Goal: Transaction & Acquisition: Book appointment/travel/reservation

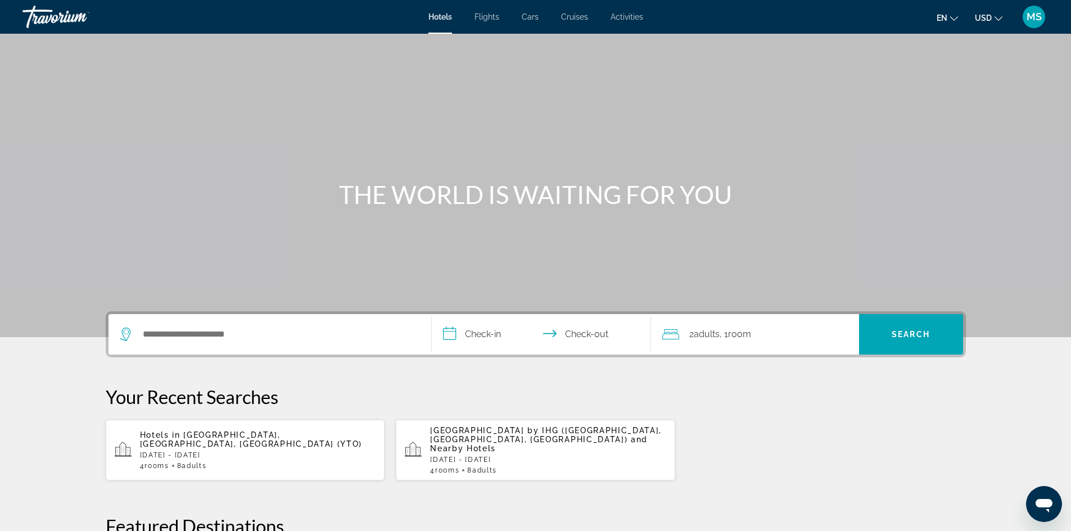
click at [250, 433] on span "[GEOGRAPHIC_DATA], [GEOGRAPHIC_DATA], [GEOGRAPHIC_DATA] (YTO)" at bounding box center [251, 440] width 223 height 18
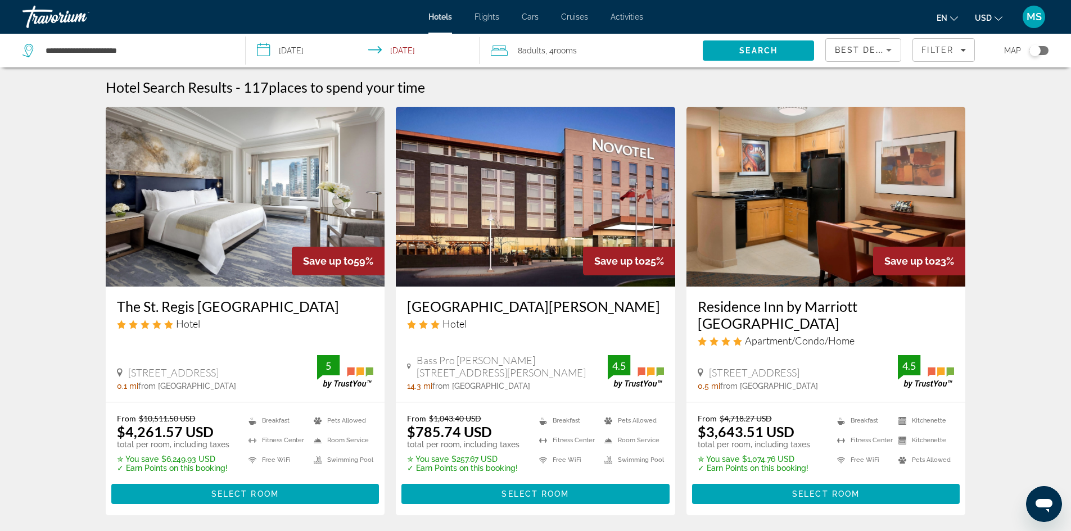
click at [880, 47] on span "Best Deals" at bounding box center [864, 50] width 58 height 9
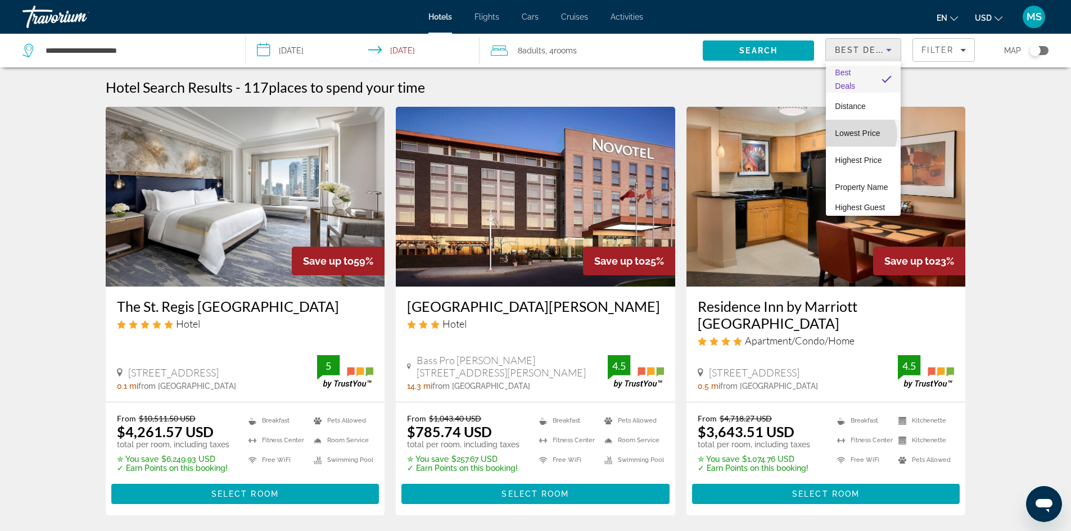
click at [860, 134] on span "Lowest Price" at bounding box center [857, 133] width 45 height 9
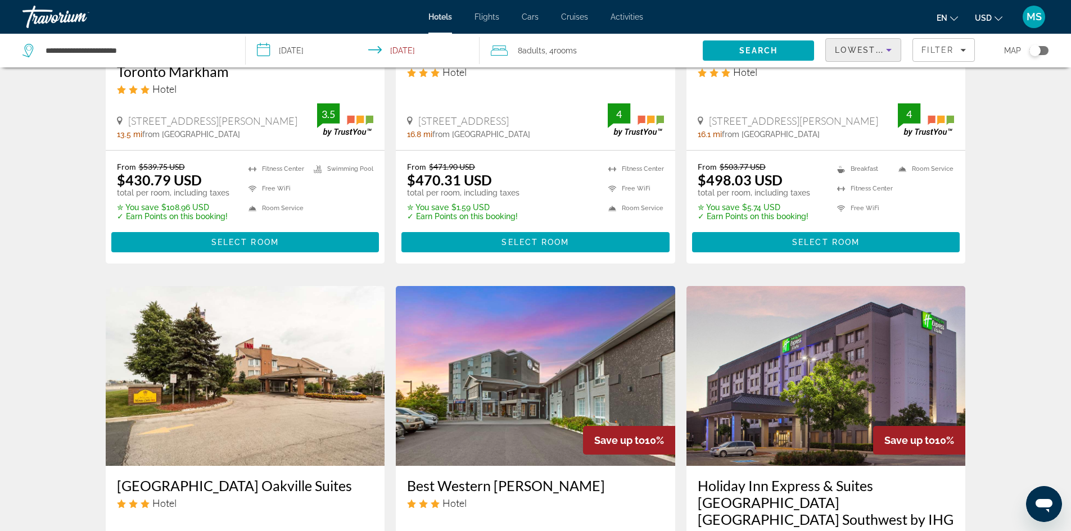
scroll to position [56, 0]
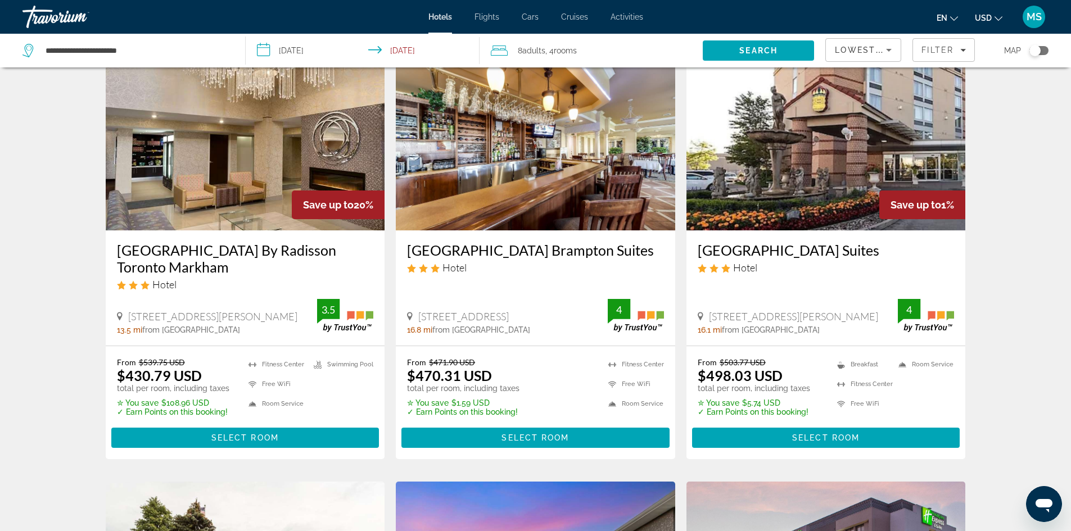
click at [996, 15] on icon "Change currency" at bounding box center [998, 19] width 8 height 8
click at [968, 75] on button "CAD (Can$)" at bounding box center [966, 74] width 56 height 15
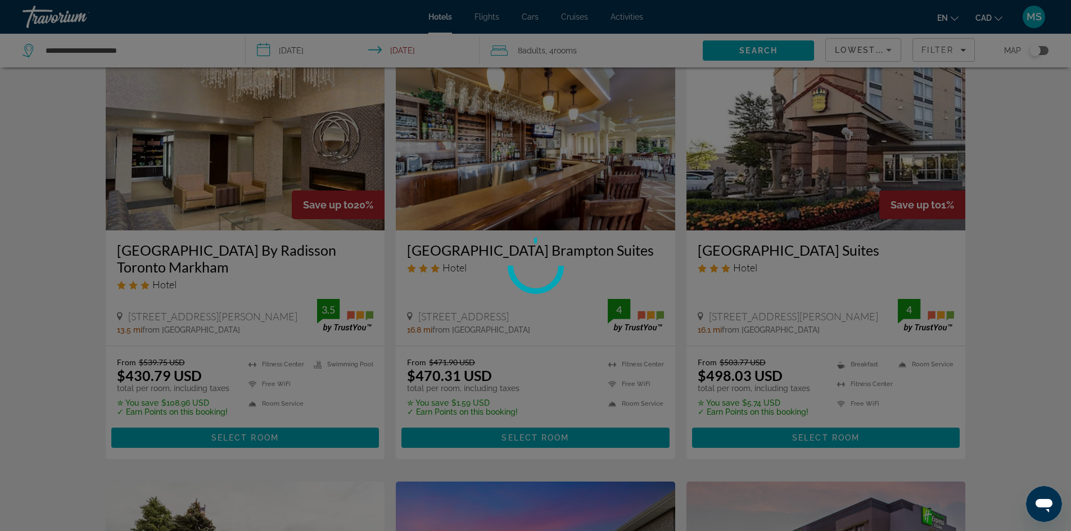
scroll to position [0, 0]
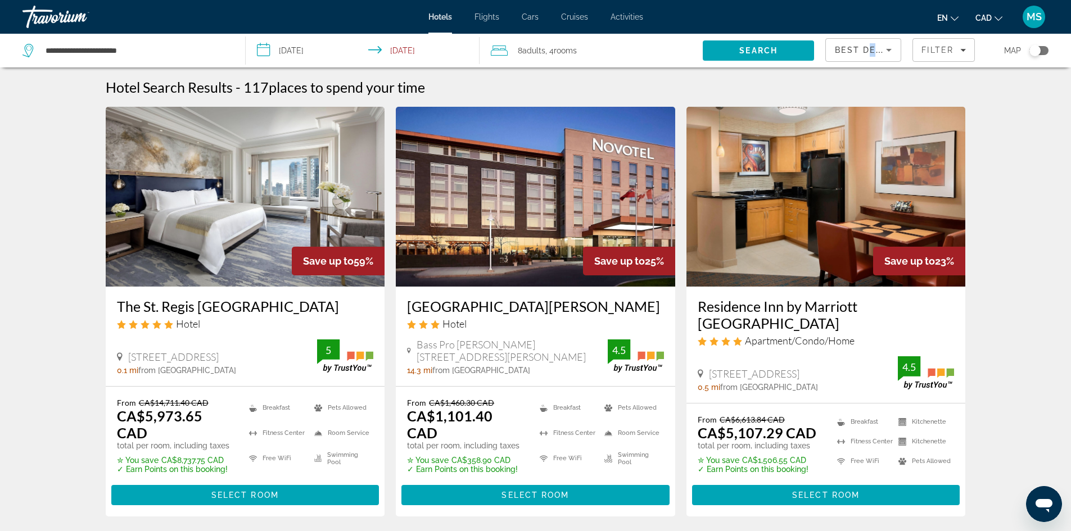
click at [876, 47] on span "Best Deals" at bounding box center [864, 50] width 58 height 9
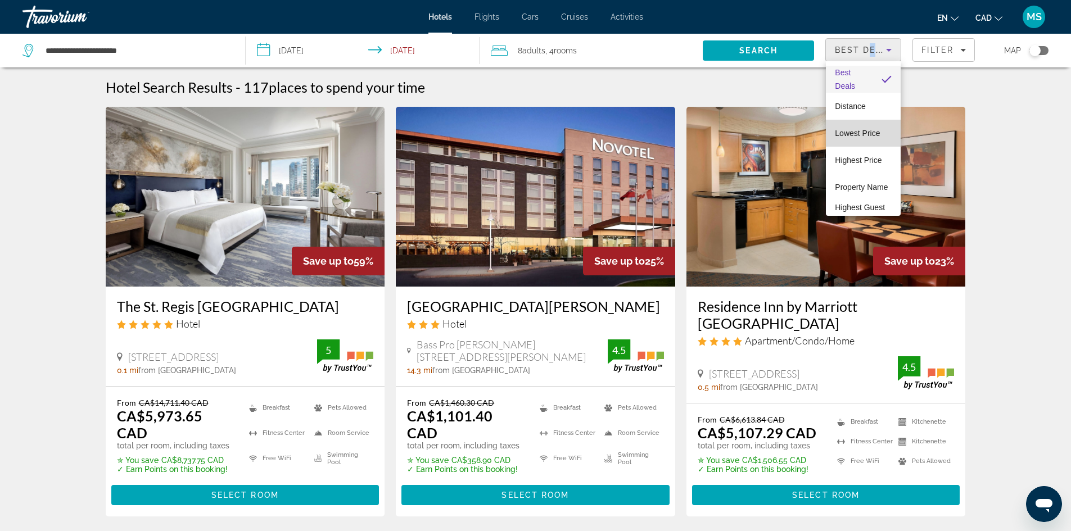
click at [871, 135] on span "Lowest Price" at bounding box center [857, 133] width 45 height 9
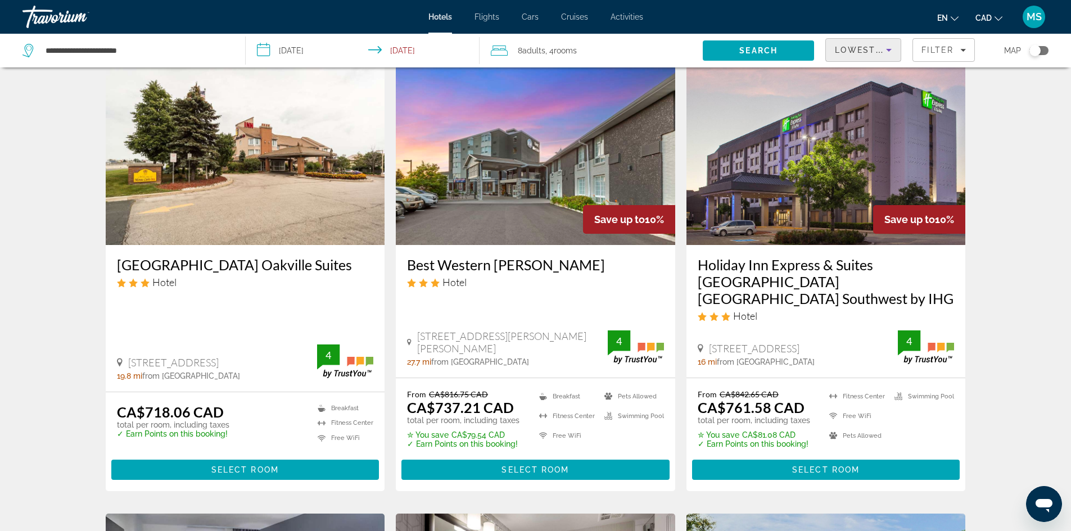
scroll to position [450, 0]
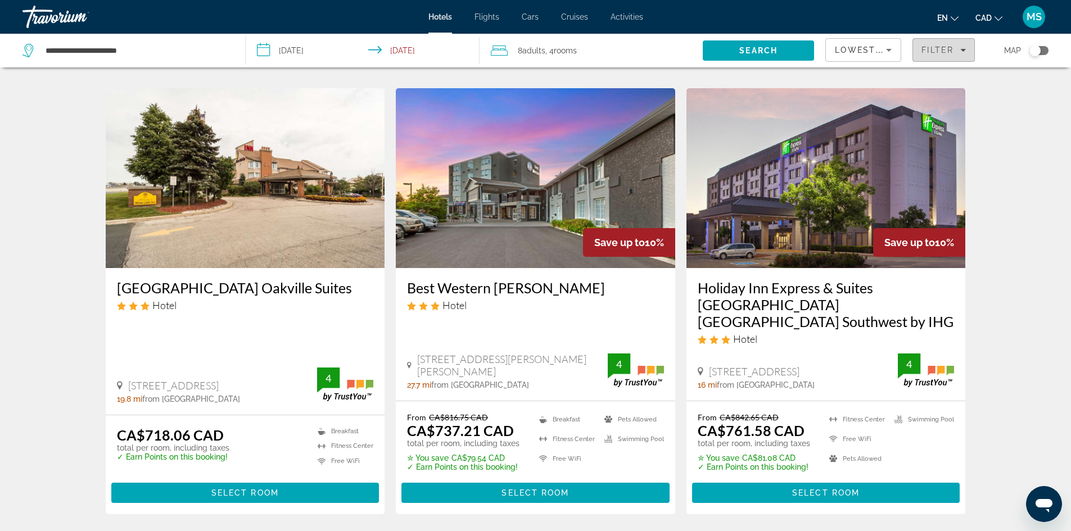
click at [948, 52] on span "Filter" at bounding box center [937, 50] width 32 height 9
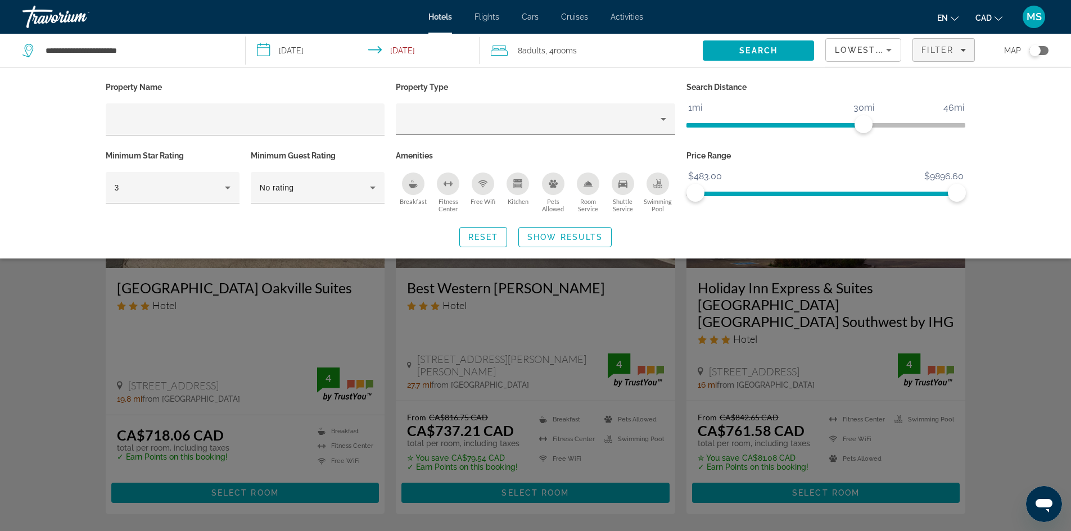
click at [621, 187] on icon "Shuttle Service" at bounding box center [622, 183] width 9 height 9
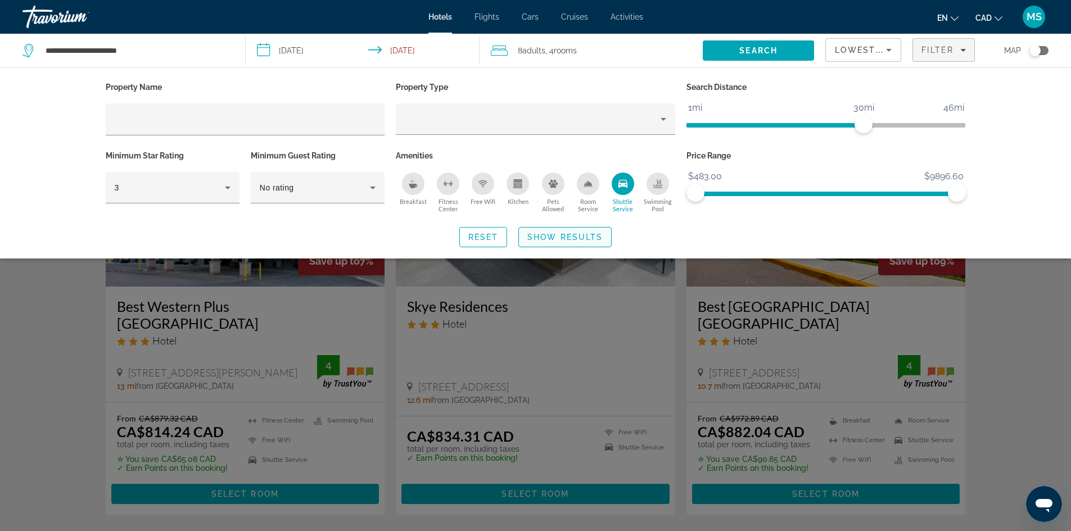
click at [568, 236] on span "Show Results" at bounding box center [564, 237] width 75 height 9
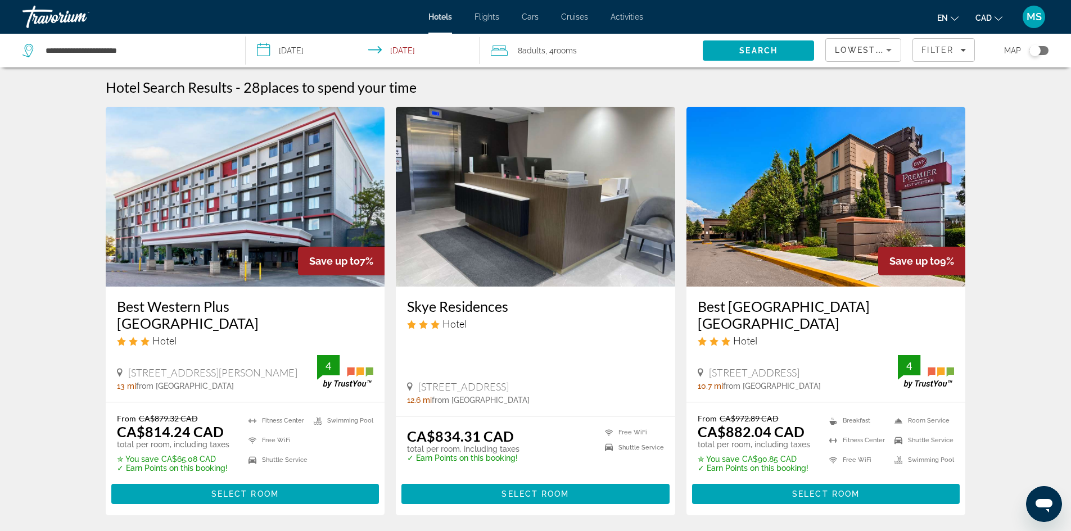
click at [267, 202] on img "Main content" at bounding box center [245, 197] width 279 height 180
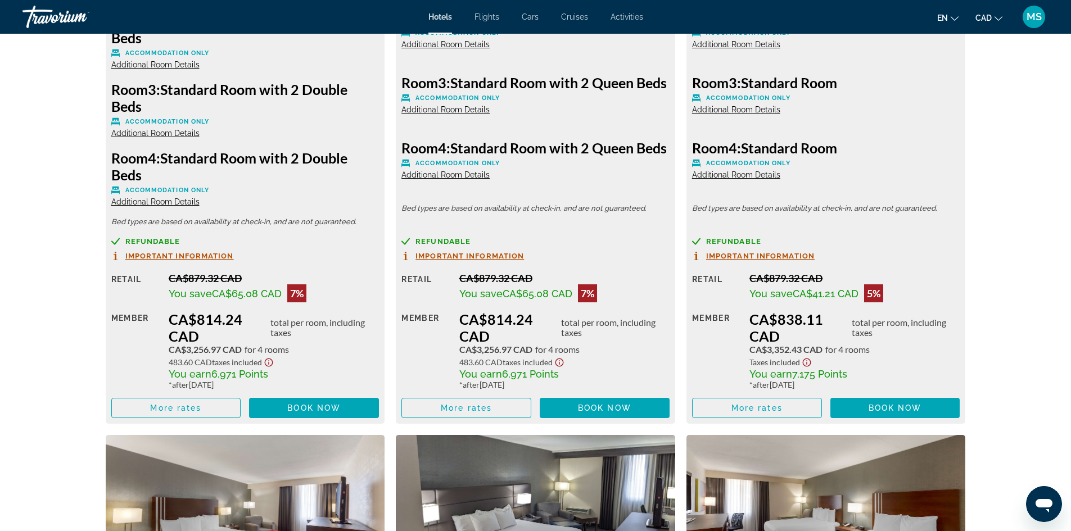
scroll to position [1799, 0]
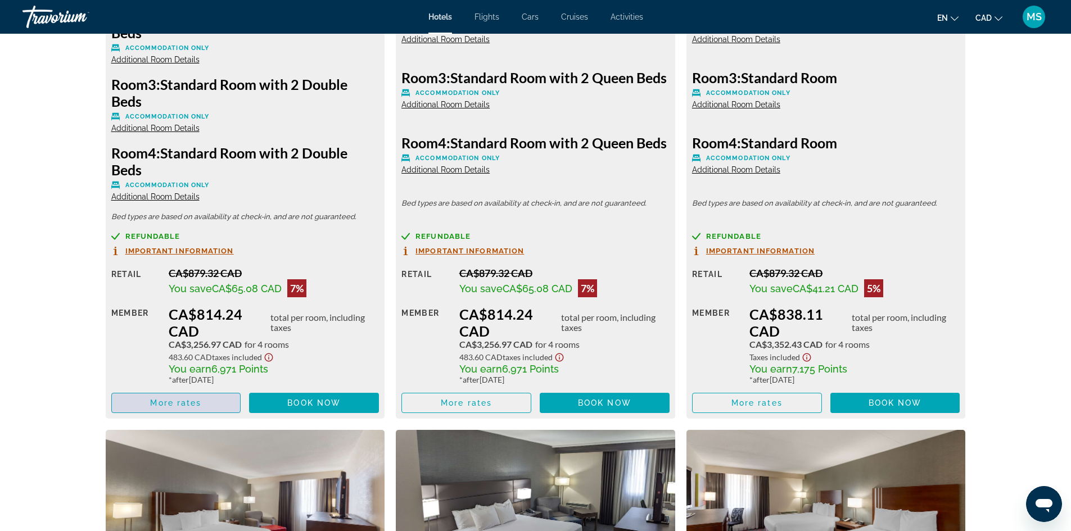
click at [213, 403] on span "Main content" at bounding box center [176, 403] width 129 height 27
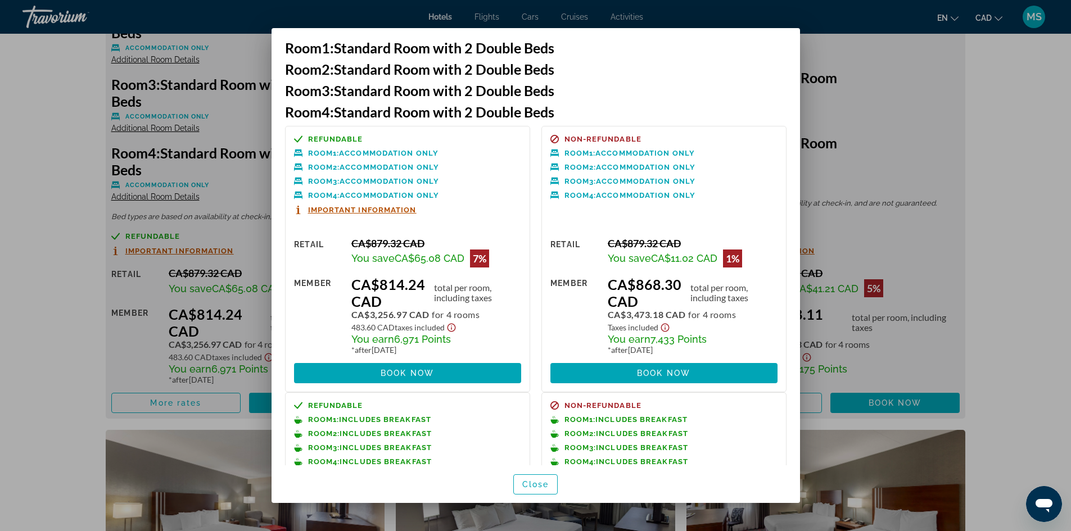
scroll to position [0, 0]
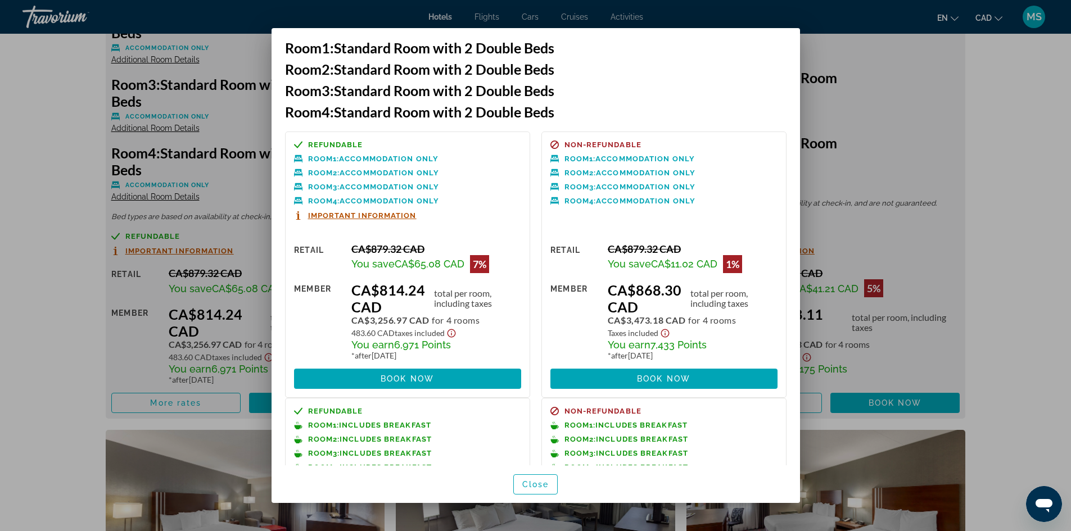
click at [928, 160] on div at bounding box center [535, 265] width 1071 height 531
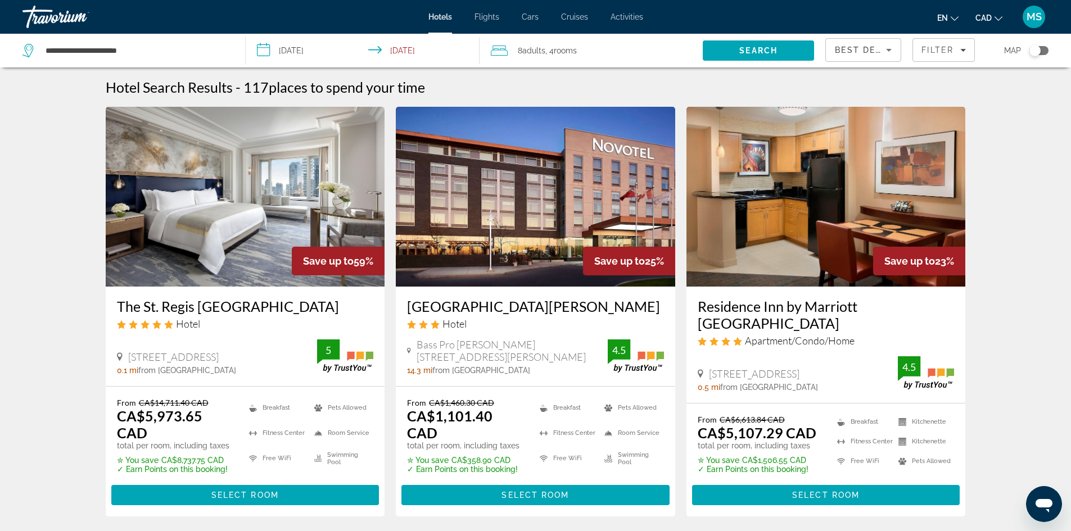
click at [879, 44] on div "Best Deals" at bounding box center [860, 49] width 51 height 13
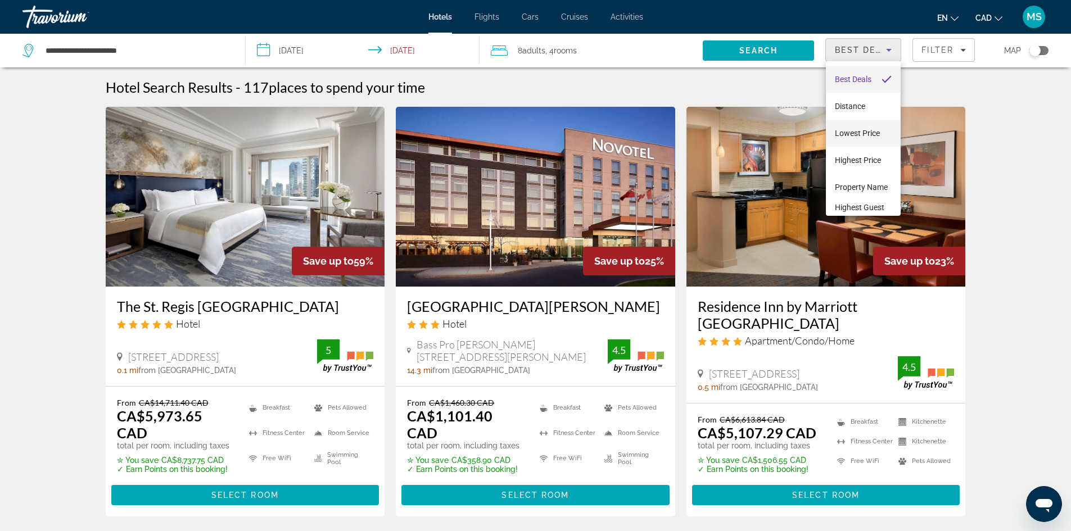
click at [862, 128] on span "Lowest Price" at bounding box center [857, 132] width 45 height 13
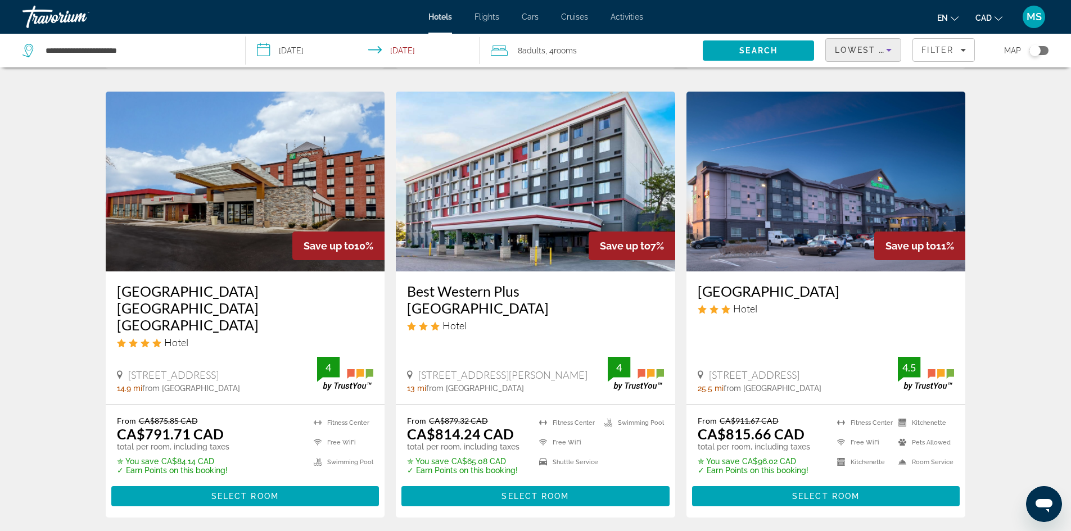
scroll to position [1349, 0]
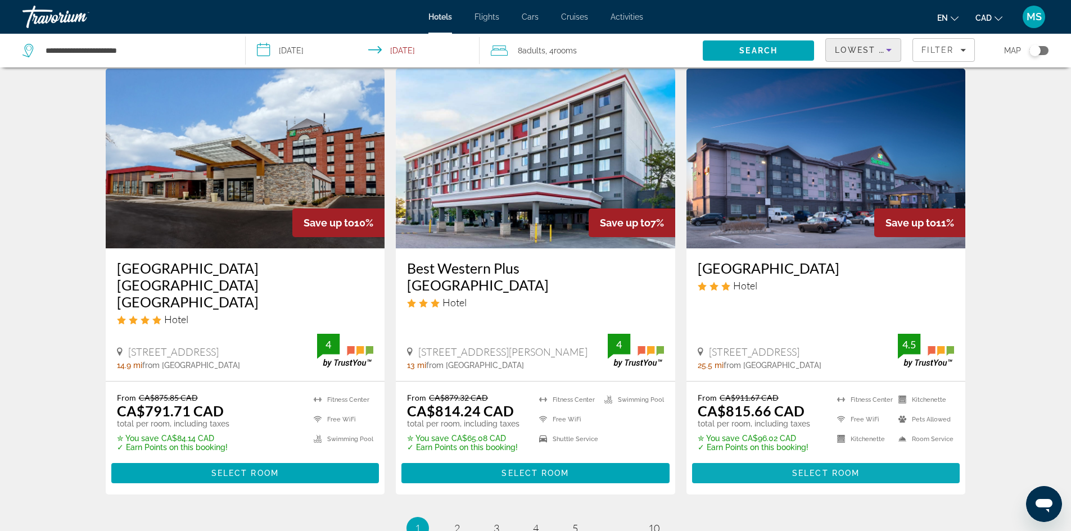
click at [815, 469] on span "Select Room" at bounding box center [825, 473] width 67 height 9
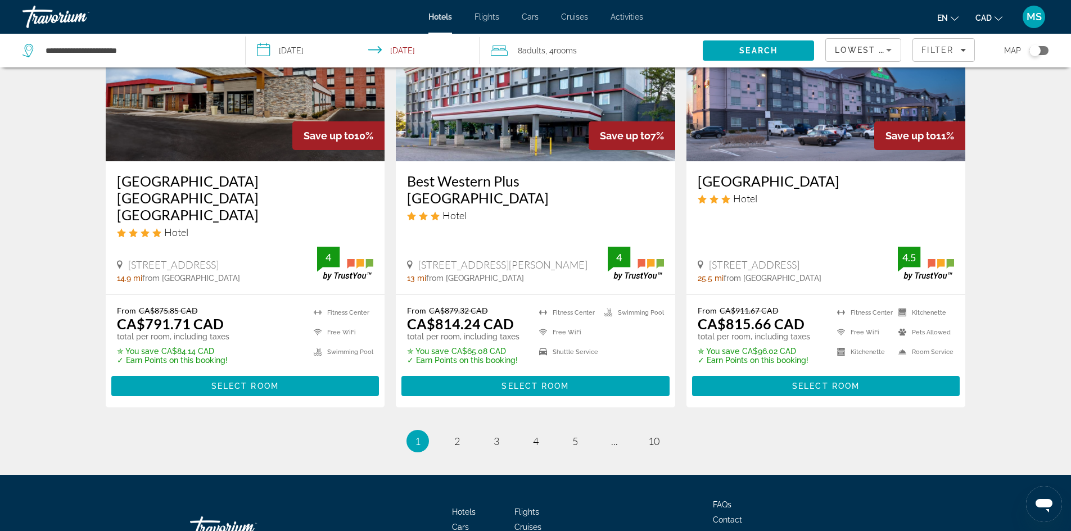
scroll to position [1450, 0]
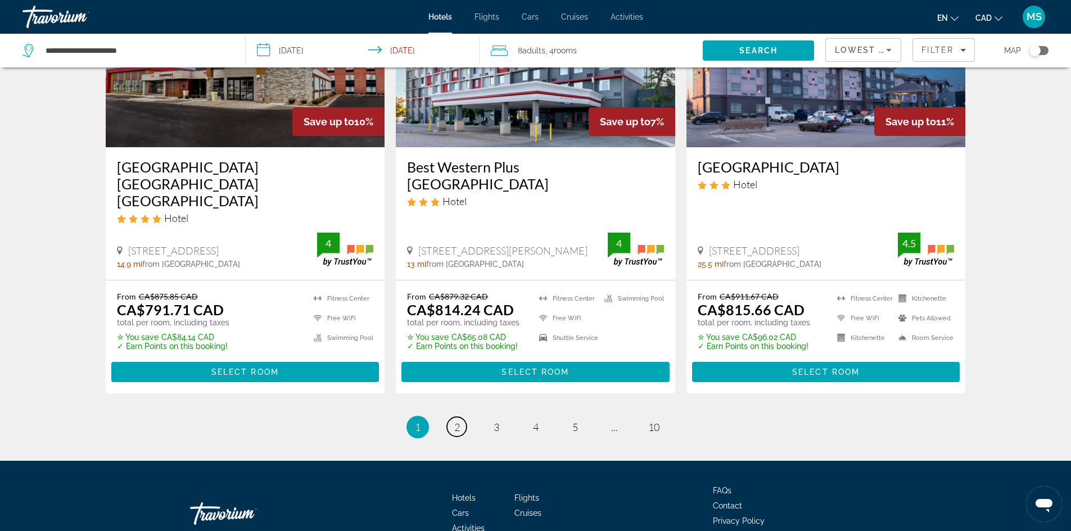
click at [460, 417] on link "page 2" at bounding box center [457, 427] width 20 height 20
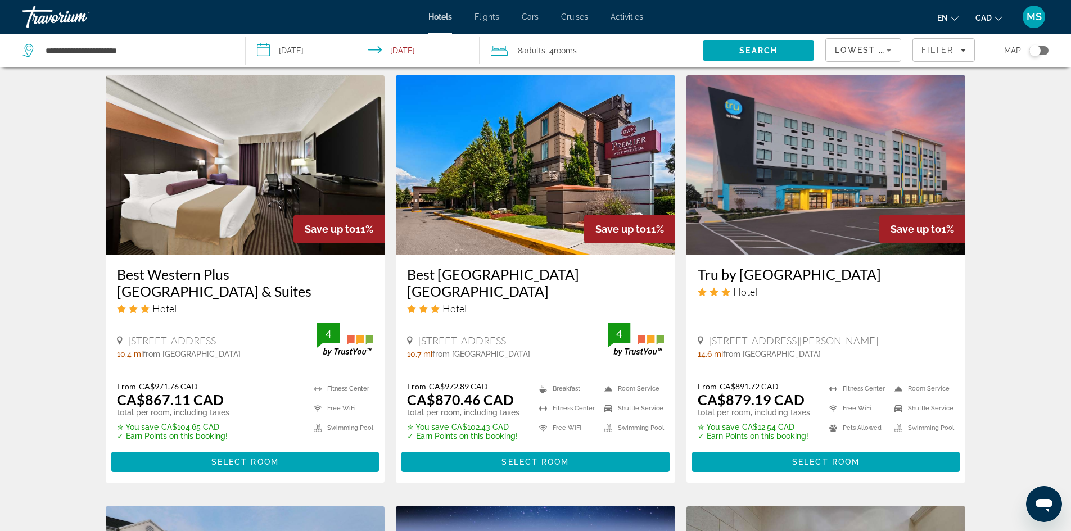
scroll to position [899, 0]
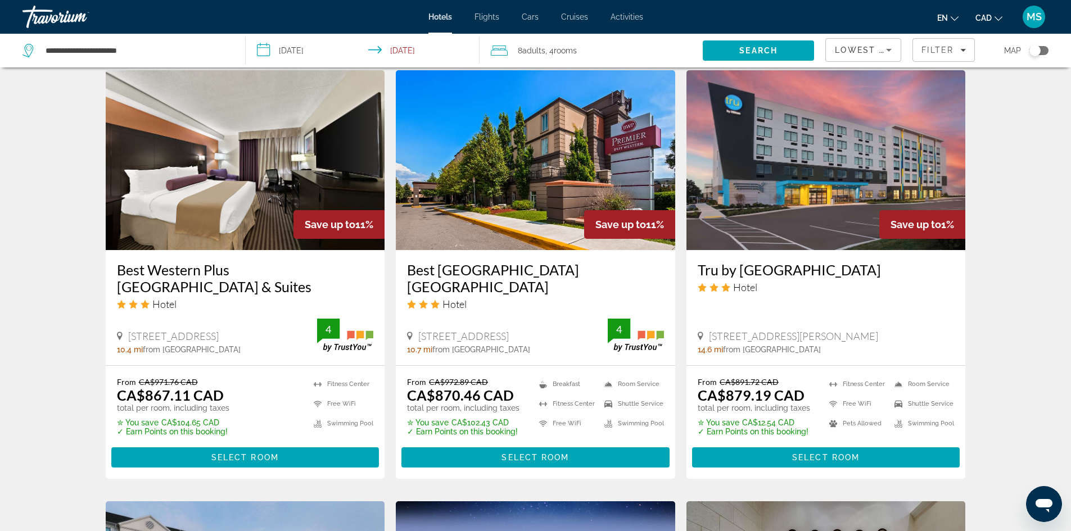
click at [799, 265] on h3 "Tru by [GEOGRAPHIC_DATA]" at bounding box center [826, 269] width 257 height 17
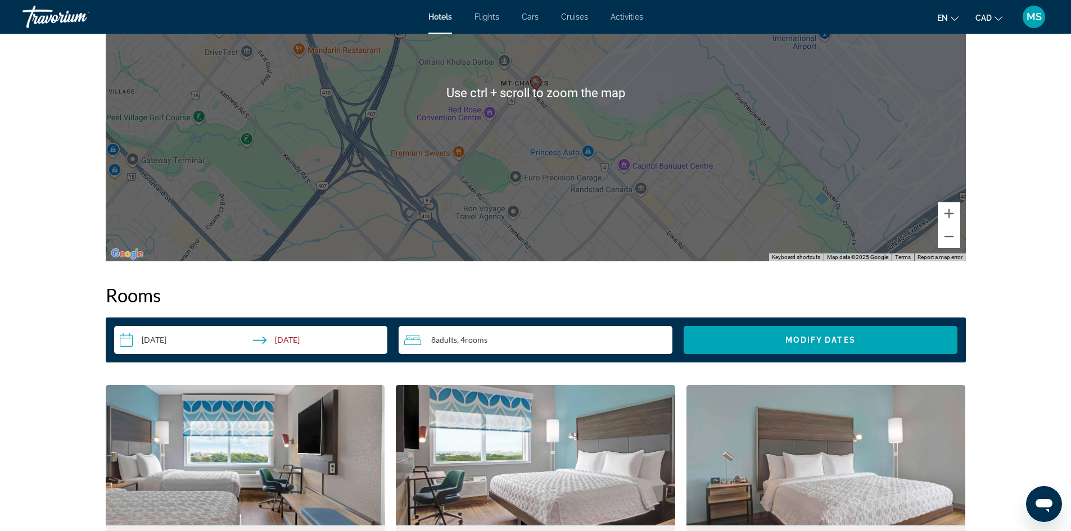
scroll to position [1012, 0]
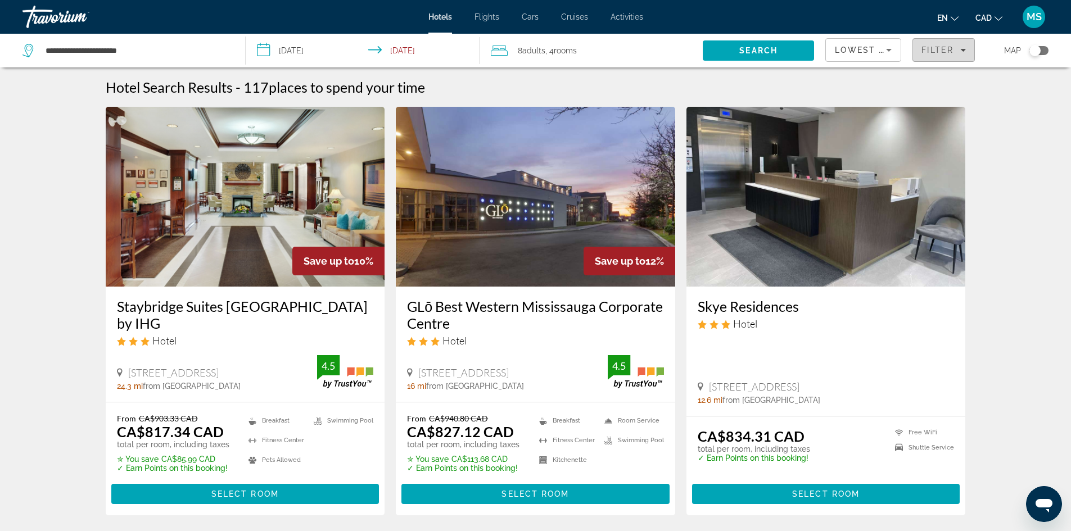
click at [954, 46] on div "Filter" at bounding box center [943, 50] width 44 height 9
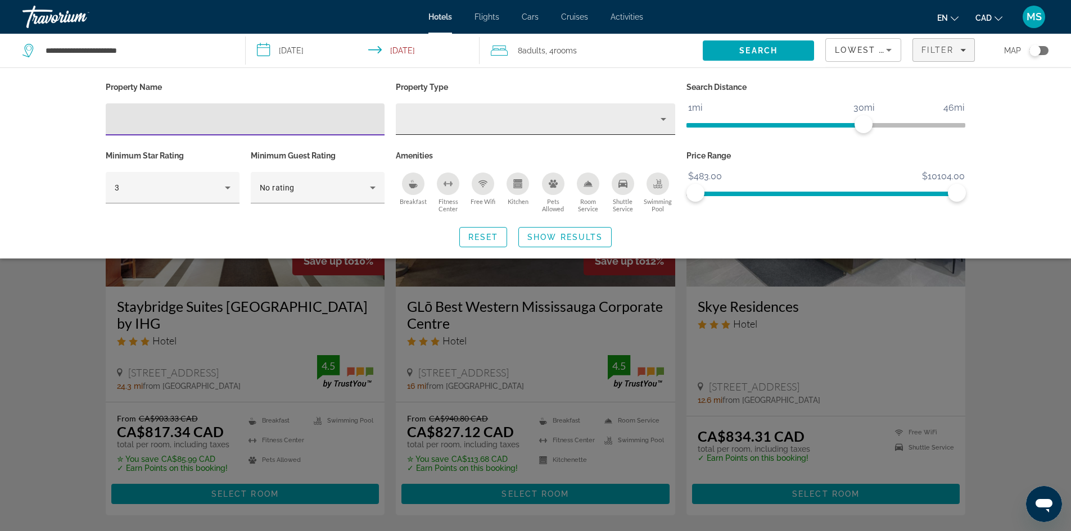
click at [563, 115] on div "Property type" at bounding box center [533, 118] width 256 height 13
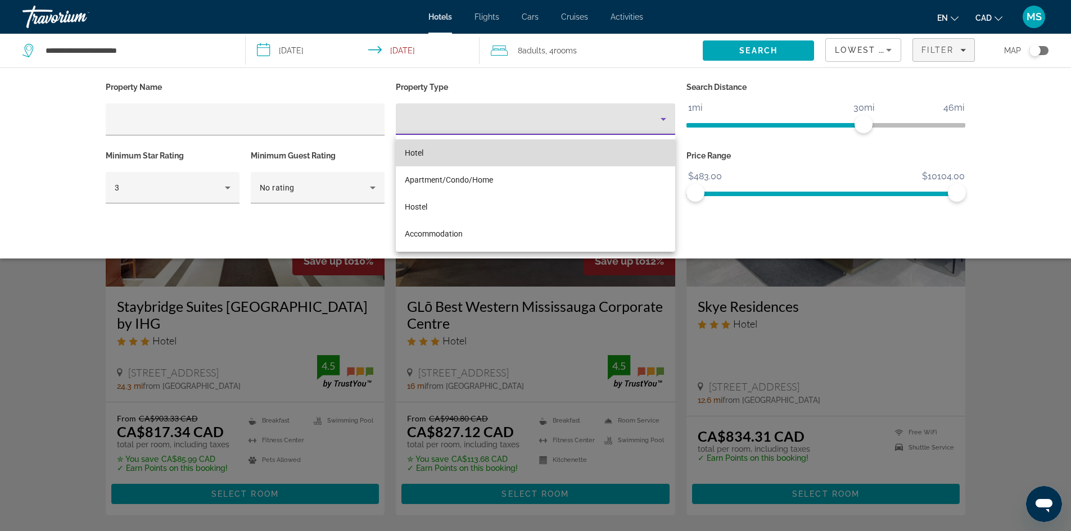
click at [423, 157] on span "Hotel" at bounding box center [414, 152] width 19 height 13
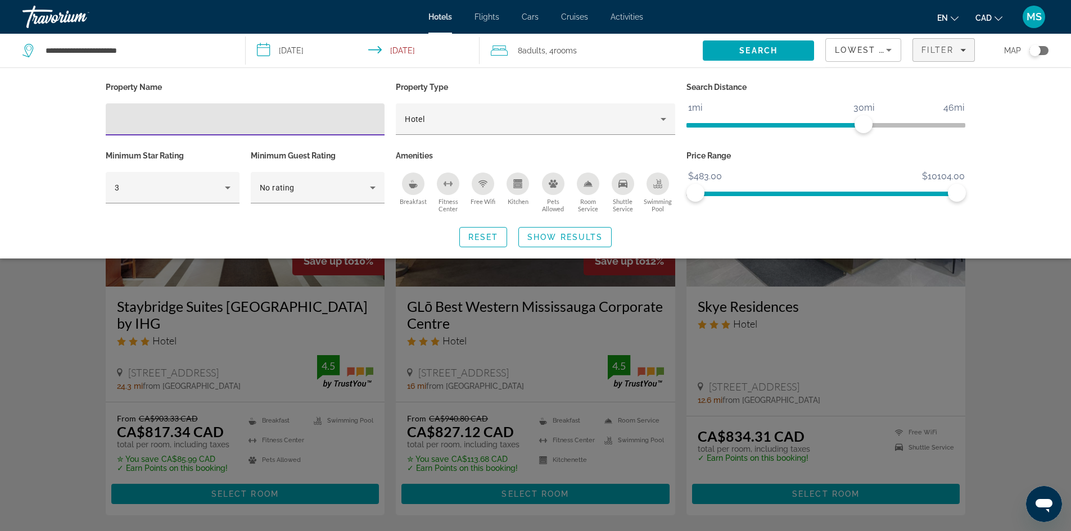
click at [205, 125] on input "Hotel Filters" at bounding box center [245, 119] width 261 height 13
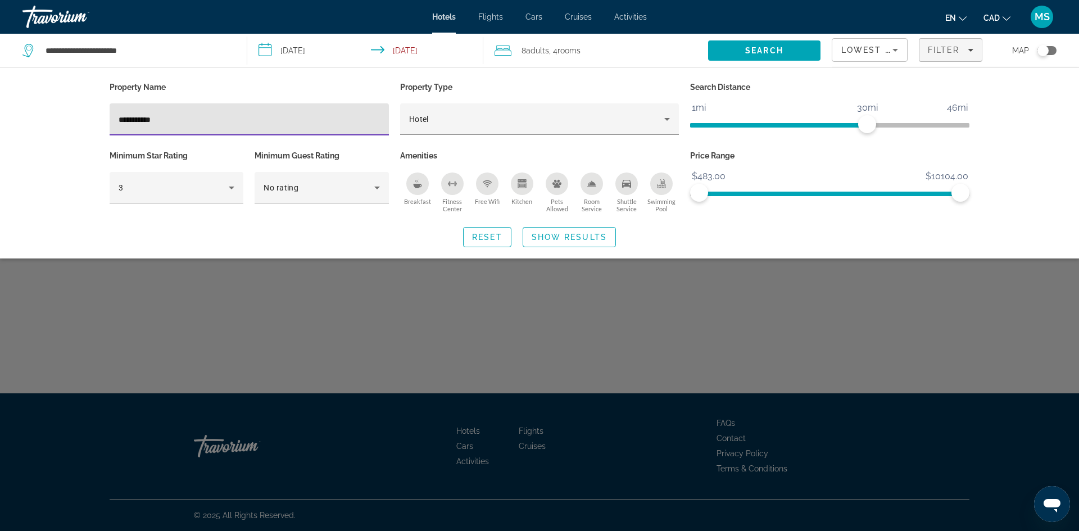
type input "**********"
click at [616, 237] on div "Reset Show Results" at bounding box center [540, 237] width 860 height 20
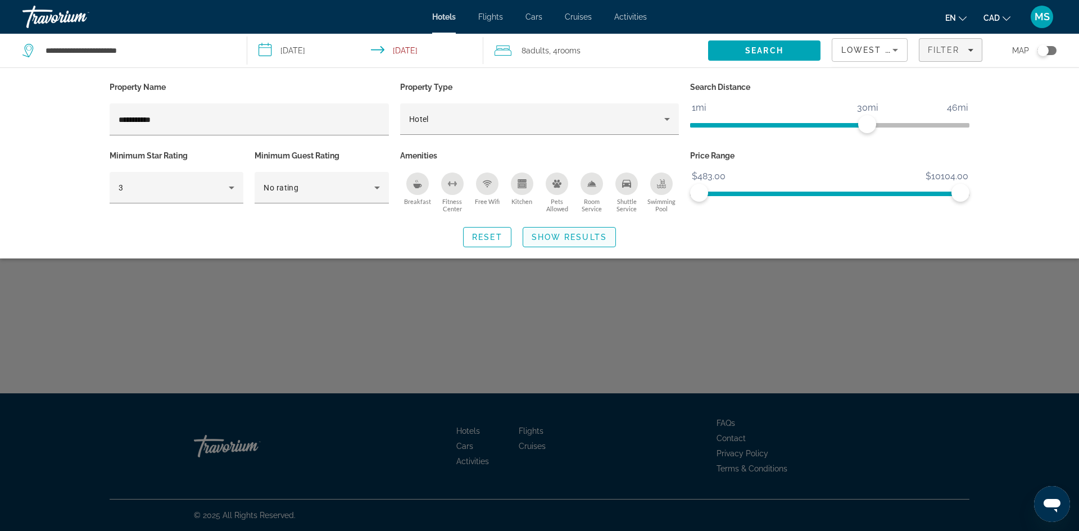
click at [594, 236] on span "Show Results" at bounding box center [569, 237] width 75 height 9
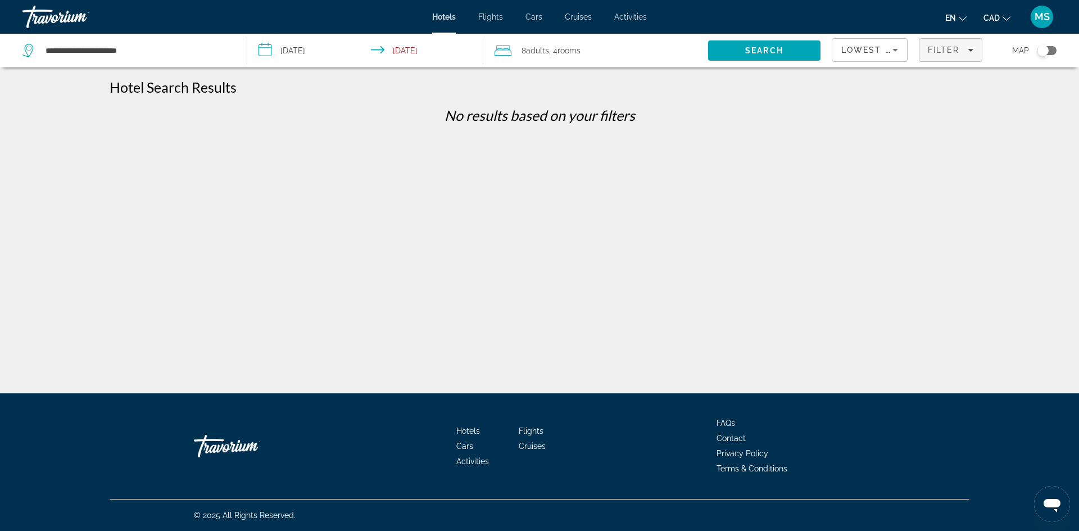
click at [946, 49] on span "Filter" at bounding box center [944, 50] width 32 height 9
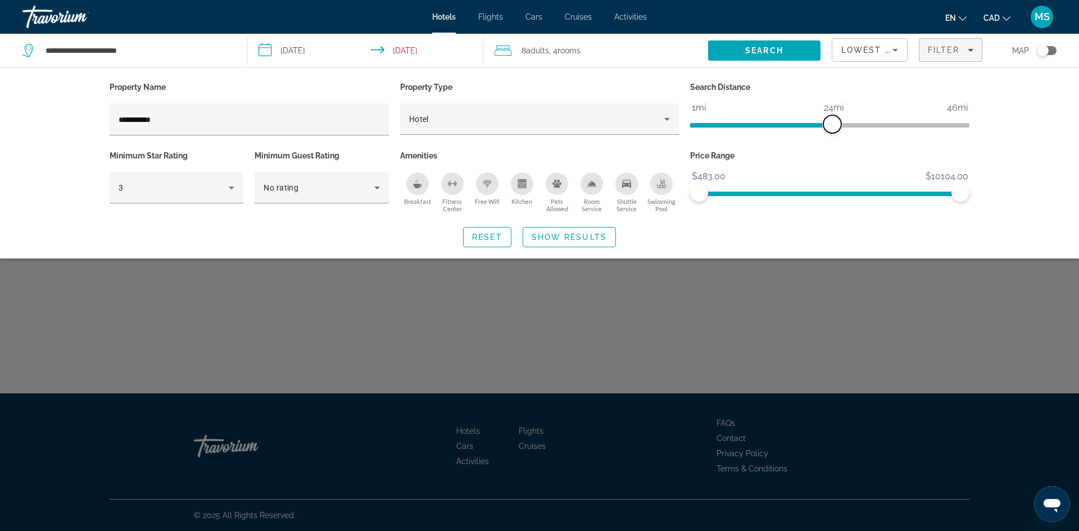
drag, startPoint x: 869, startPoint y: 121, endPoint x: 832, endPoint y: 127, distance: 37.6
click at [832, 127] on span "ngx-slider" at bounding box center [833, 124] width 18 height 18
drag, startPoint x: 698, startPoint y: 192, endPoint x: 671, endPoint y: 191, distance: 27.6
click at [671, 191] on div "**********" at bounding box center [539, 147] width 871 height 137
click at [230, 188] on icon "Hotel Filters" at bounding box center [231, 187] width 13 height 13
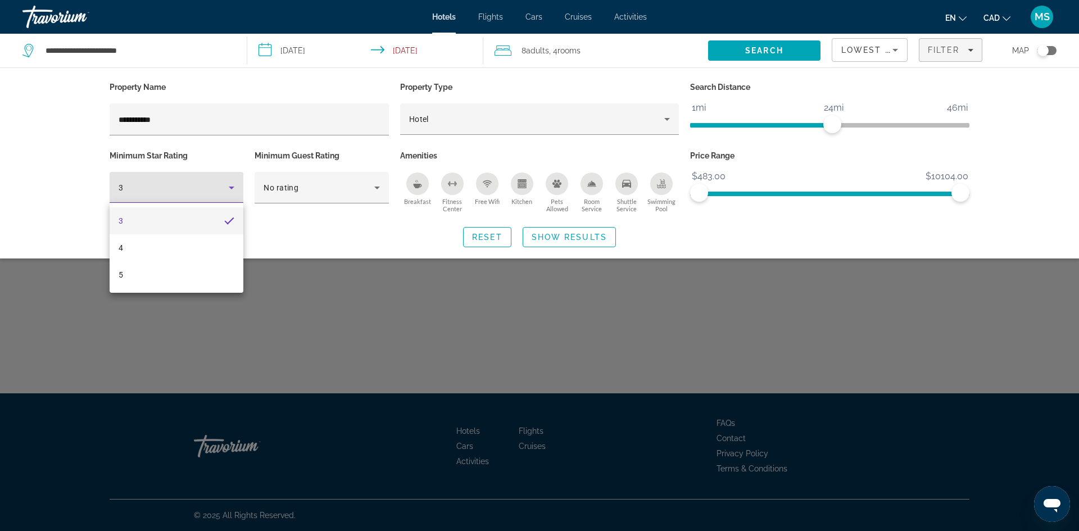
drag, startPoint x: 318, startPoint y: 290, endPoint x: 318, endPoint y: 244, distance: 46.1
click at [313, 290] on div at bounding box center [539, 265] width 1079 height 531
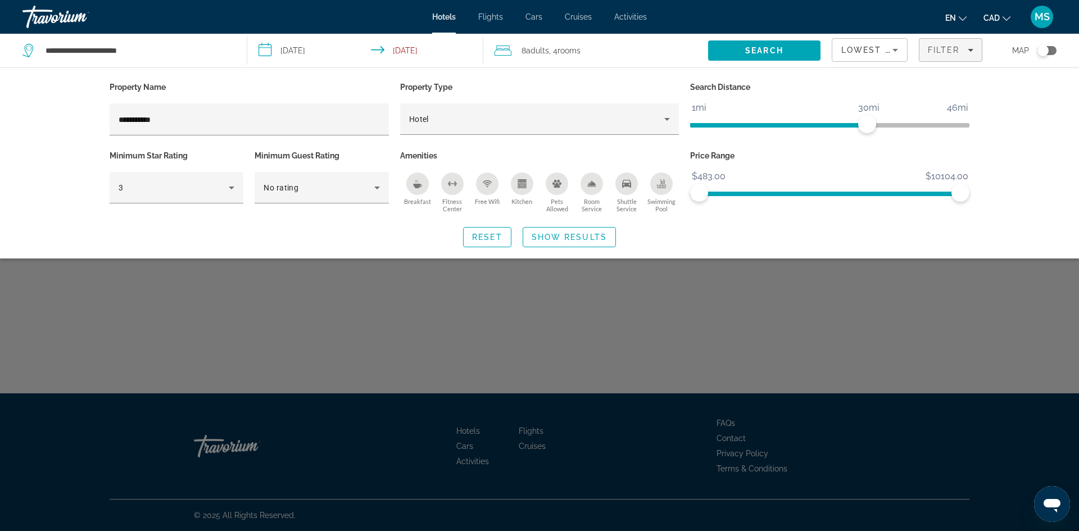
type input "*******"
click at [498, 234] on span "Reset" at bounding box center [487, 237] width 30 height 9
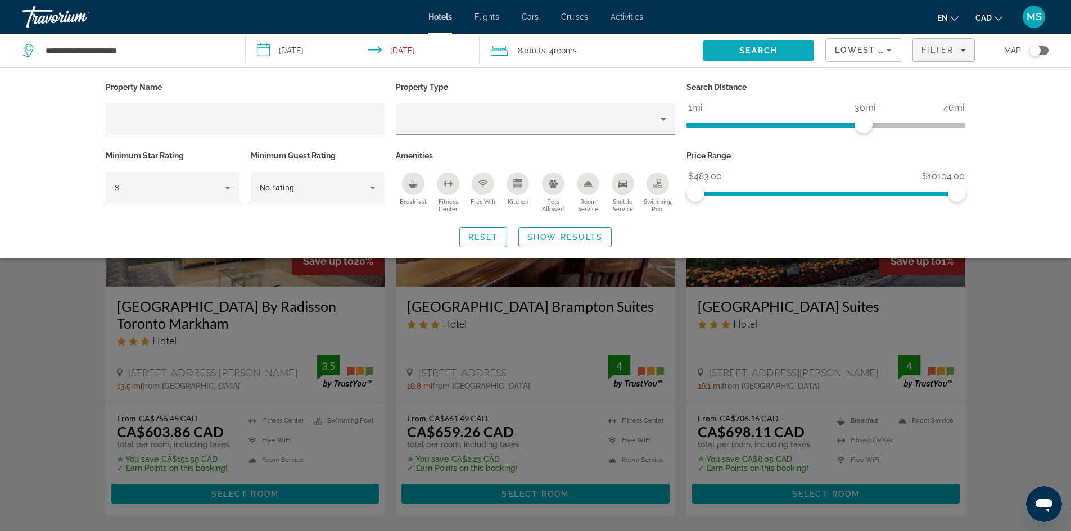
click at [761, 51] on span "Search" at bounding box center [758, 50] width 38 height 9
click at [571, 239] on span "Show Results" at bounding box center [564, 237] width 75 height 9
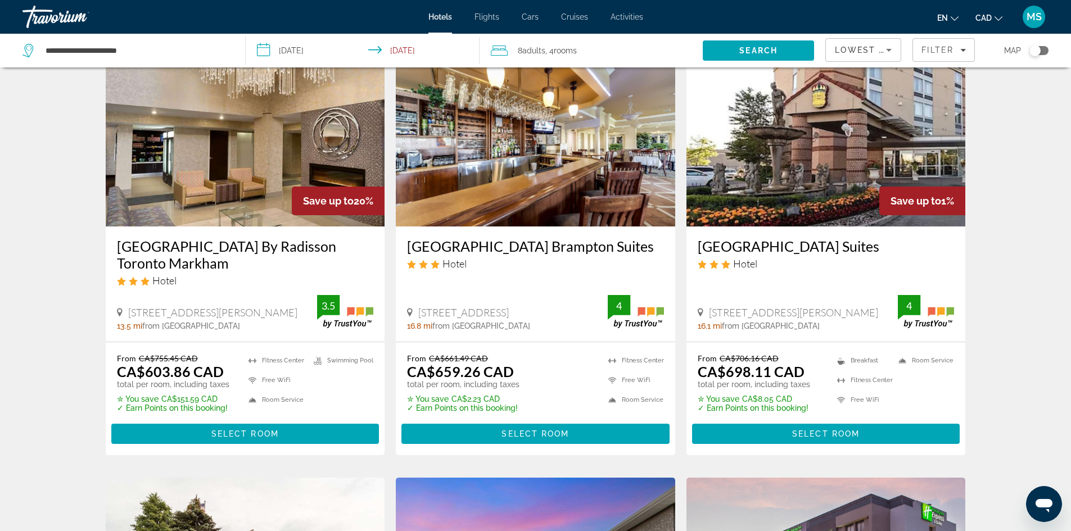
scroll to position [56, 0]
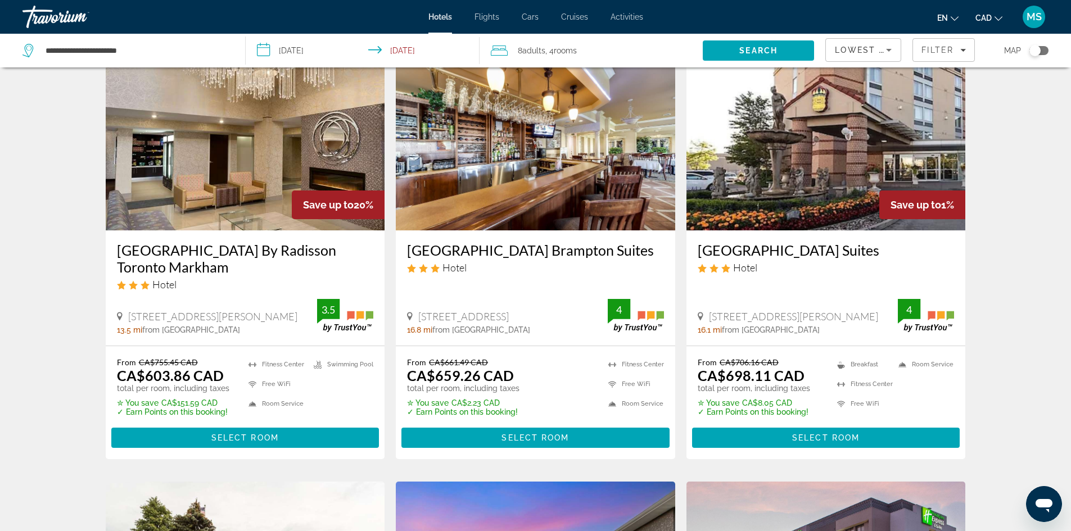
click at [524, 252] on h3 "[GEOGRAPHIC_DATA] Brampton Suites" at bounding box center [535, 250] width 257 height 17
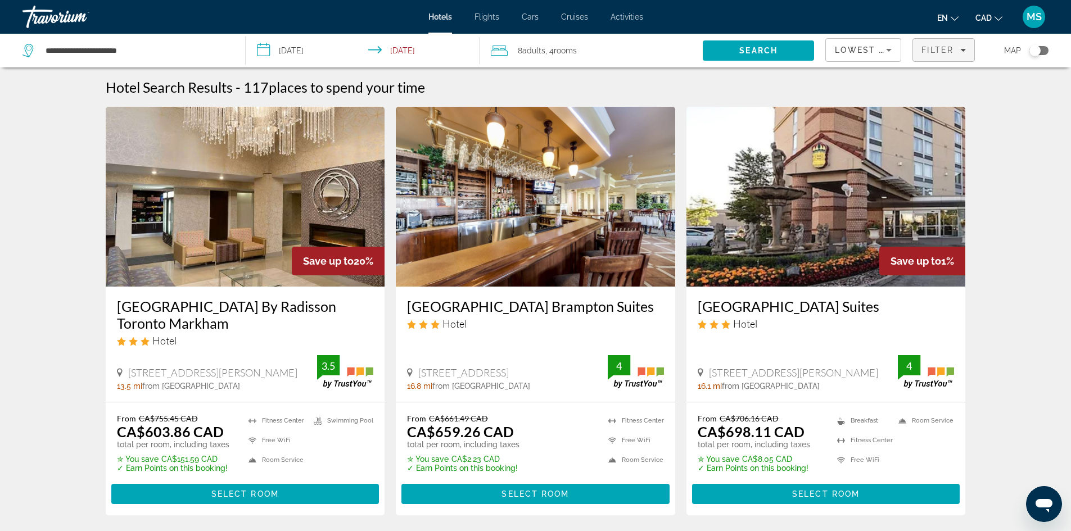
click at [949, 54] on span "Filter" at bounding box center [937, 50] width 32 height 9
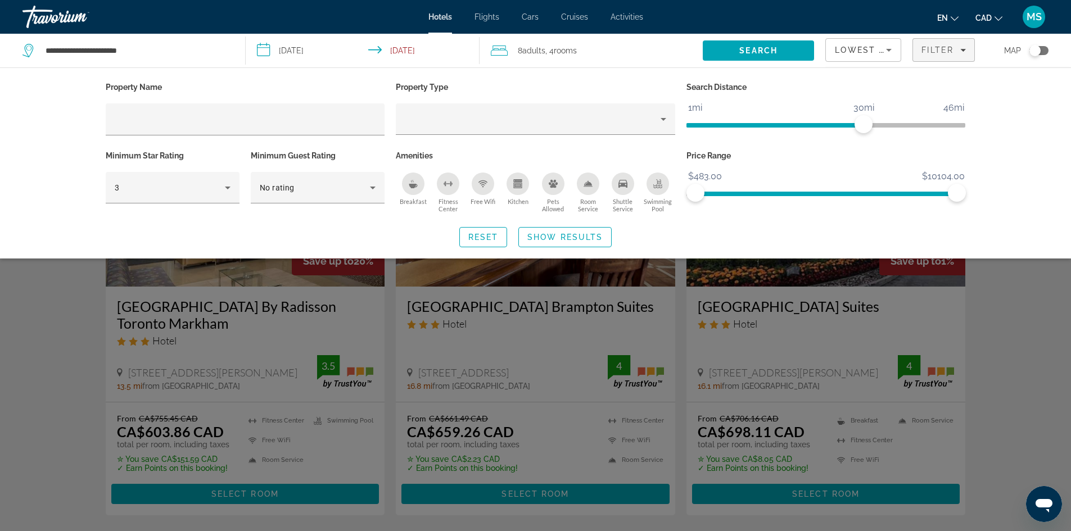
click at [628, 184] on div "Shuttle Service" at bounding box center [623, 184] width 22 height 22
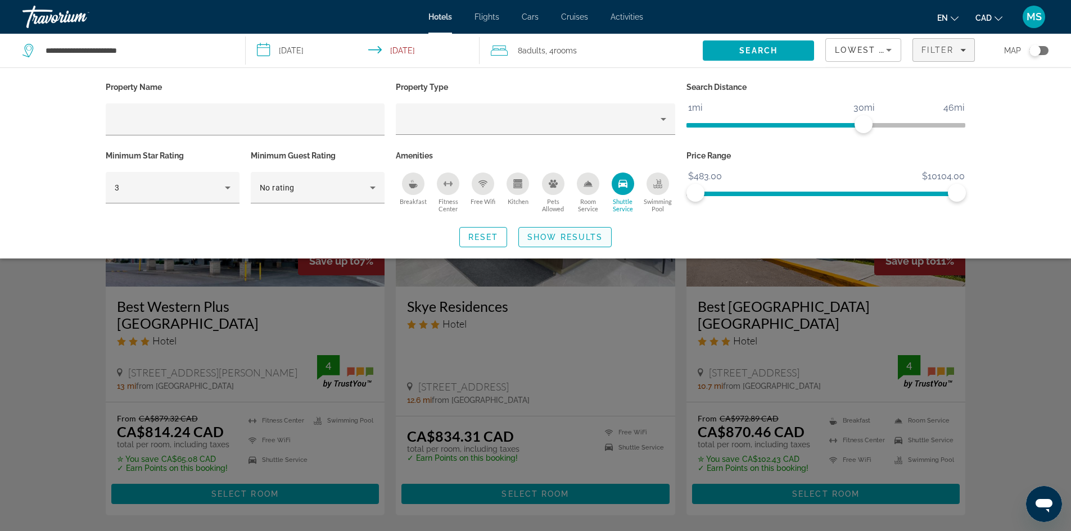
click at [553, 233] on span "Show Results" at bounding box center [564, 237] width 75 height 9
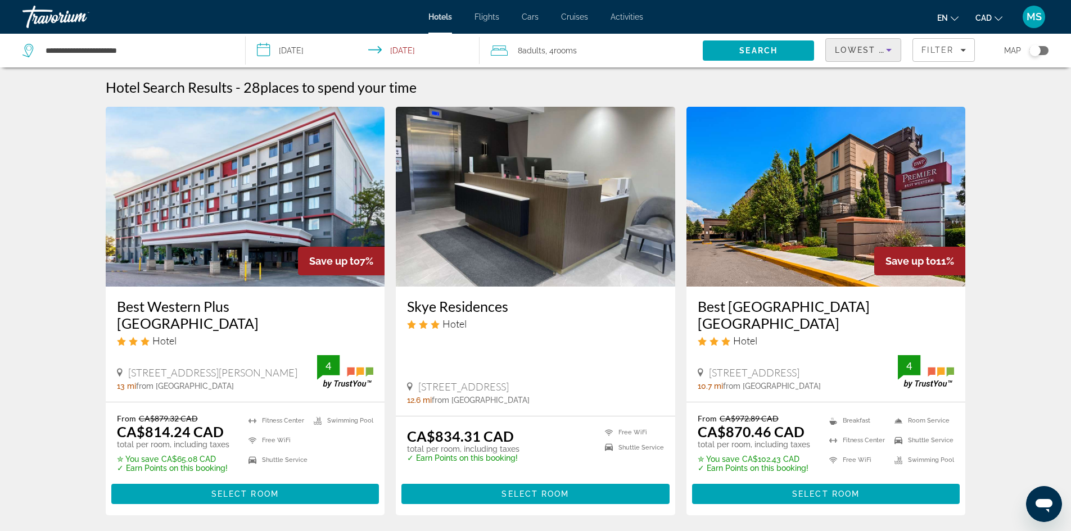
click at [884, 51] on icon "Sort by" at bounding box center [888, 49] width 13 height 13
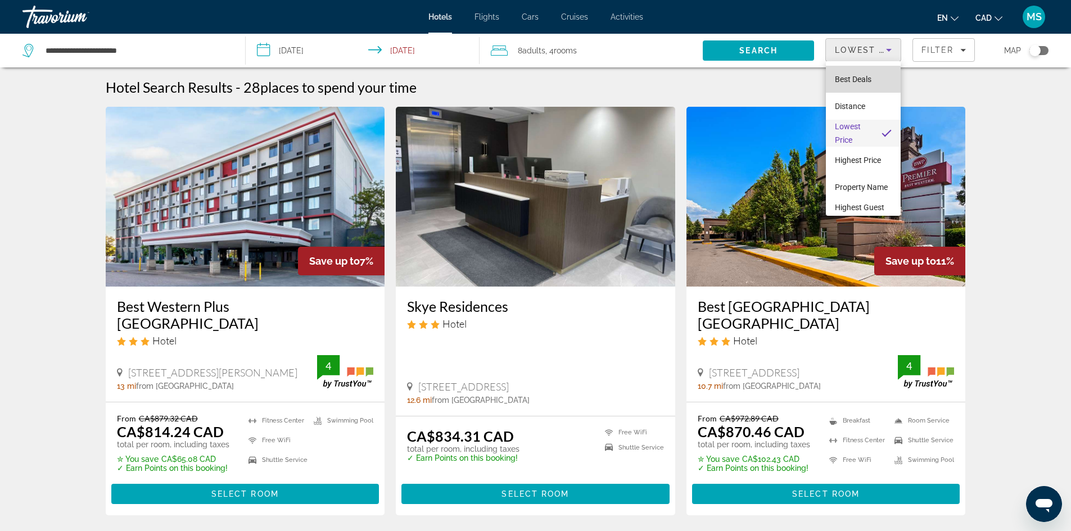
click at [863, 80] on span "Best Deals" at bounding box center [853, 79] width 37 height 9
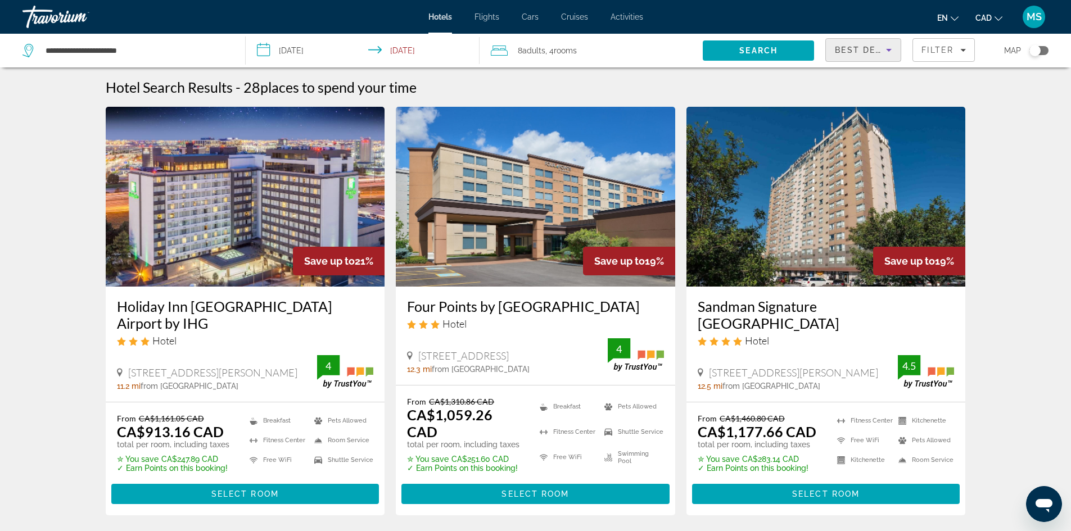
click at [871, 43] on div "Best Deals" at bounding box center [863, 54] width 57 height 31
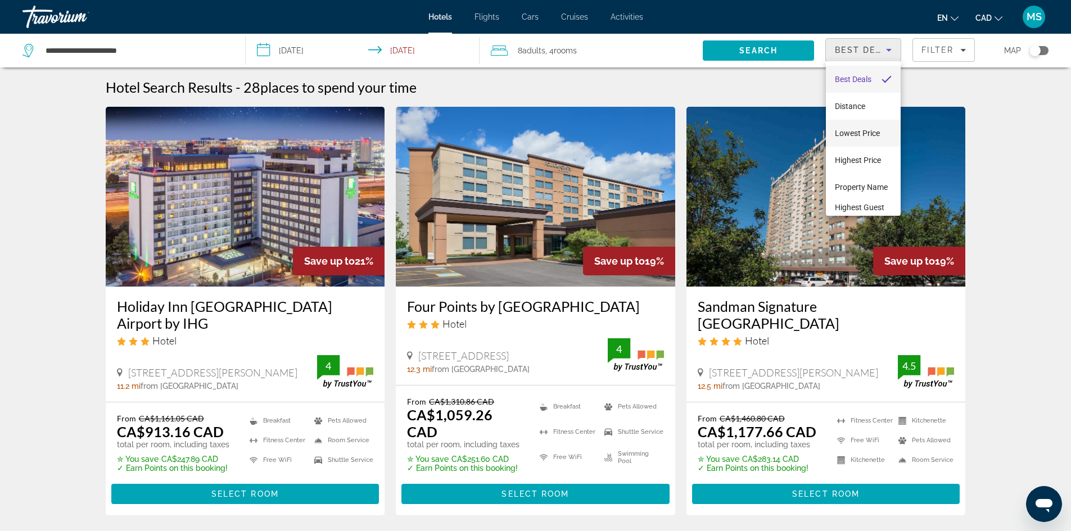
click at [856, 130] on span "Lowest Price" at bounding box center [857, 133] width 45 height 9
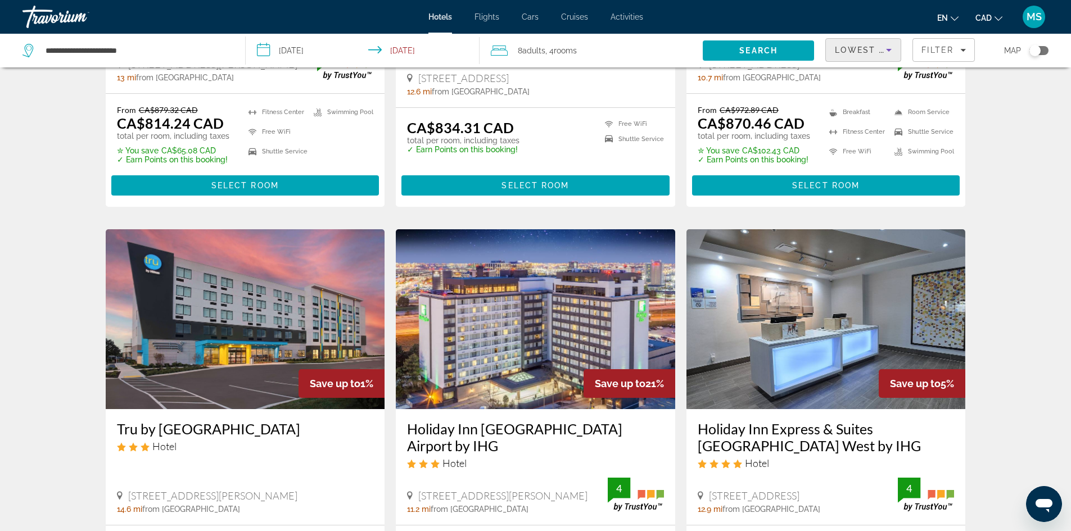
scroll to position [394, 0]
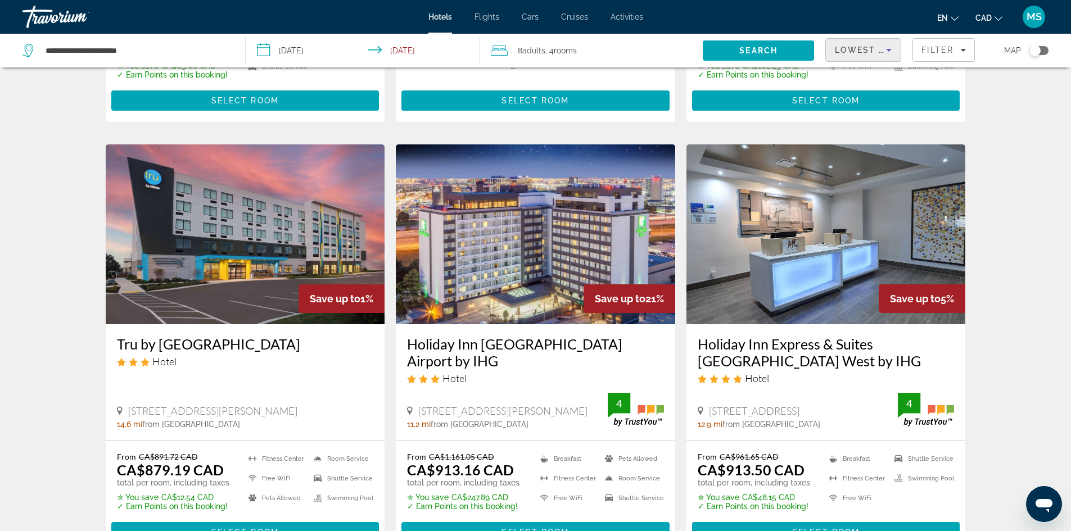
click at [154, 347] on h3 "Tru by [GEOGRAPHIC_DATA]" at bounding box center [245, 344] width 257 height 17
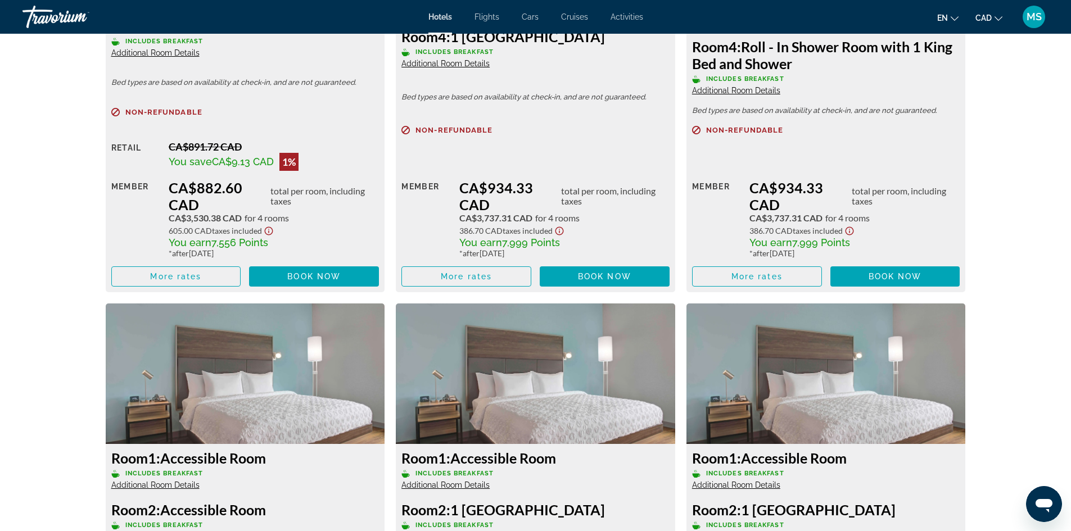
scroll to position [1911, 0]
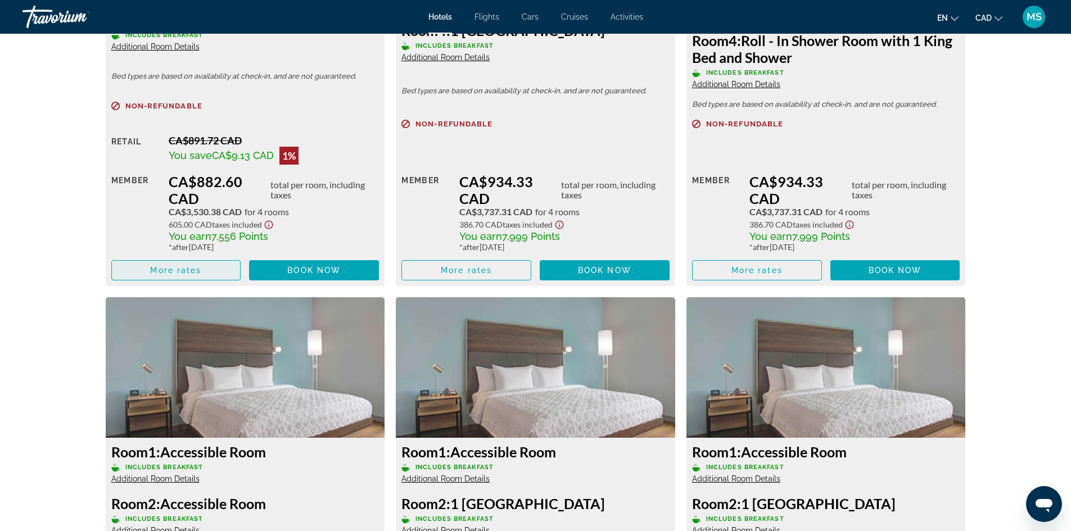
click at [174, 268] on span "More rates" at bounding box center [175, 270] width 51 height 9
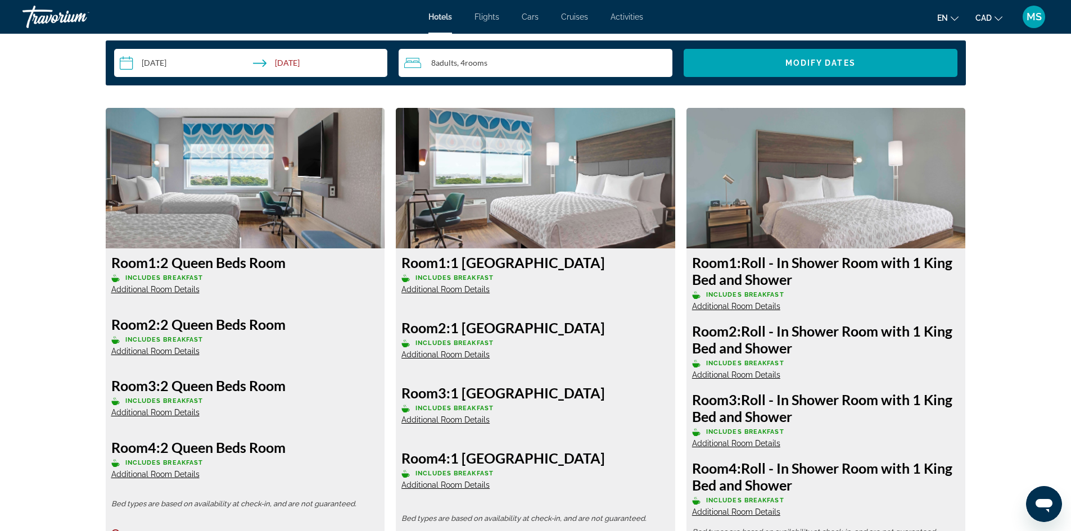
scroll to position [1349, 0]
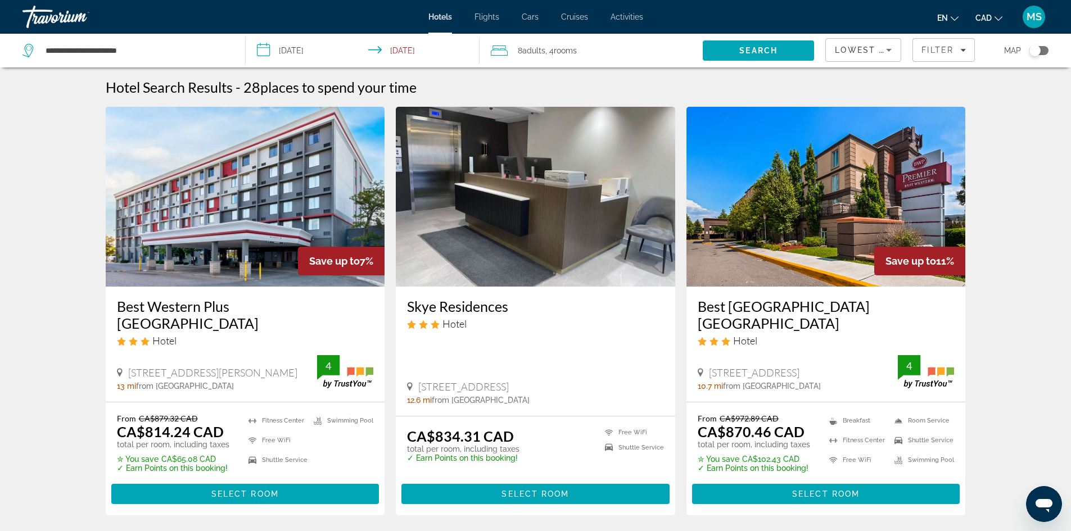
click at [276, 304] on h3 "Best Western Plus [GEOGRAPHIC_DATA]" at bounding box center [245, 315] width 257 height 34
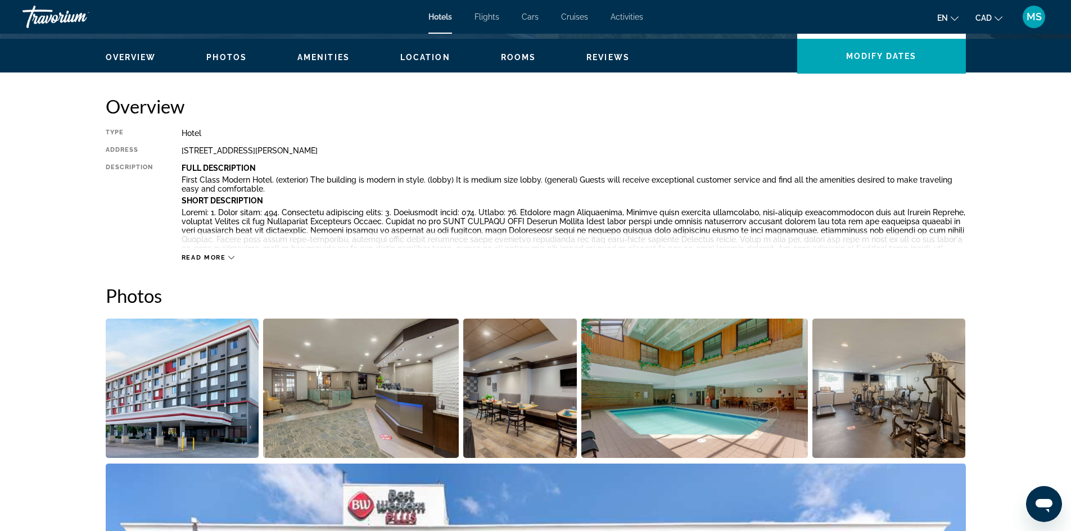
scroll to position [337, 0]
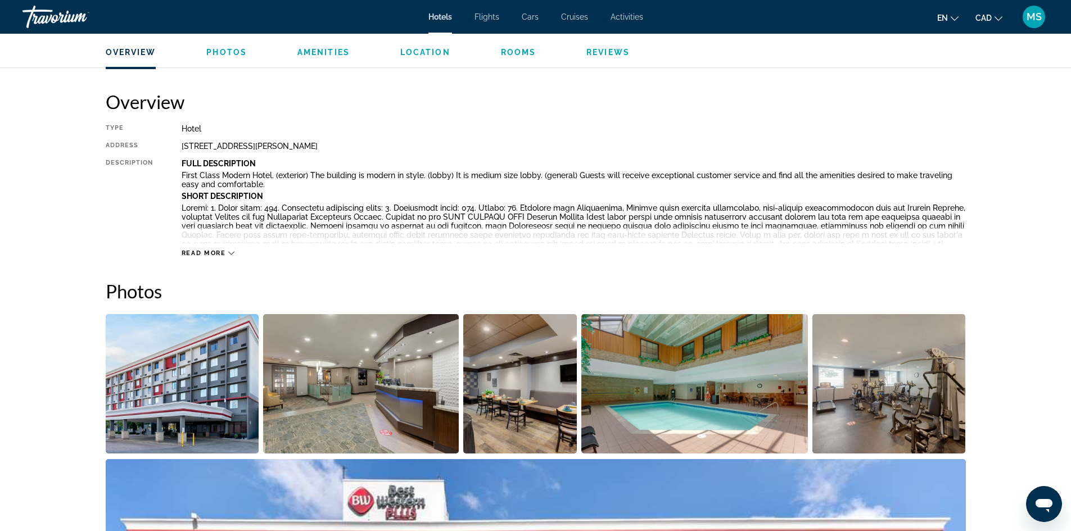
click at [211, 250] on span "Read more" at bounding box center [204, 253] width 44 height 7
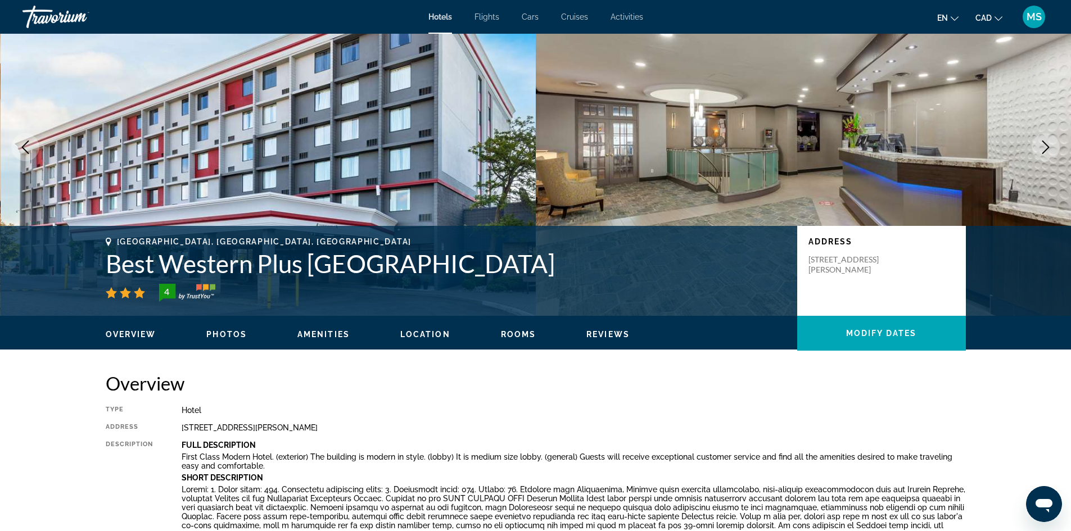
scroll to position [0, 0]
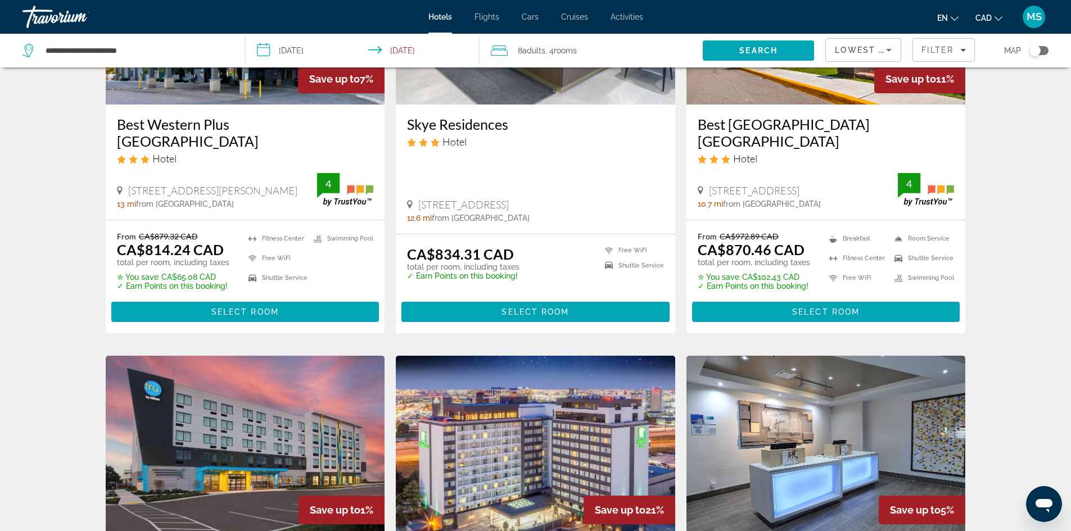
scroll to position [112, 0]
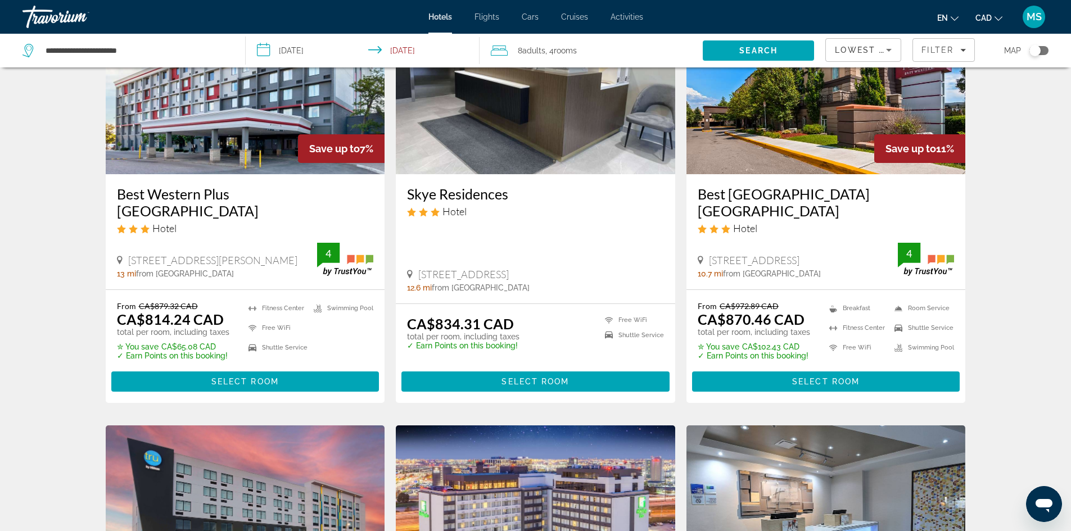
click at [788, 223] on div "Hotel" at bounding box center [826, 228] width 257 height 12
click at [786, 213] on h3 "Best [GEOGRAPHIC_DATA] [GEOGRAPHIC_DATA]" at bounding box center [826, 203] width 257 height 34
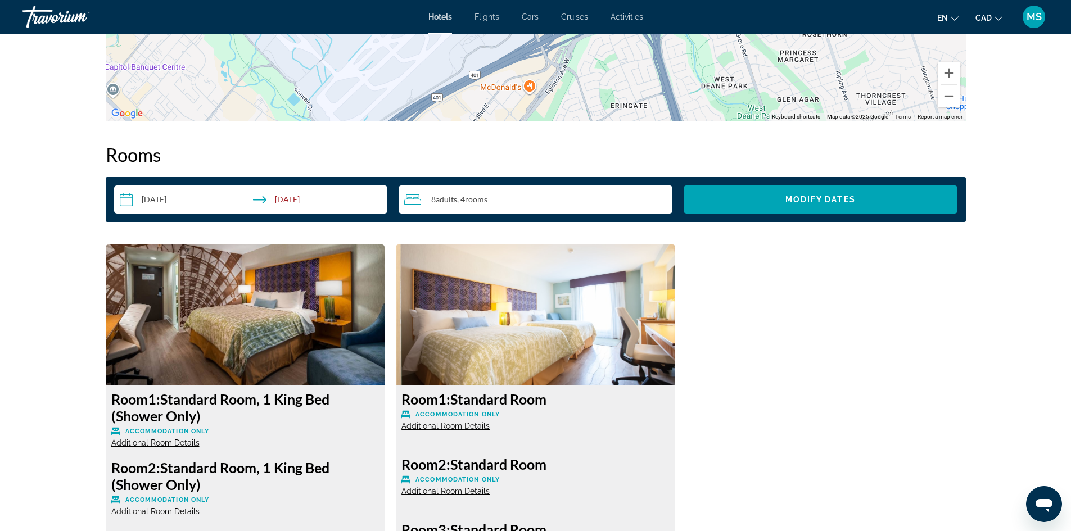
scroll to position [1293, 0]
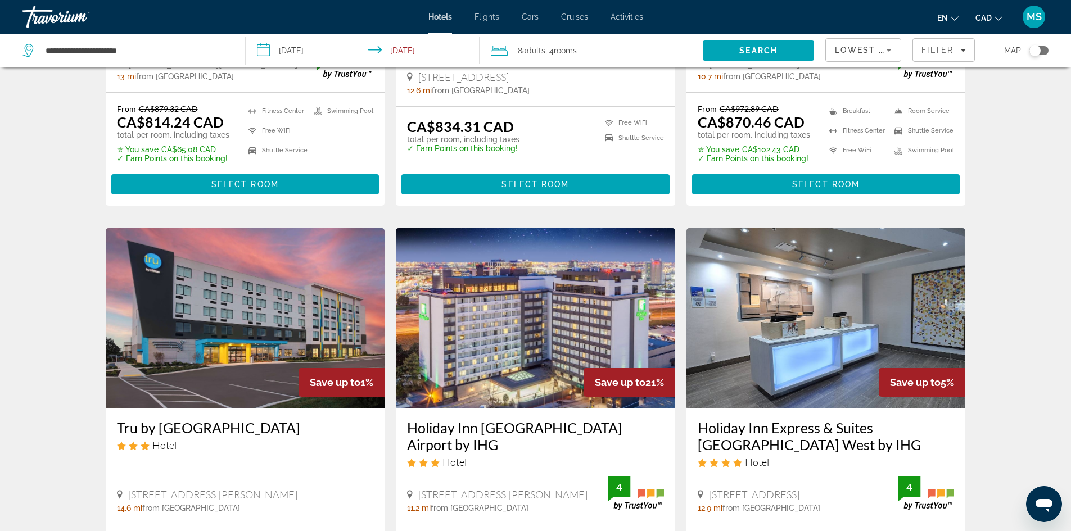
scroll to position [337, 0]
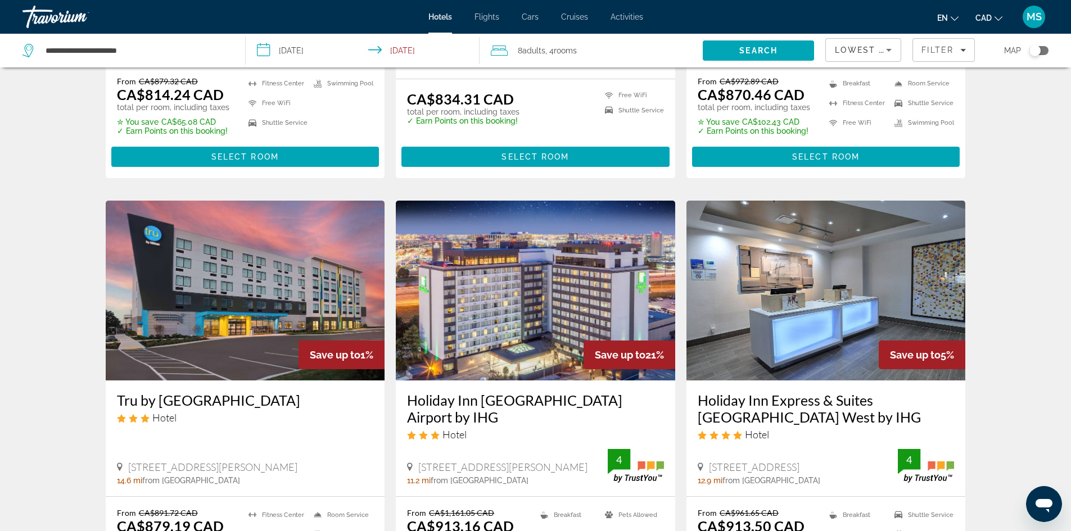
click at [225, 287] on img "Main content" at bounding box center [245, 291] width 279 height 180
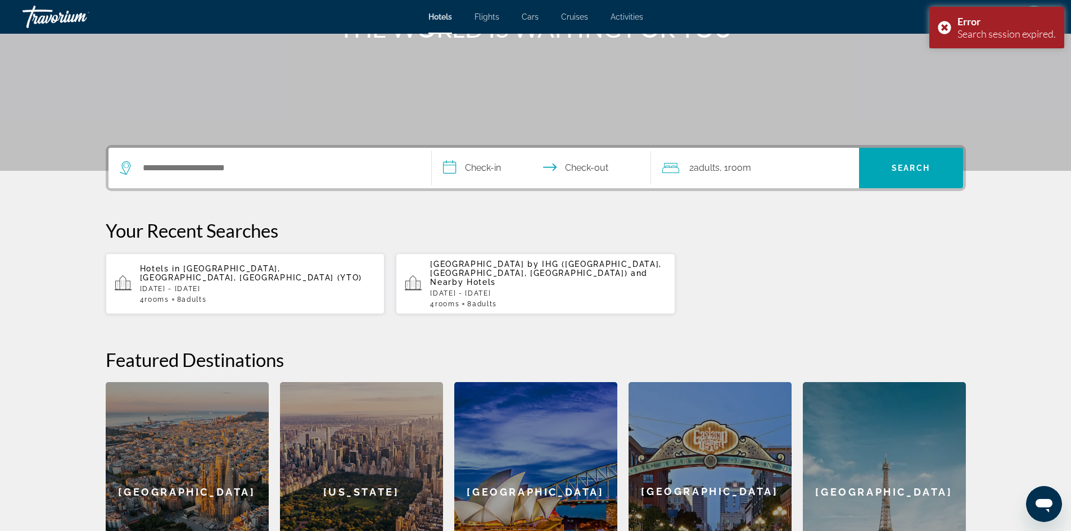
scroll to position [169, 0]
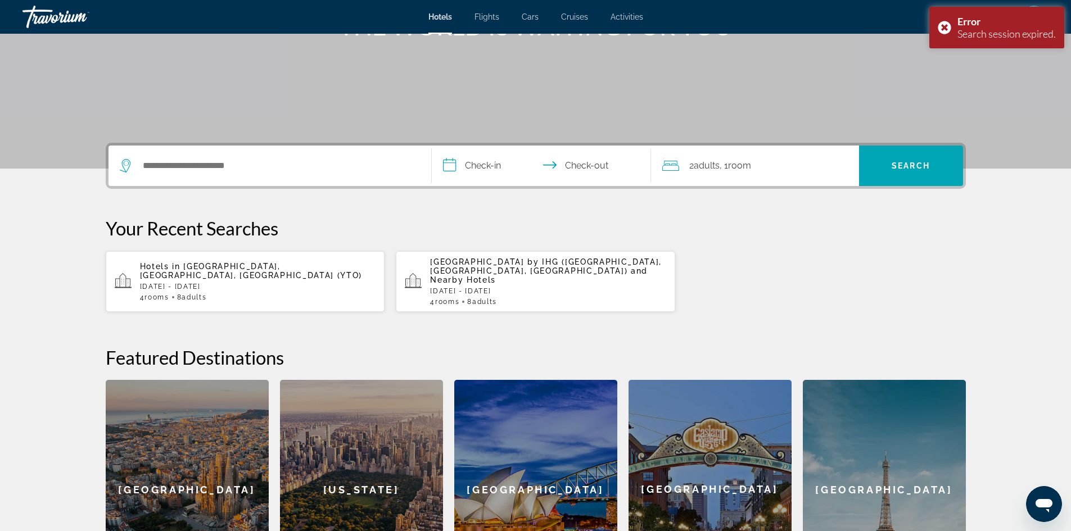
click at [245, 273] on div "Hotels in [GEOGRAPHIC_DATA], [GEOGRAPHIC_DATA], [GEOGRAPHIC_DATA] (YTO) [DATE] …" at bounding box center [258, 281] width 236 height 39
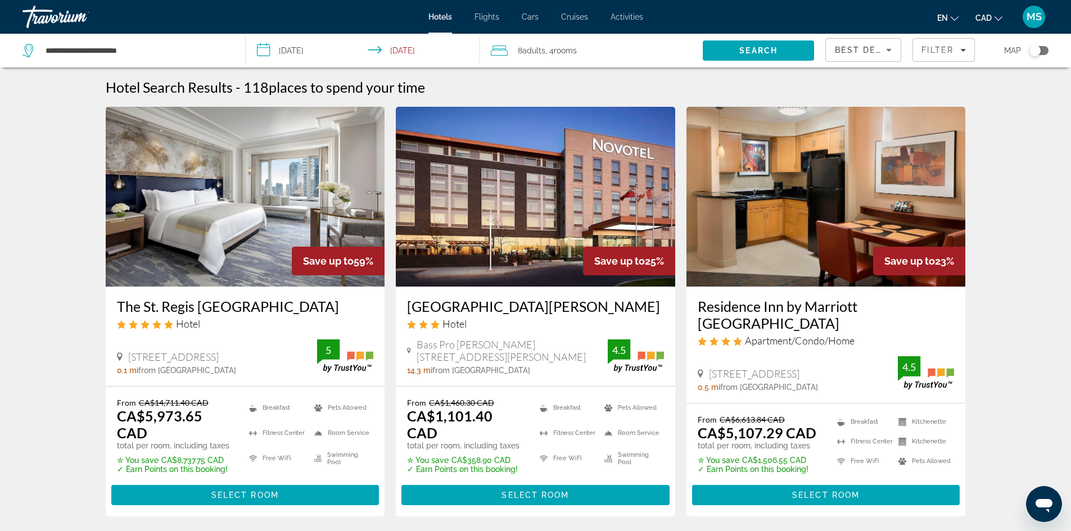
click at [879, 46] on span "Best Deals" at bounding box center [864, 50] width 58 height 9
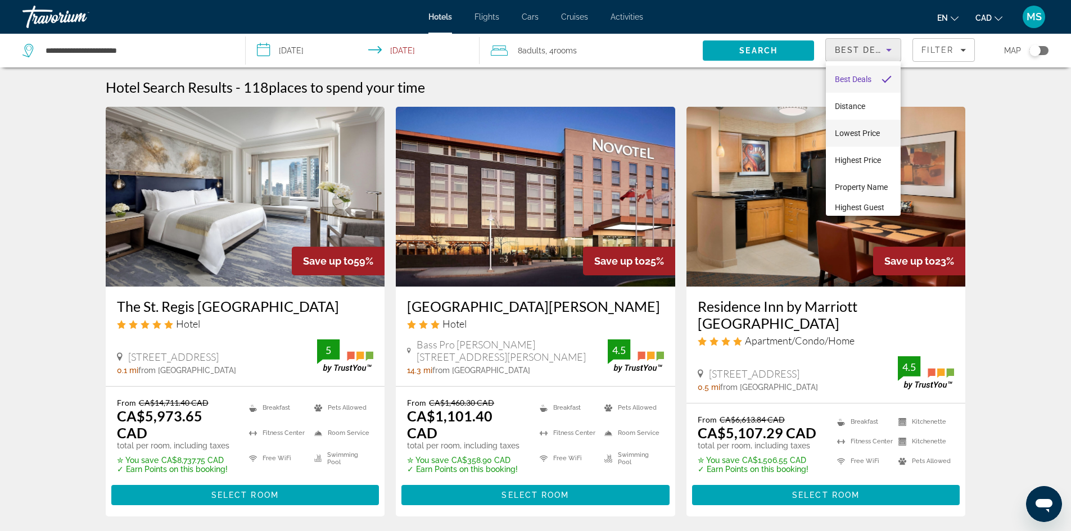
click at [871, 132] on span "Lowest Price" at bounding box center [857, 133] width 45 height 9
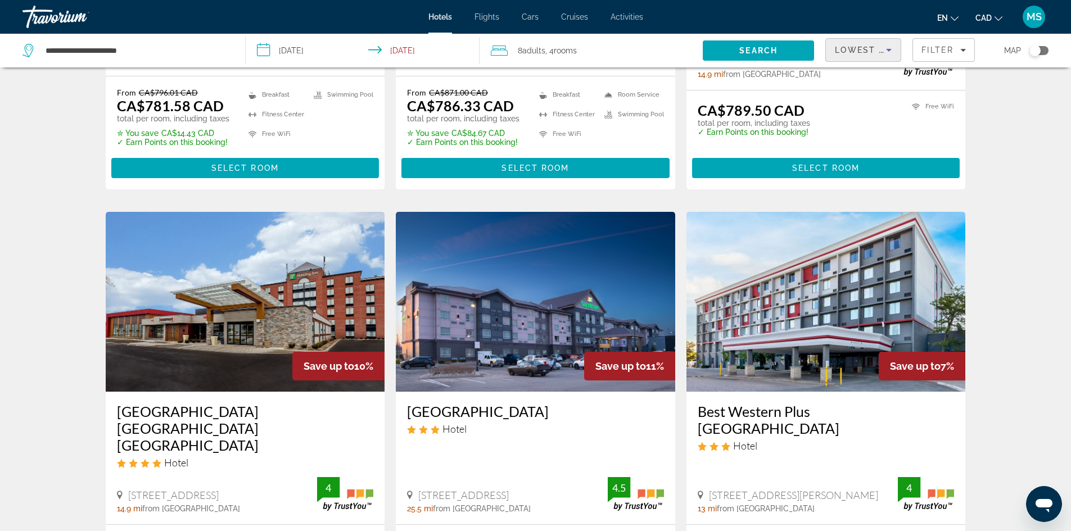
scroll to position [1349, 0]
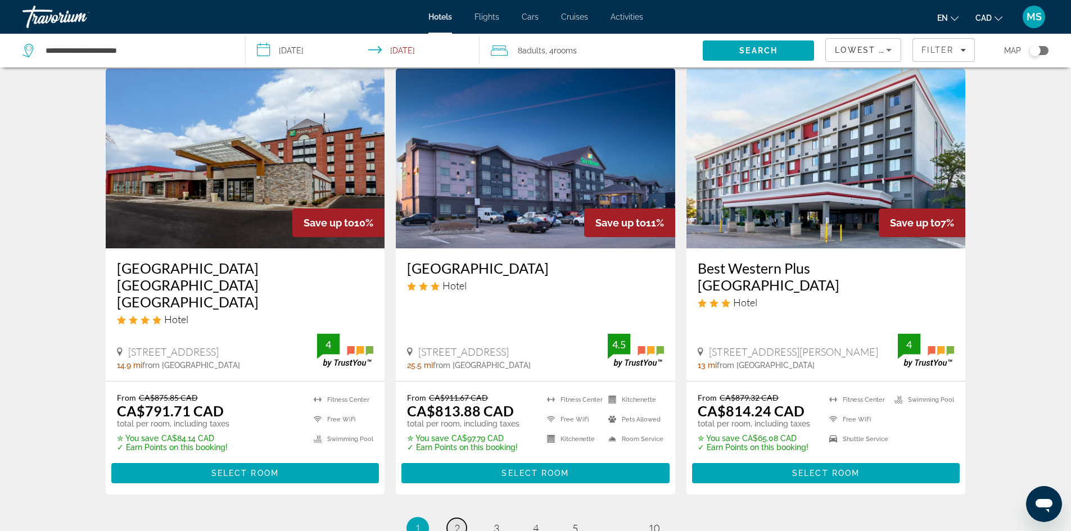
click at [457, 522] on span "2" at bounding box center [457, 528] width 6 height 12
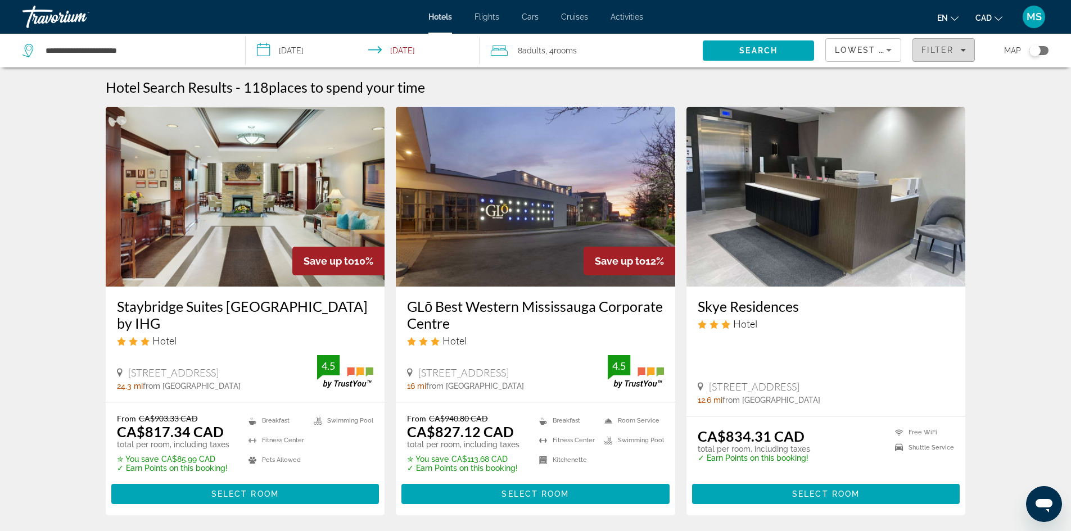
click at [957, 56] on span "Filters" at bounding box center [943, 50] width 61 height 27
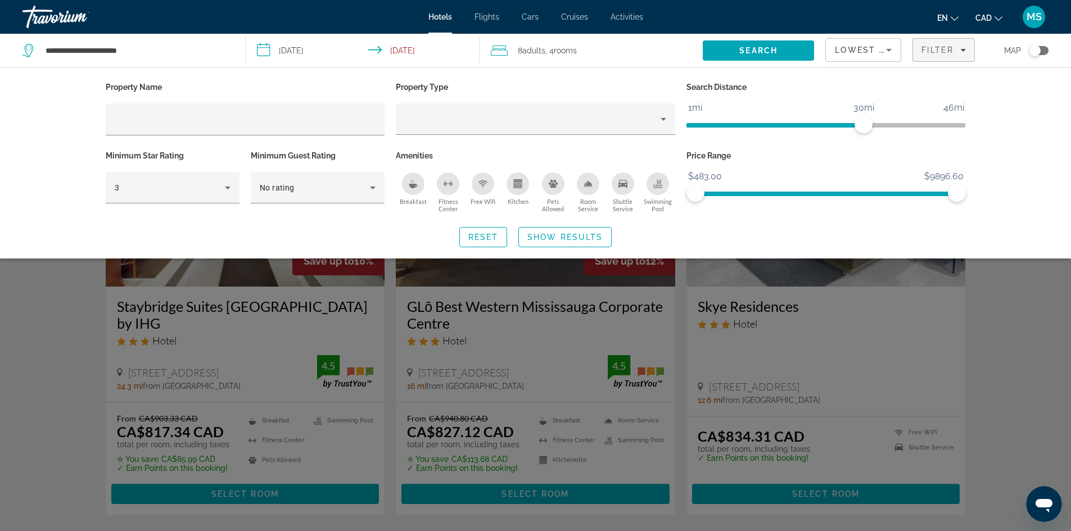
click at [623, 183] on icon "Shuttle Service" at bounding box center [622, 184] width 9 height 8
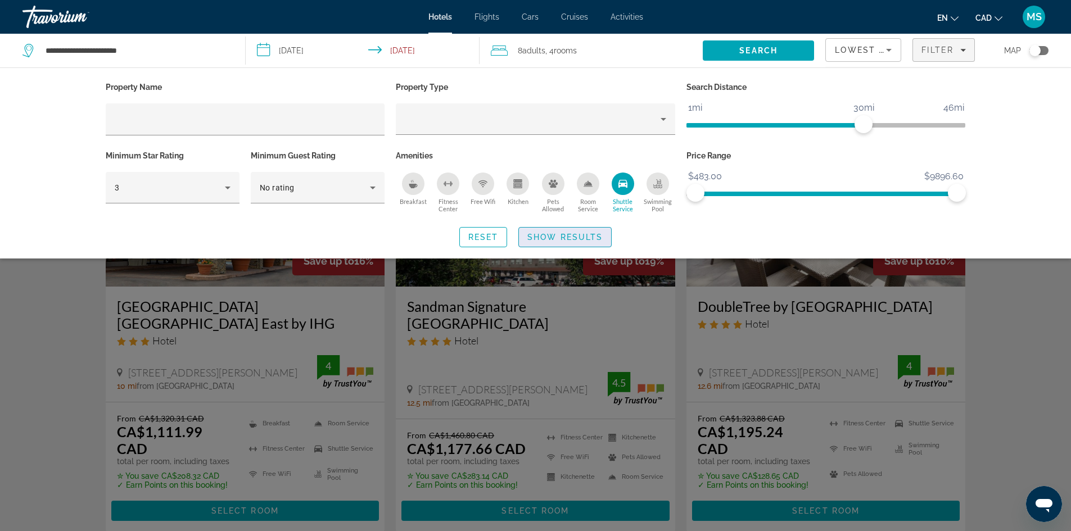
click at [566, 240] on span "Show Results" at bounding box center [564, 237] width 75 height 9
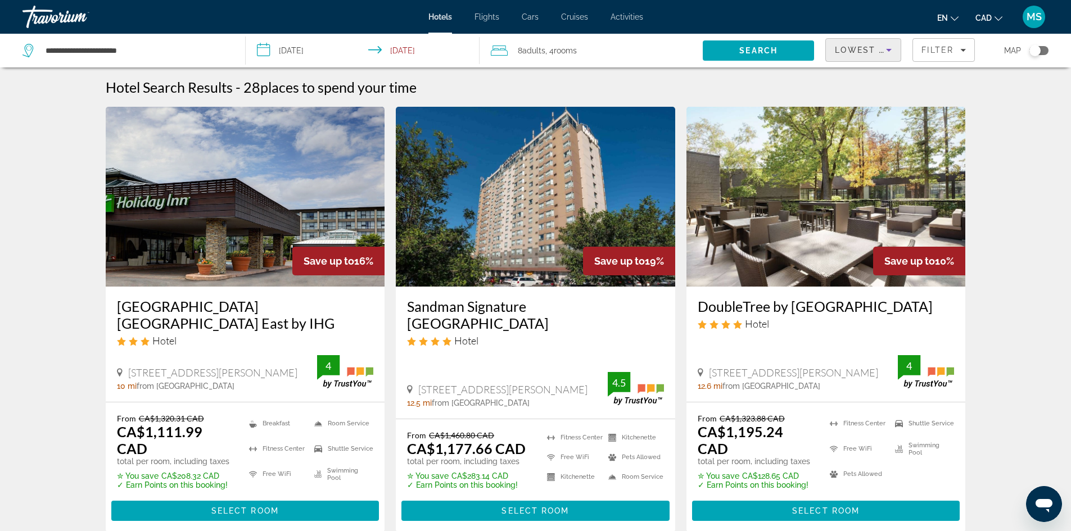
click at [884, 48] on icon "Sort by" at bounding box center [888, 49] width 13 height 13
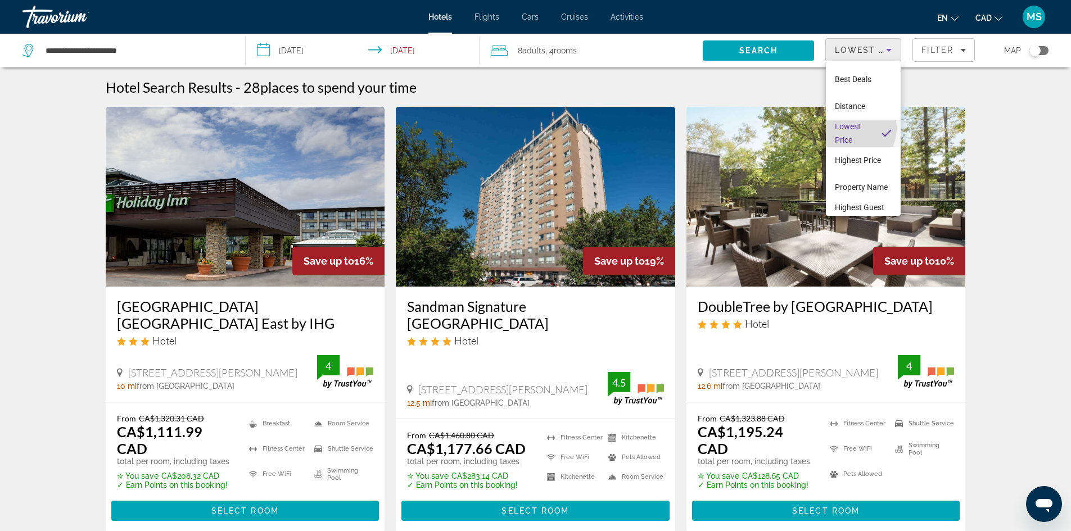
click at [852, 128] on span "Lowest Price" at bounding box center [848, 133] width 26 height 22
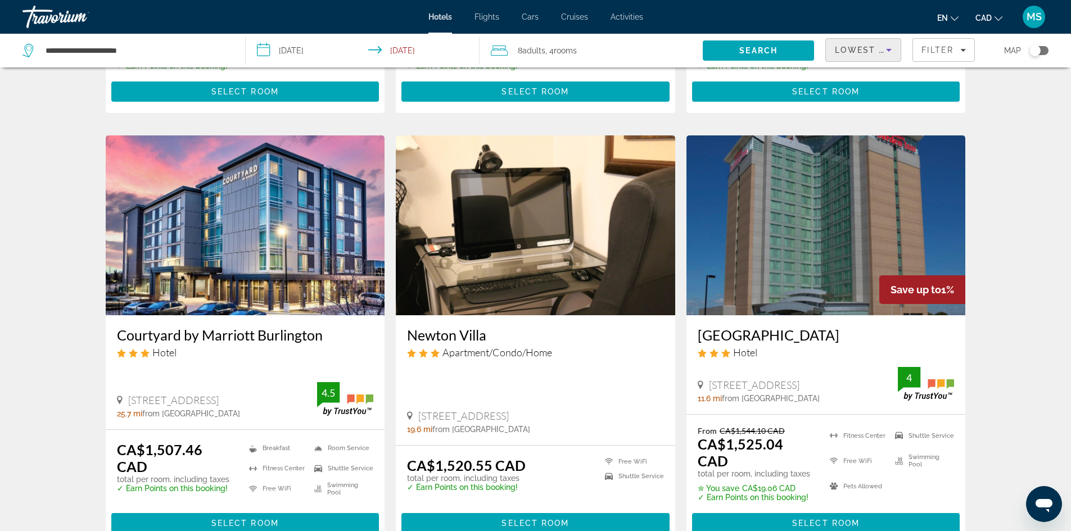
scroll to position [1405, 0]
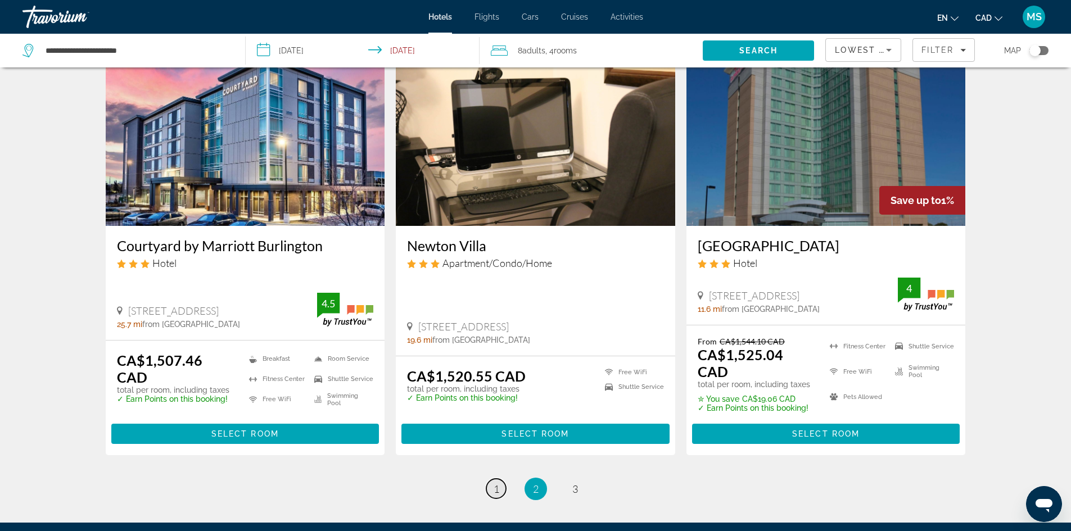
click at [498, 483] on span "1" at bounding box center [497, 489] width 6 height 12
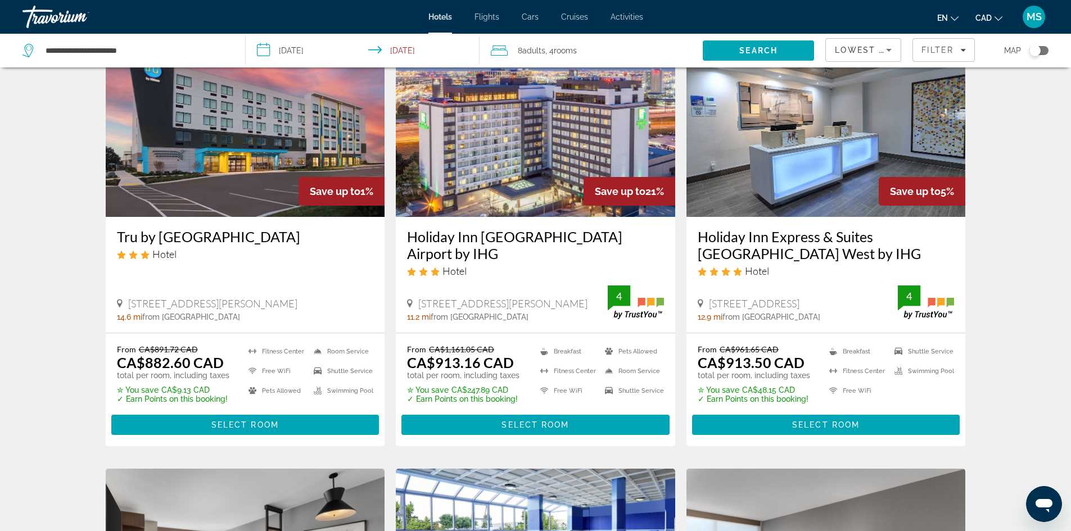
scroll to position [506, 0]
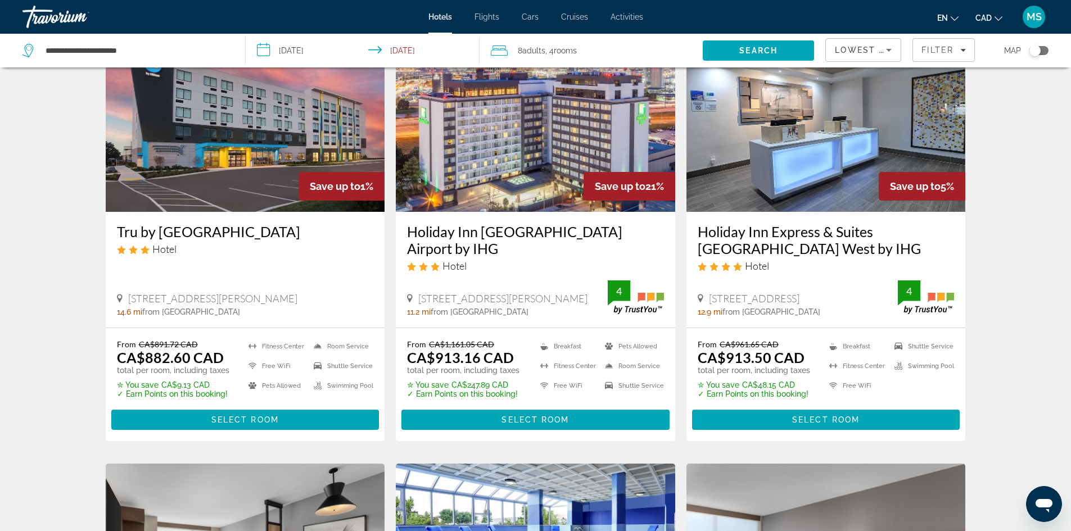
click at [534, 232] on h3 "Holiday Inn [GEOGRAPHIC_DATA] Airport by IHG" at bounding box center [535, 240] width 257 height 34
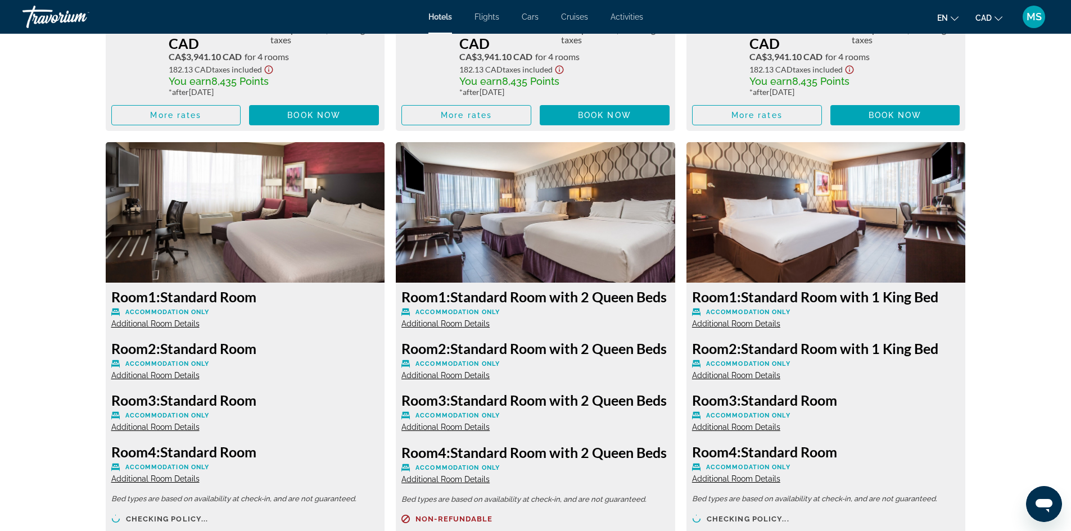
scroll to position [3658, 0]
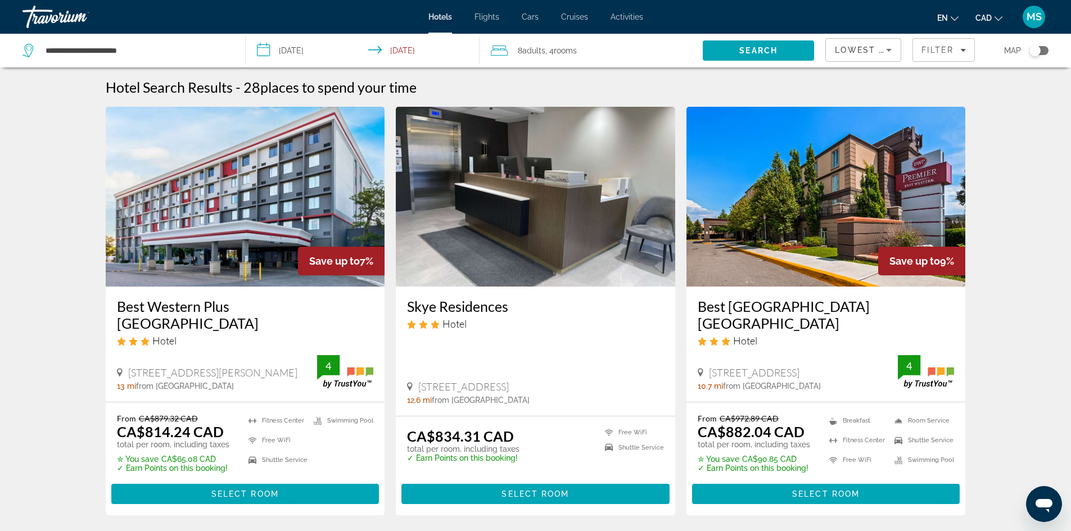
click at [284, 305] on h3 "Best Western Plus [GEOGRAPHIC_DATA]" at bounding box center [245, 315] width 257 height 34
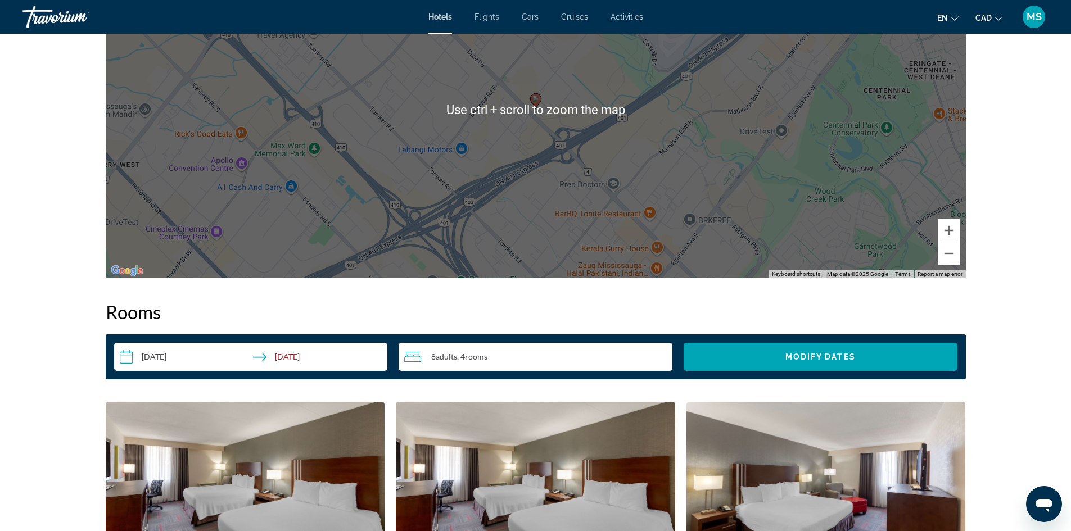
scroll to position [1124, 0]
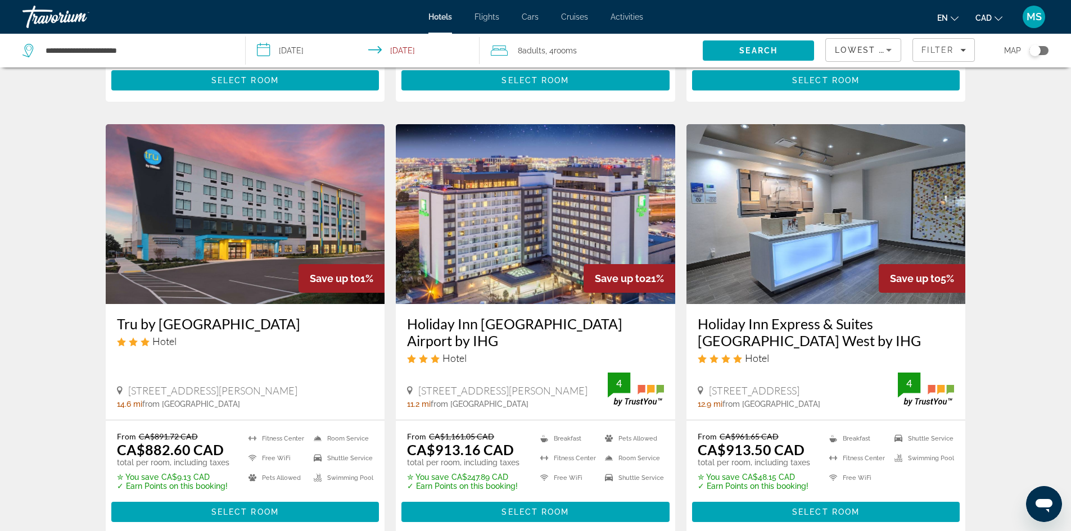
scroll to position [450, 0]
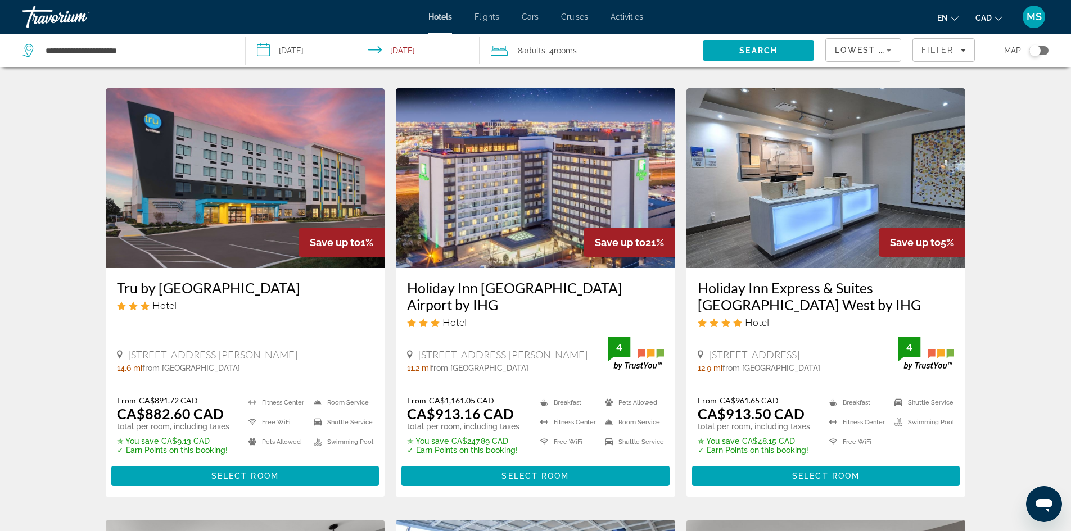
click at [202, 290] on h3 "Tru by [GEOGRAPHIC_DATA]" at bounding box center [245, 287] width 257 height 17
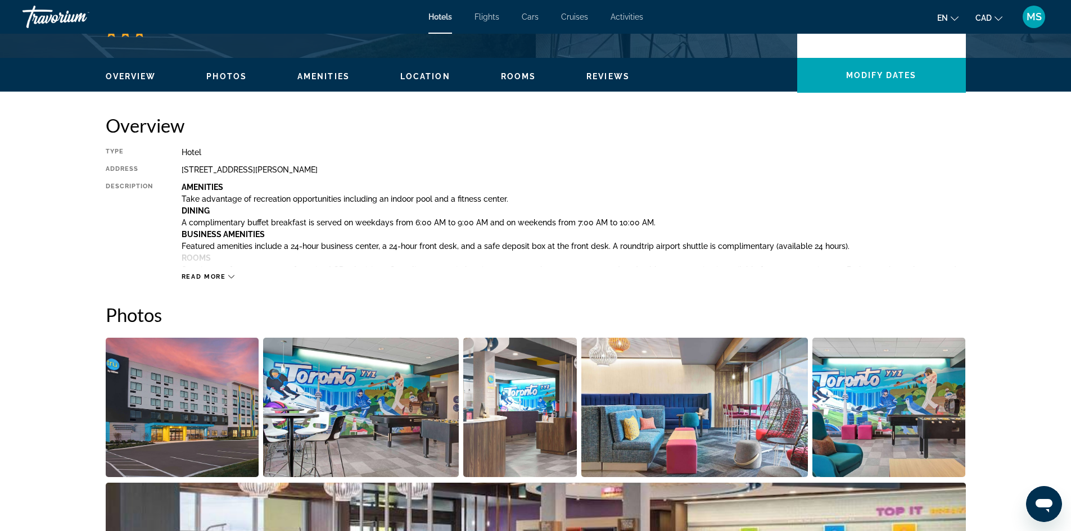
scroll to position [450, 0]
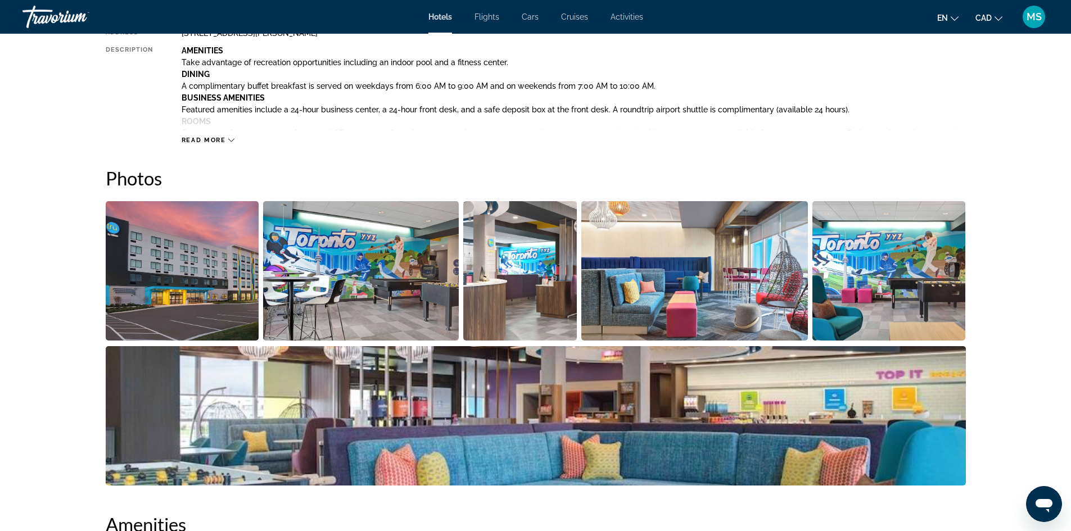
click at [391, 250] on img "Open full-screen image slider" at bounding box center [361, 270] width 196 height 139
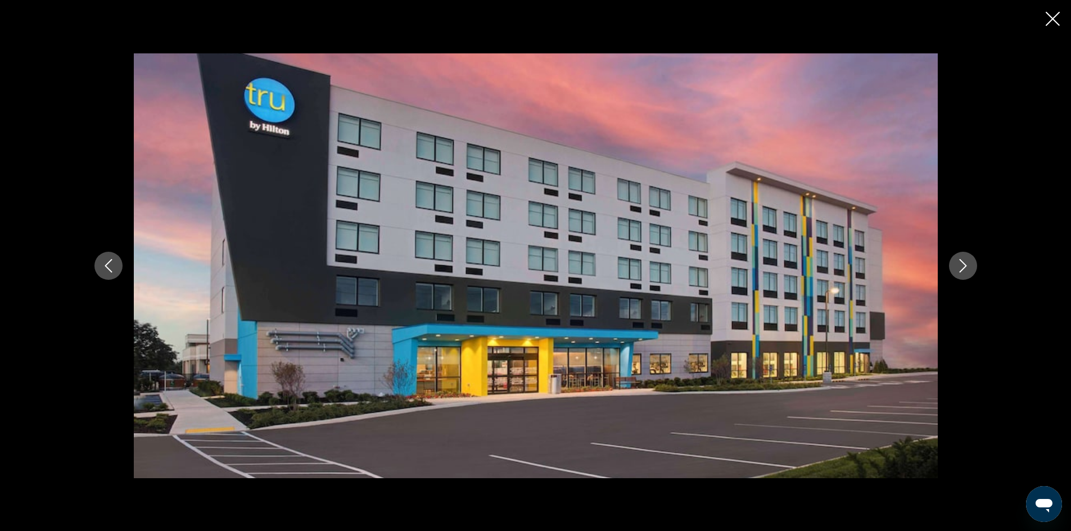
click at [961, 261] on icon "Next image" at bounding box center [962, 265] width 13 height 13
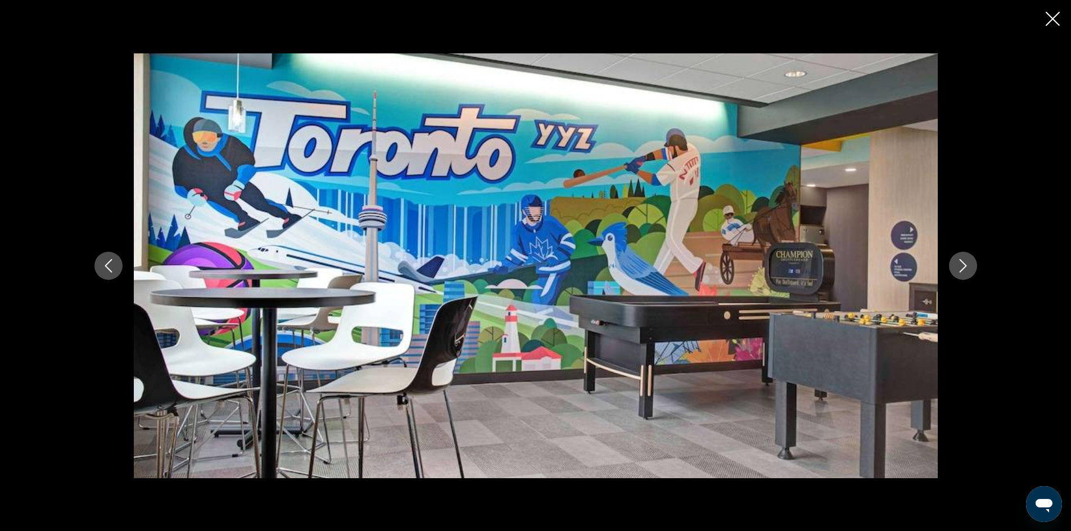
click at [961, 261] on icon "Next image" at bounding box center [962, 265] width 13 height 13
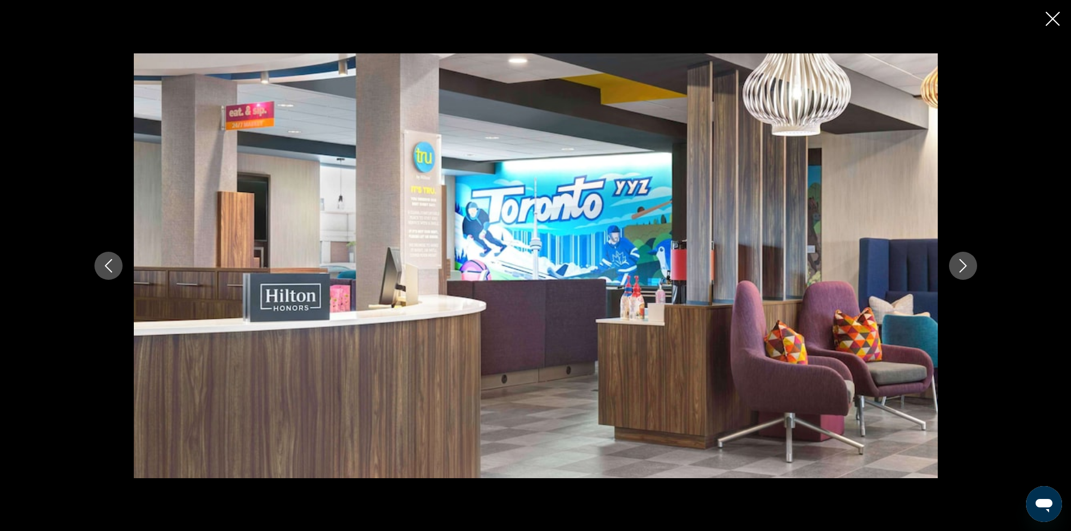
click at [961, 261] on icon "Next image" at bounding box center [962, 265] width 13 height 13
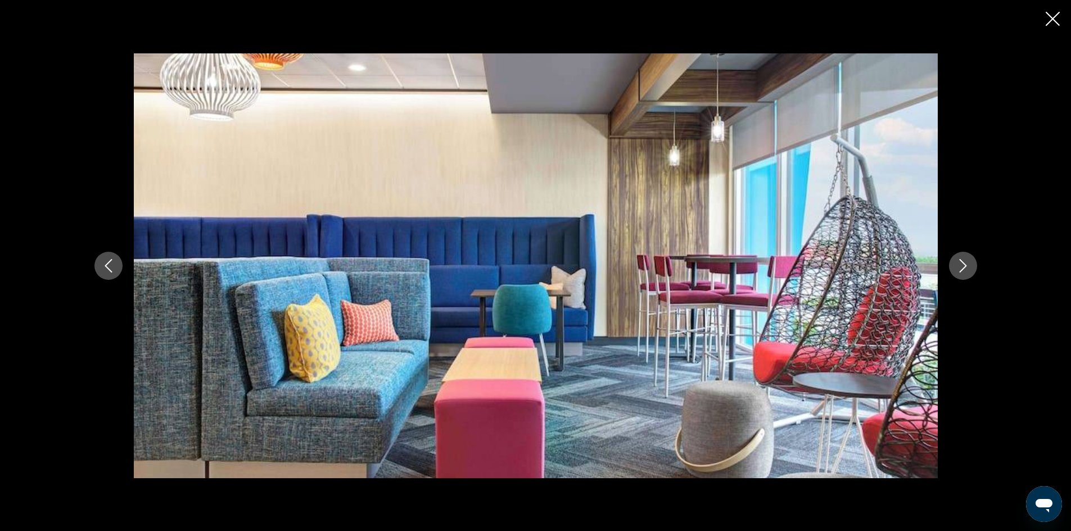
click at [961, 261] on icon "Next image" at bounding box center [962, 265] width 13 height 13
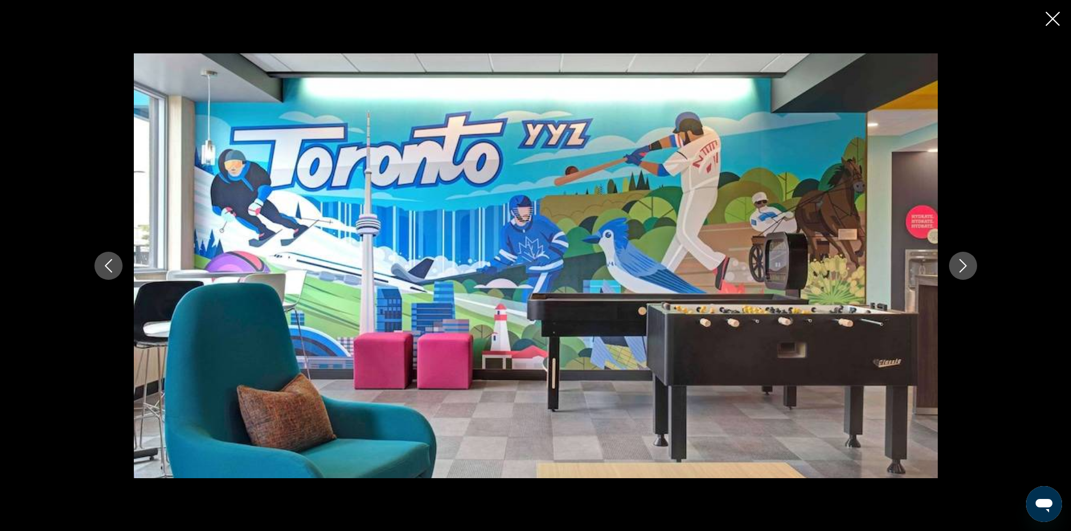
click at [961, 261] on icon "Next image" at bounding box center [962, 265] width 13 height 13
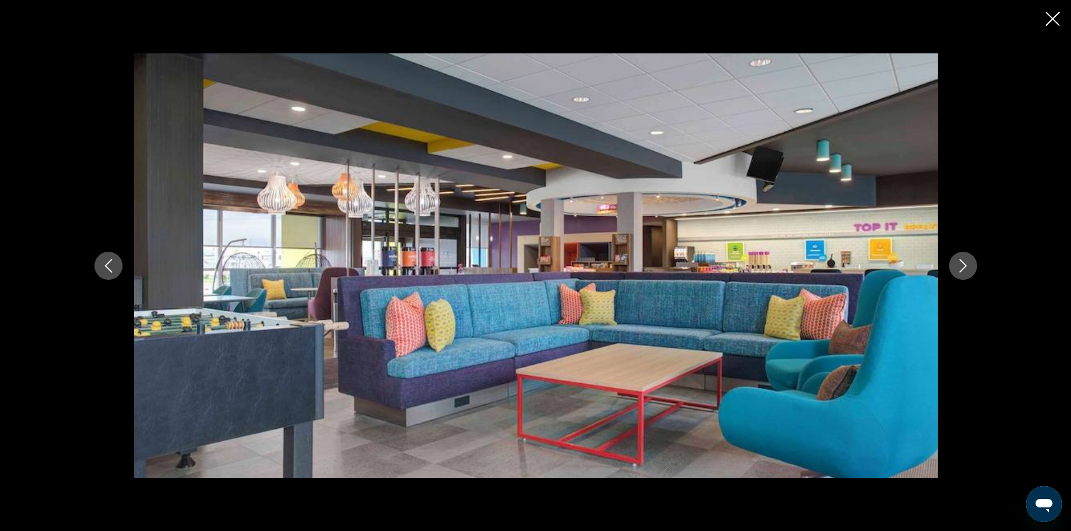
click at [1068, 21] on div "prev next" at bounding box center [535, 265] width 1071 height 531
click at [1057, 22] on icon "Close slideshow" at bounding box center [1053, 19] width 14 height 14
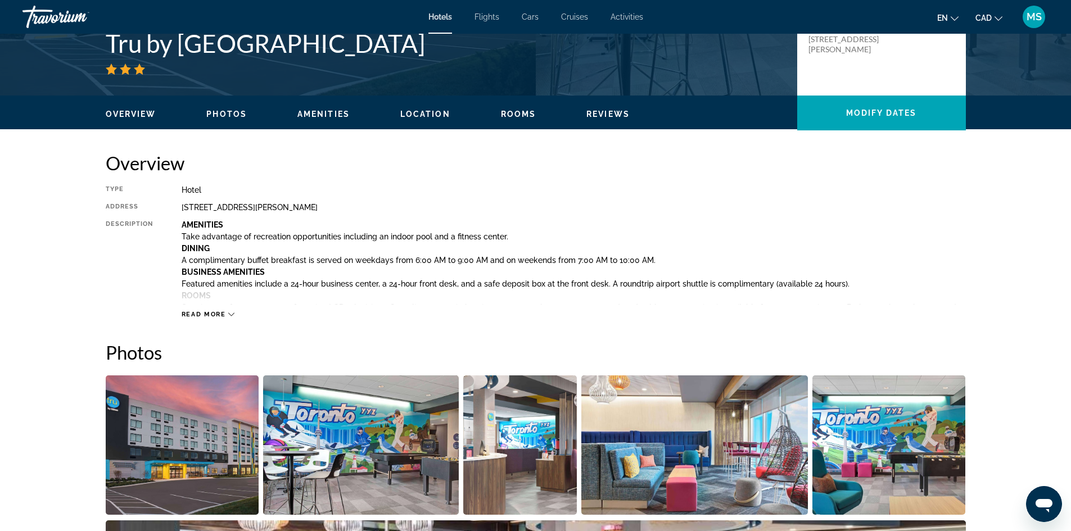
scroll to position [225, 0]
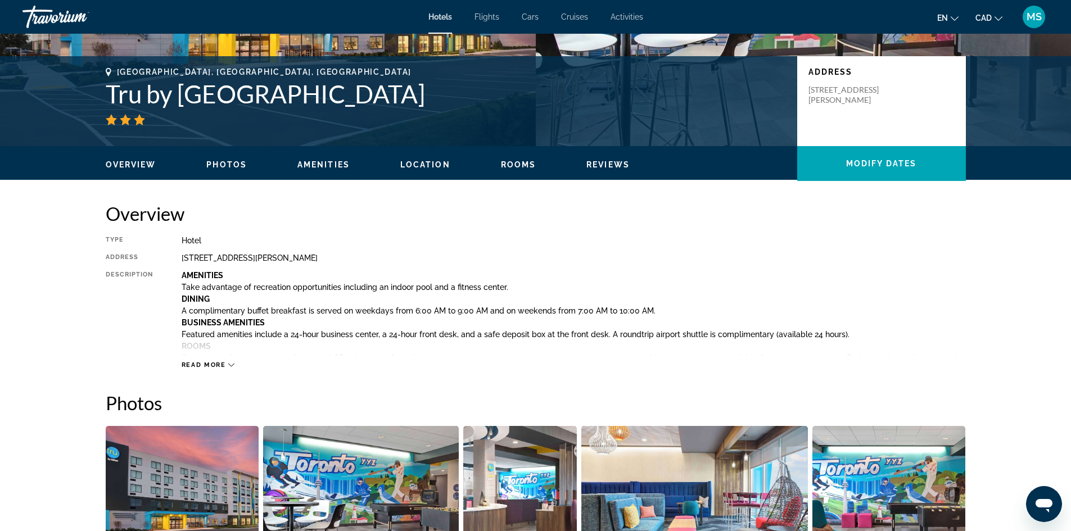
click at [201, 363] on span "Read more" at bounding box center [204, 364] width 44 height 7
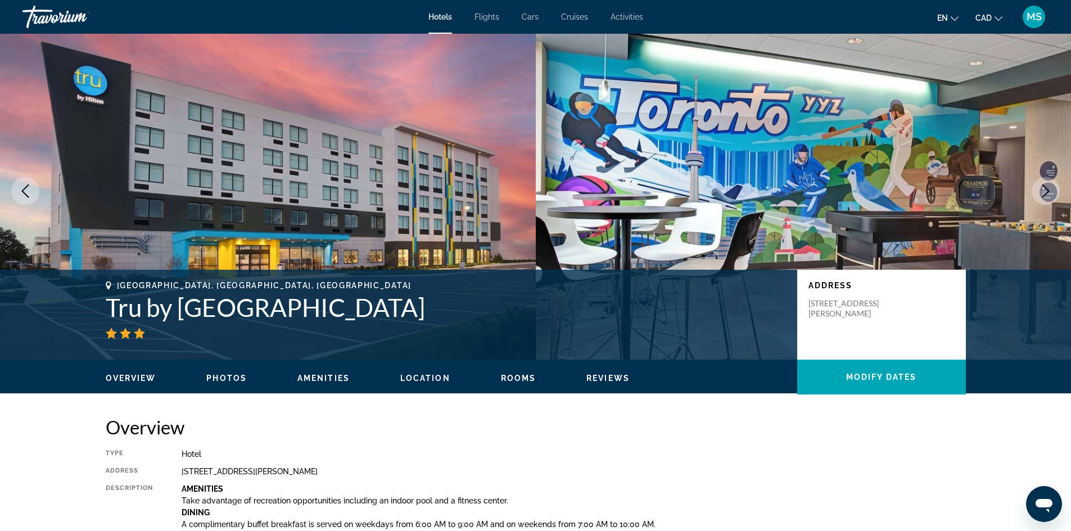
scroll to position [0, 0]
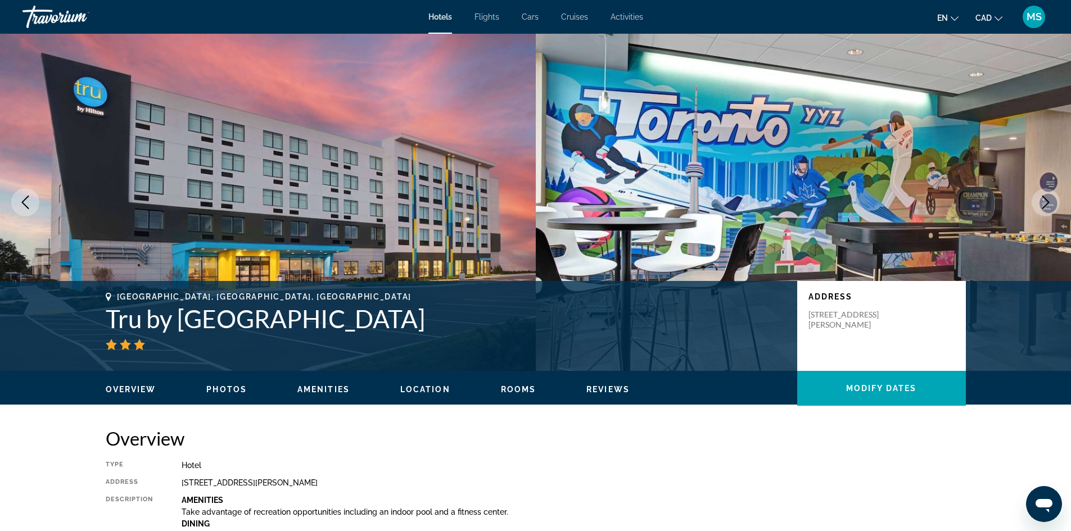
click at [344, 389] on span "Amenities" at bounding box center [323, 389] width 52 height 9
click at [632, 16] on span "Activities" at bounding box center [627, 16] width 33 height 9
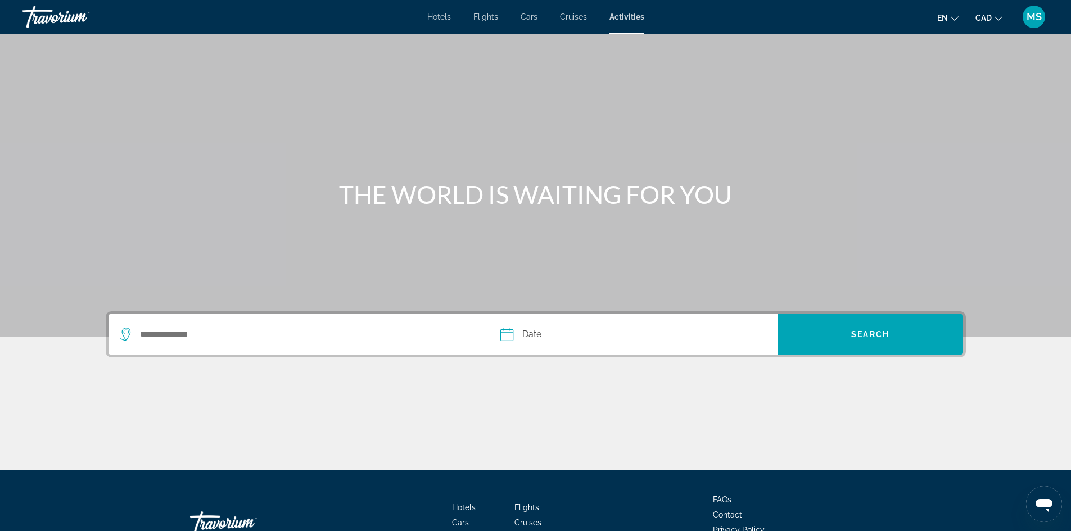
click at [529, 17] on span "Cars" at bounding box center [529, 16] width 17 height 9
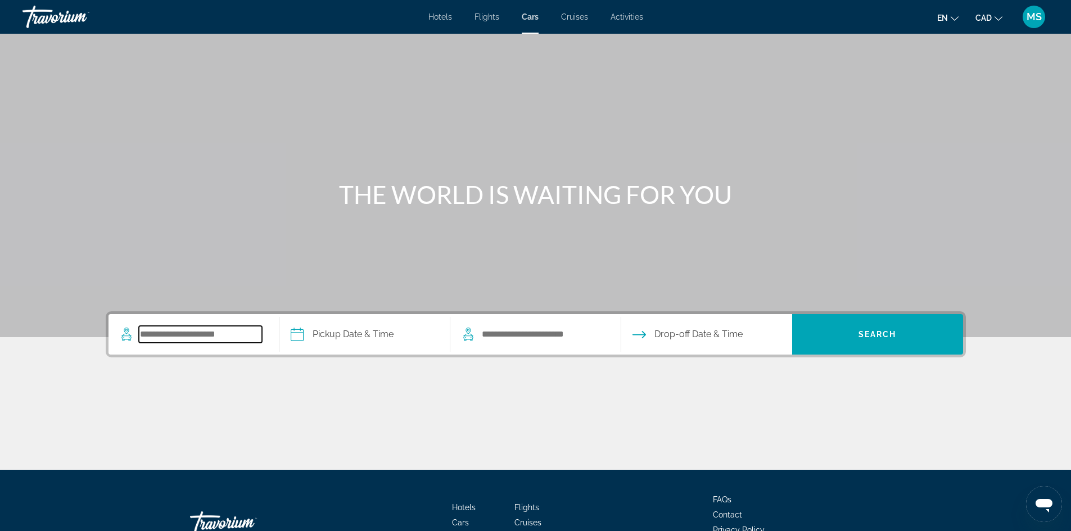
click at [208, 337] on input "Search pickup location" at bounding box center [200, 334] width 123 height 17
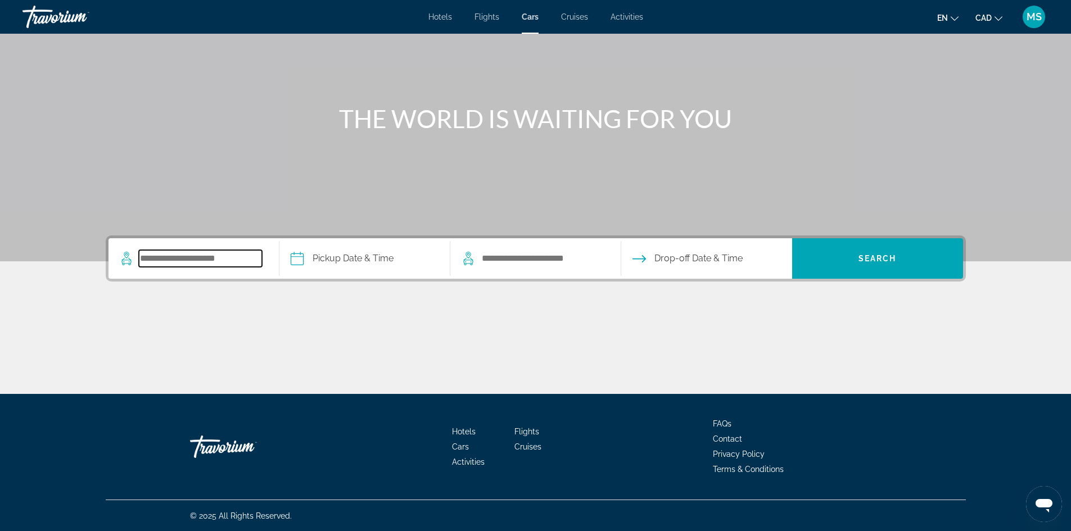
scroll to position [76, 0]
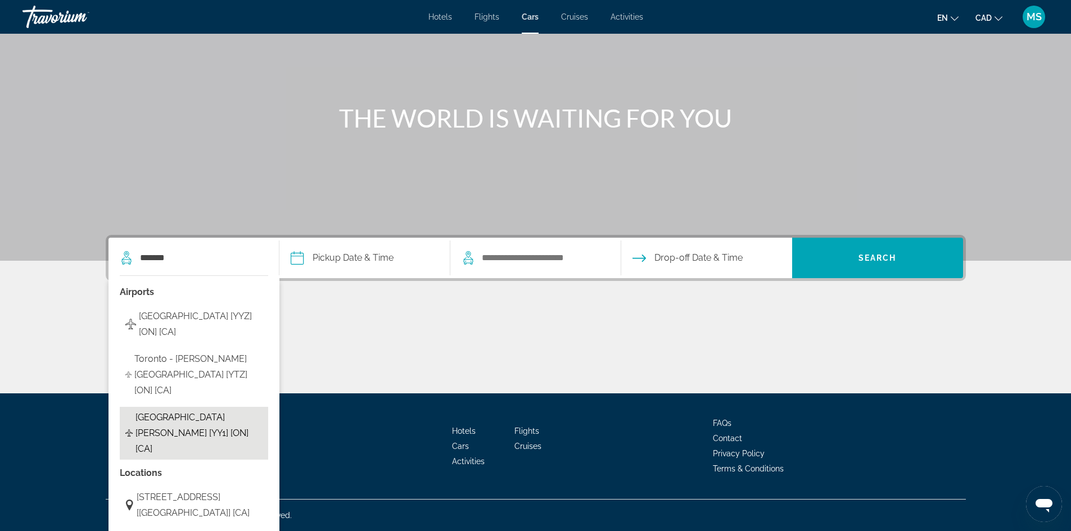
click at [191, 415] on span "[GEOGRAPHIC_DATA][PERSON_NAME] [YY1] [ON] [CA]" at bounding box center [198, 433] width 126 height 47
type input "**********"
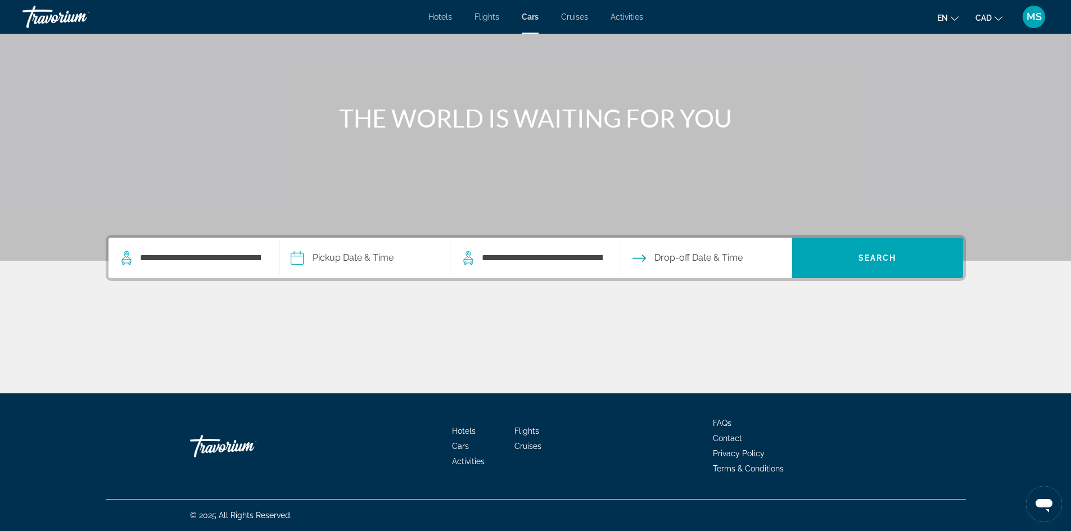
click at [355, 254] on input "Pickup date" at bounding box center [364, 260] width 175 height 44
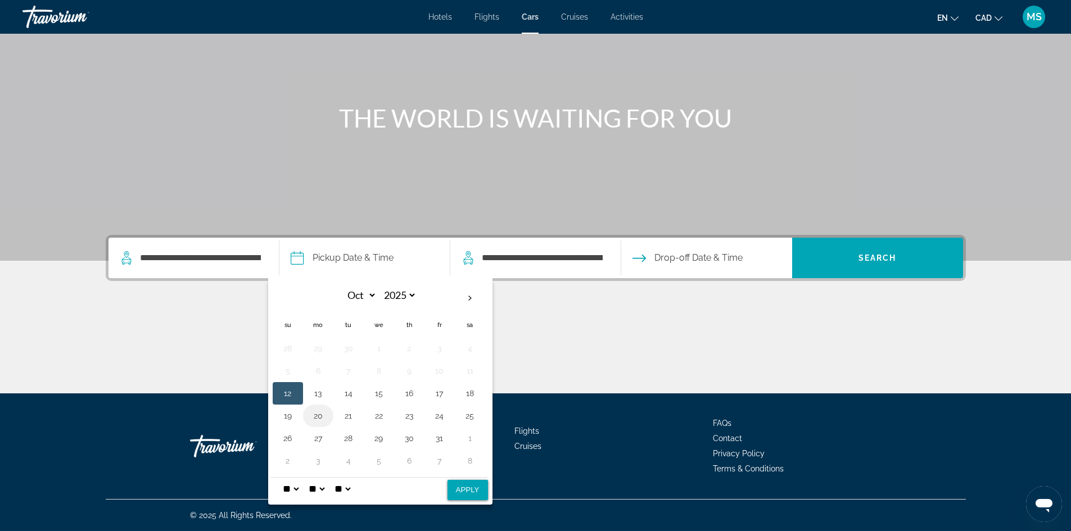
click at [315, 415] on button "20" at bounding box center [318, 416] width 18 height 16
click at [472, 490] on button "Apply" at bounding box center [467, 490] width 40 height 20
type input "**********"
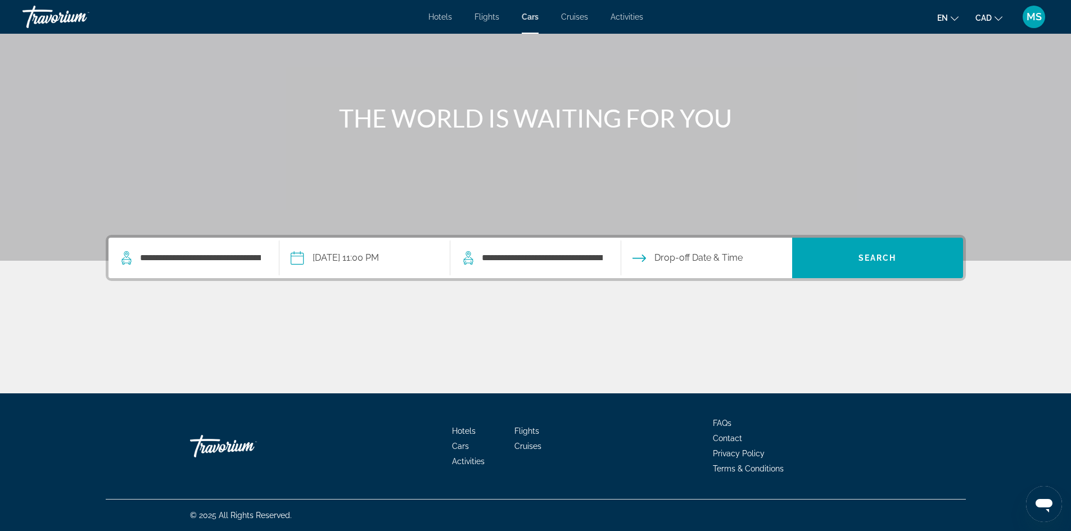
click at [400, 256] on input "**********" at bounding box center [364, 260] width 175 height 44
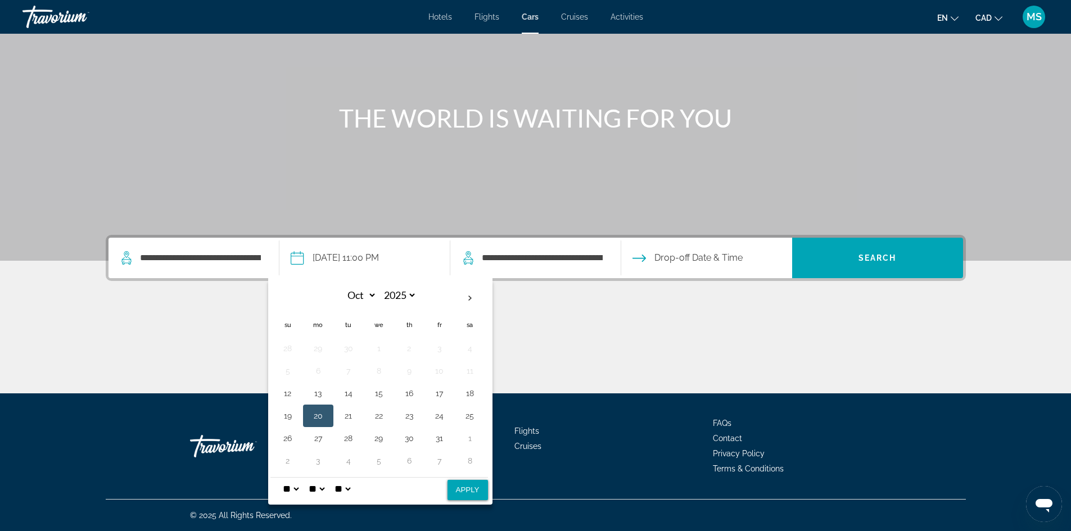
click at [295, 489] on select "* * * * * * * * * ** ** **" at bounding box center [291, 489] width 20 height 22
select select "*"
click at [281, 478] on select "* * * * * * * * * ** ** **" at bounding box center [291, 489] width 20 height 22
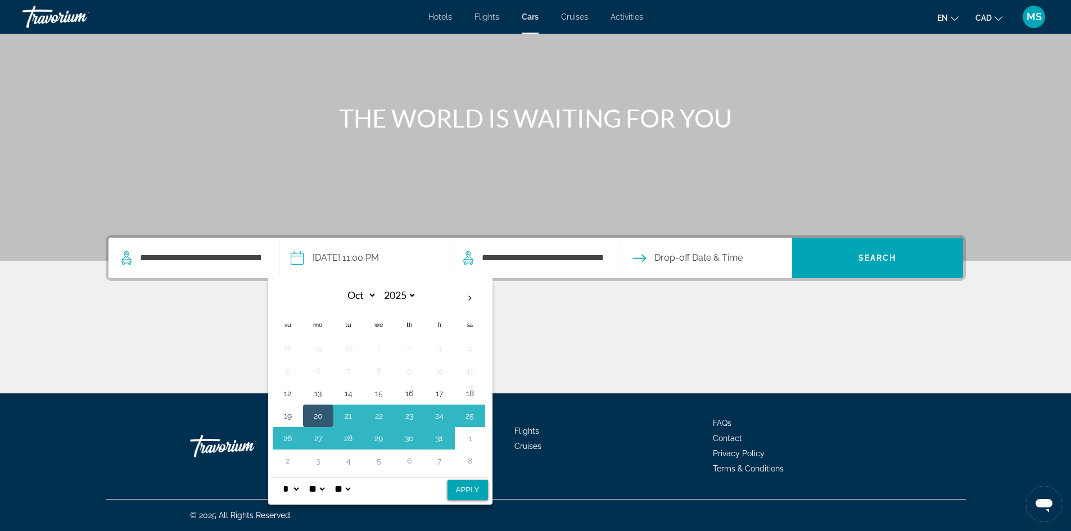
click at [461, 490] on button "Apply" at bounding box center [467, 490] width 40 height 20
type input "**********"
select select "*"
select select "**"
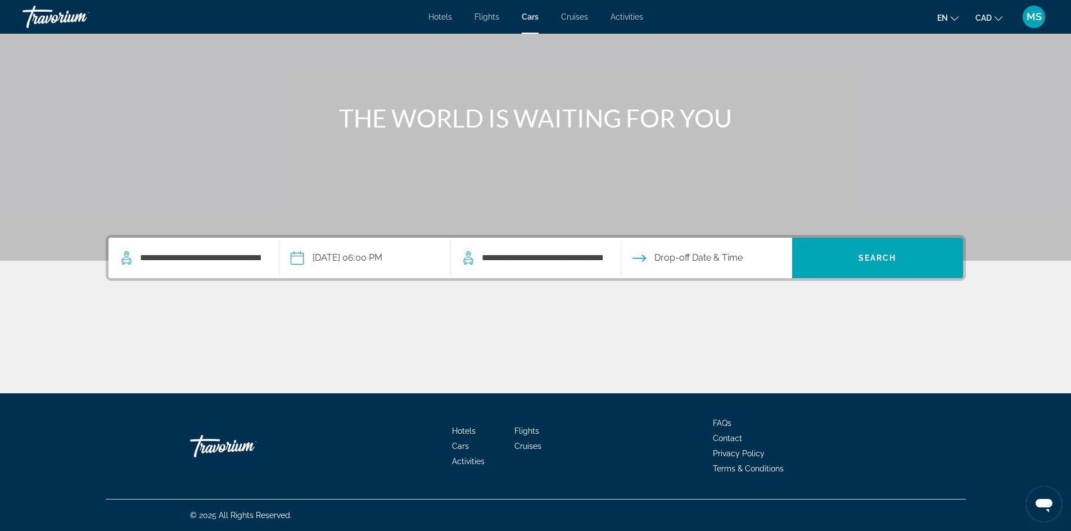
click at [691, 257] on input "Drop-off date" at bounding box center [705, 260] width 175 height 44
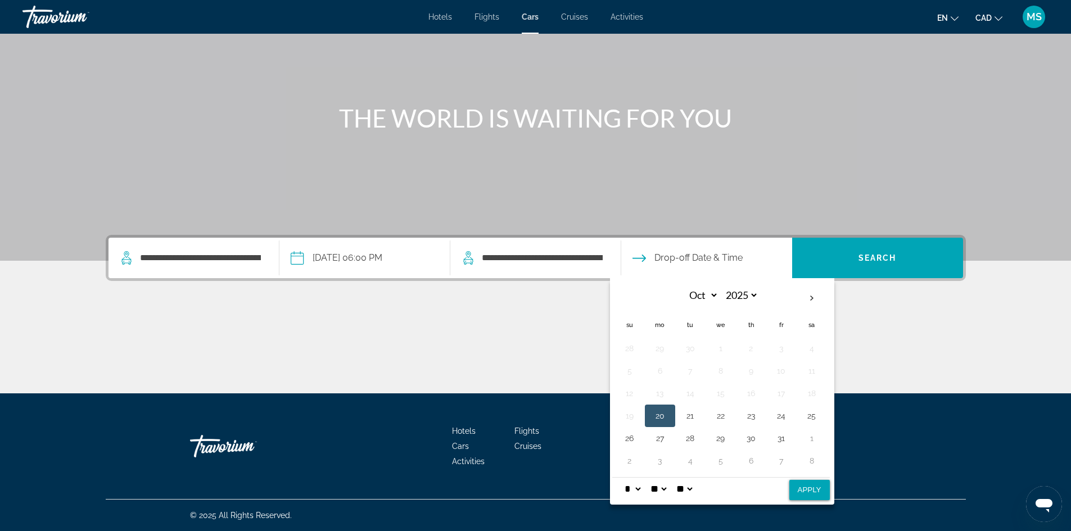
click at [648, 489] on div "* * * * * * * * * ** ** **" at bounding box center [635, 489] width 26 height 9
click at [639, 490] on select "* * * * * * * * * ** ** **" at bounding box center [632, 489] width 20 height 22
select select "*"
click at [622, 478] on select "* * * * * * * * * ** ** **" at bounding box center [632, 489] width 20 height 22
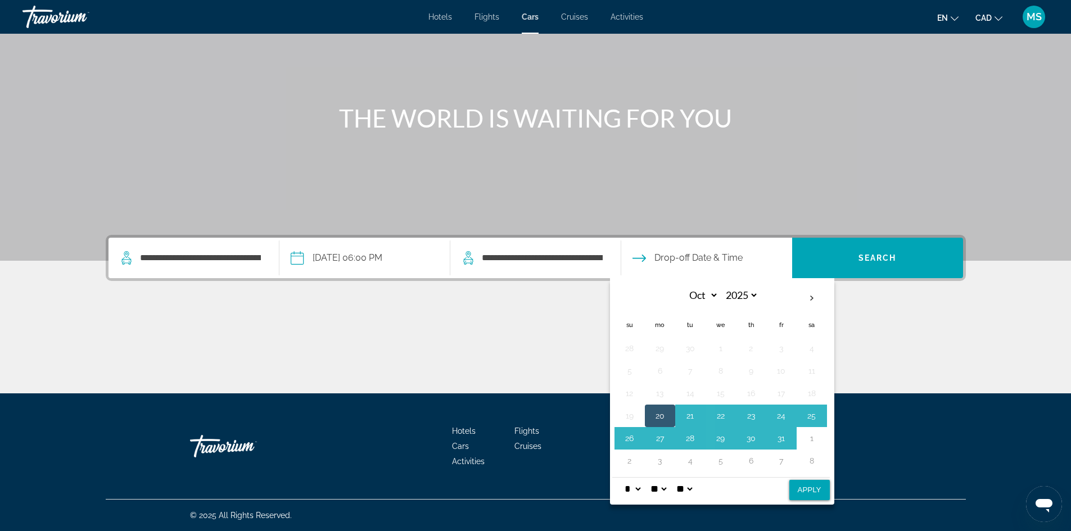
click at [816, 487] on button "Apply" at bounding box center [809, 490] width 40 height 20
type input "**********"
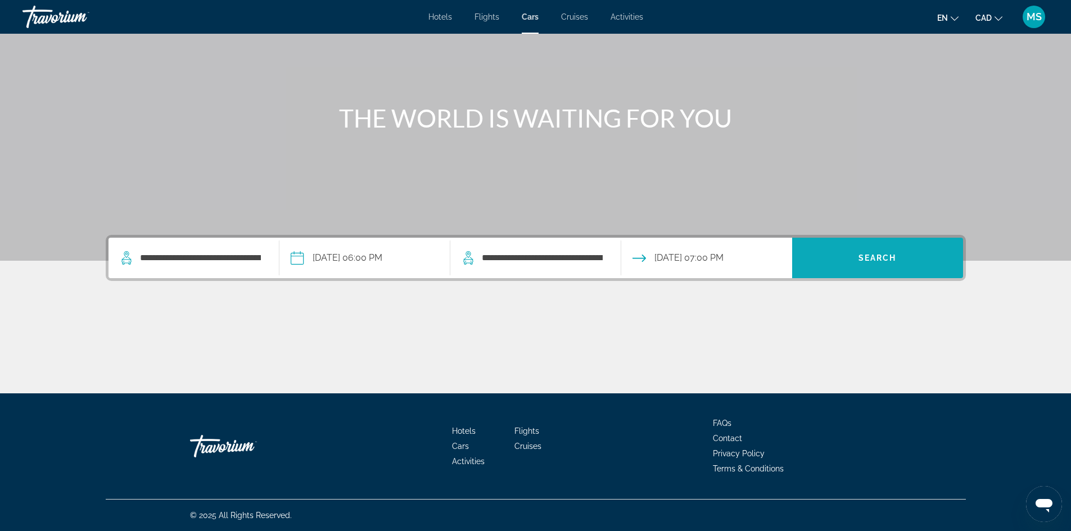
click at [878, 255] on span "Search" at bounding box center [877, 258] width 38 height 9
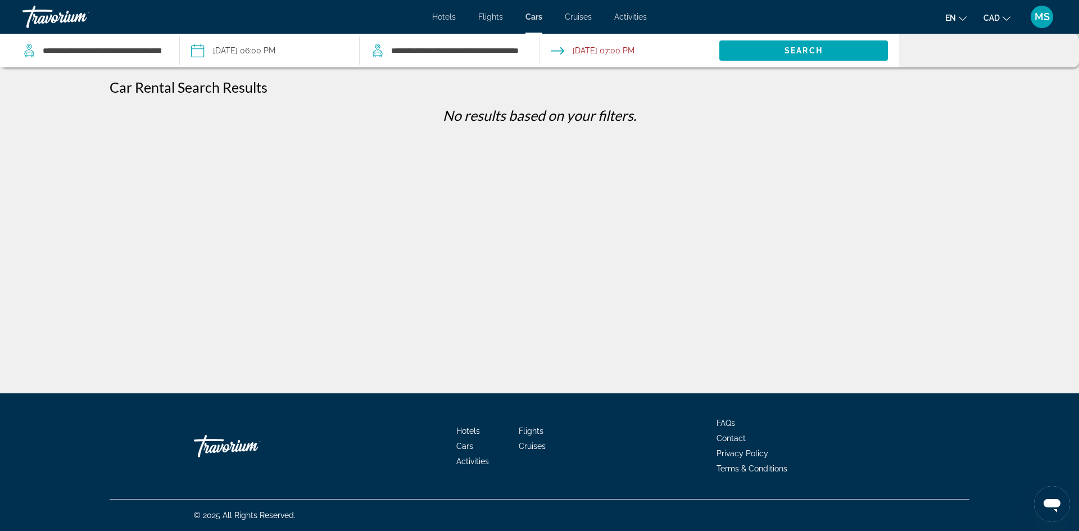
click at [602, 51] on input "Drop-off date: Oct 20, 2025 07:00 PM" at bounding box center [629, 52] width 184 height 37
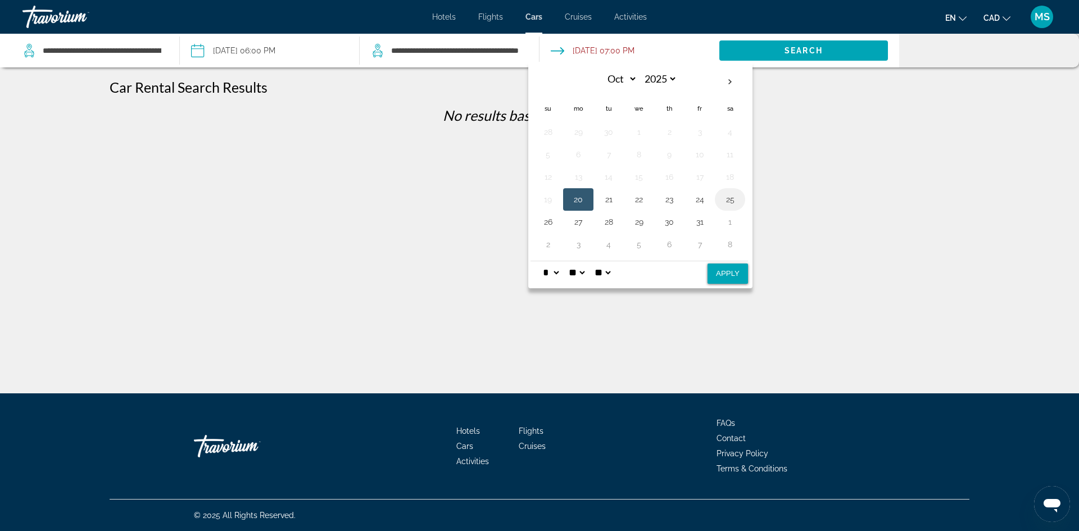
click at [727, 201] on button "25" at bounding box center [730, 200] width 18 height 16
click at [613, 272] on select "** **" at bounding box center [603, 272] width 20 height 22
select select "**"
click at [600, 261] on select "** **" at bounding box center [603, 272] width 20 height 22
click at [560, 274] on select "* * * * * * * * * ** ** **" at bounding box center [551, 272] width 20 height 22
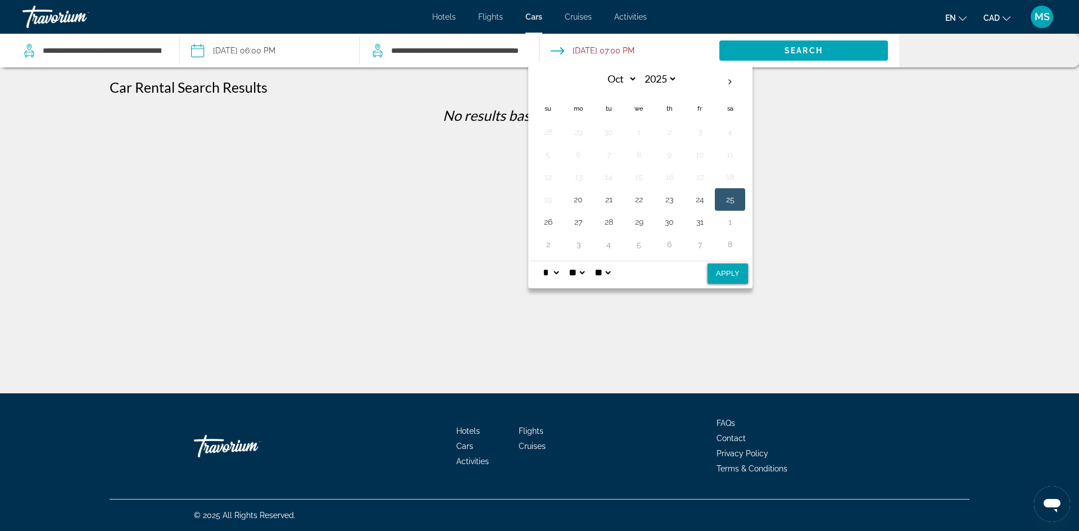
select select "*"
click at [541, 261] on select "* * * * * * * * * ** ** **" at bounding box center [551, 272] width 20 height 22
click at [725, 275] on button "Apply" at bounding box center [728, 274] width 40 height 20
type input "**********"
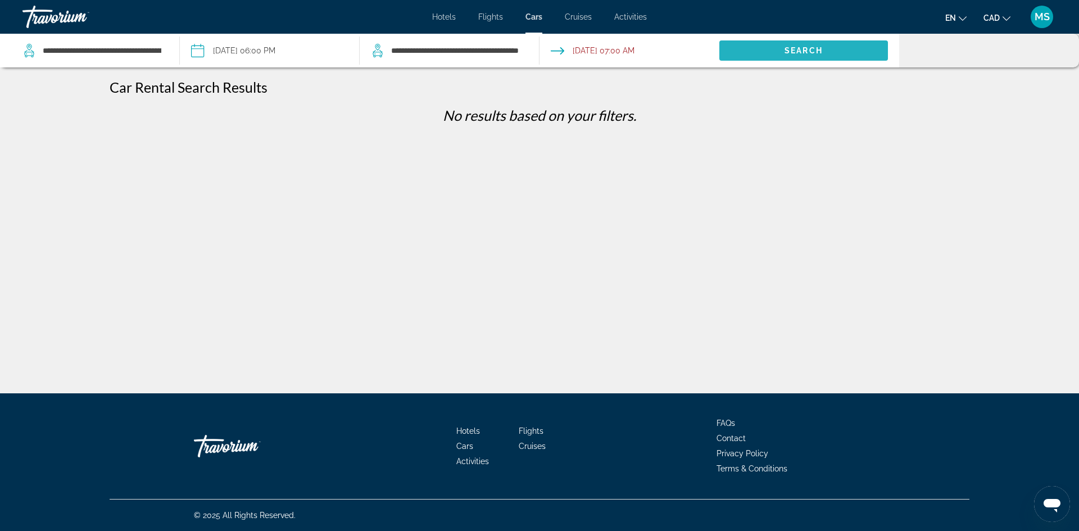
click at [797, 51] on span "Search" at bounding box center [804, 50] width 38 height 9
click at [55, 20] on div "Travorium" at bounding box center [78, 16] width 112 height 29
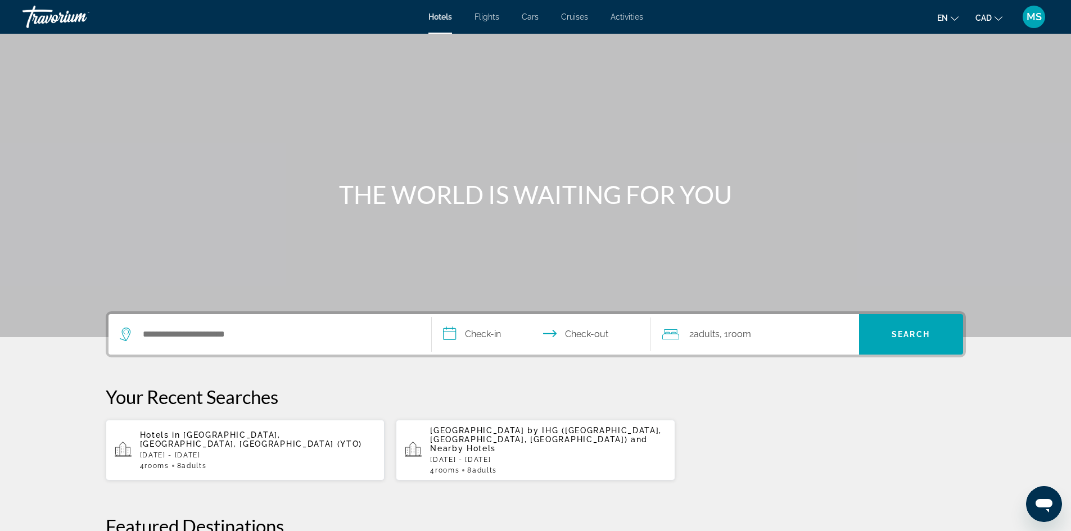
click at [496, 15] on span "Flights" at bounding box center [486, 16] width 25 height 9
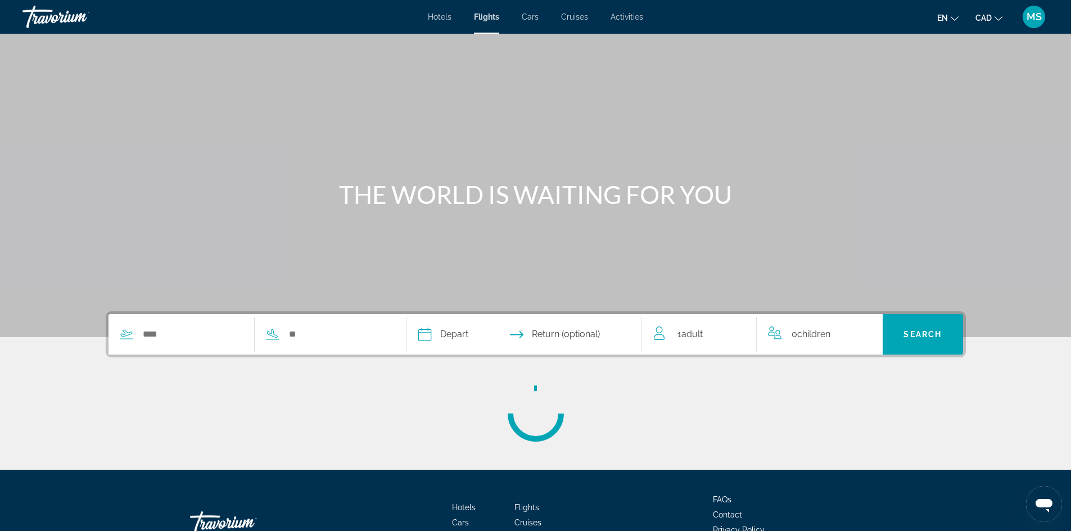
click at [629, 17] on span "Activities" at bounding box center [627, 16] width 33 height 9
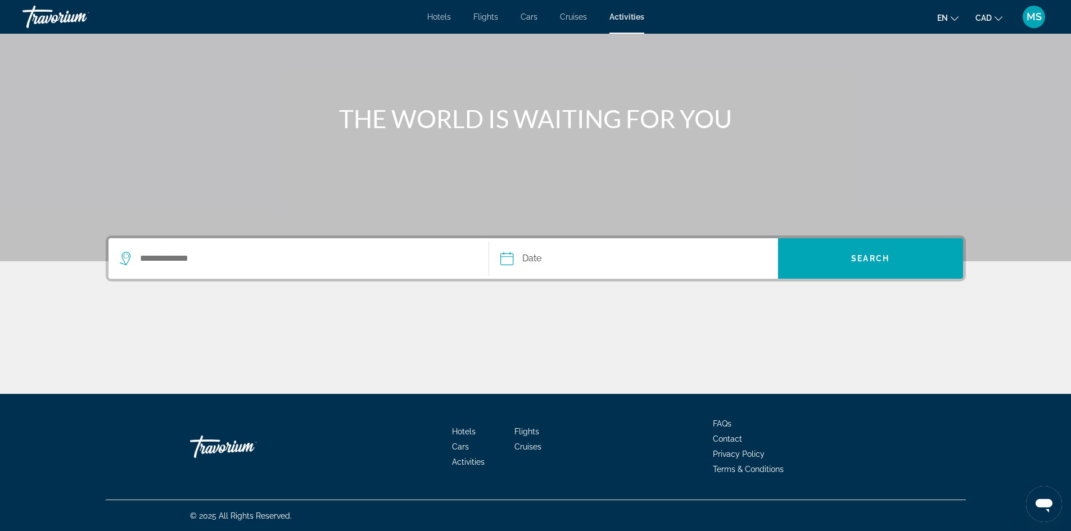
scroll to position [76, 0]
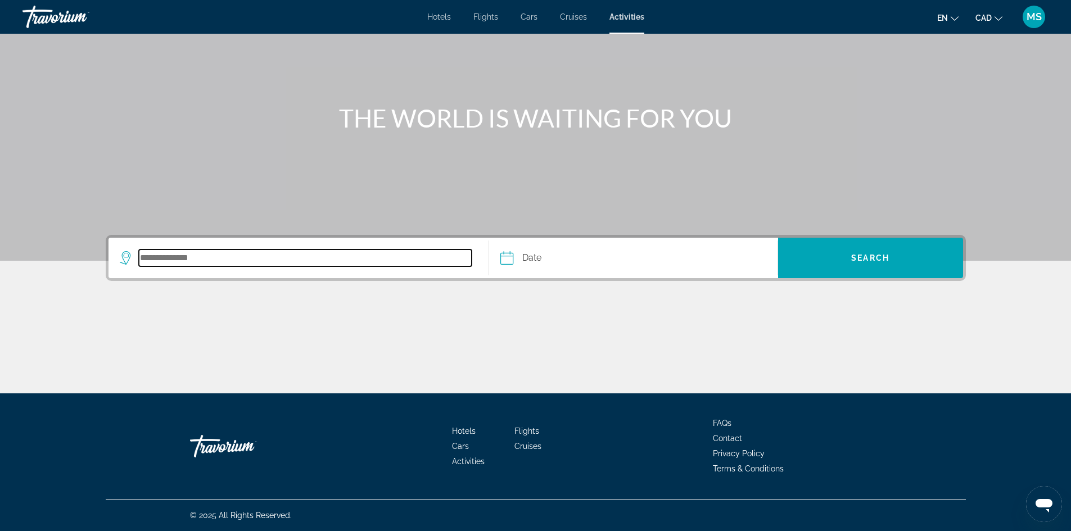
click at [210, 250] on input "Search destination" at bounding box center [305, 258] width 333 height 17
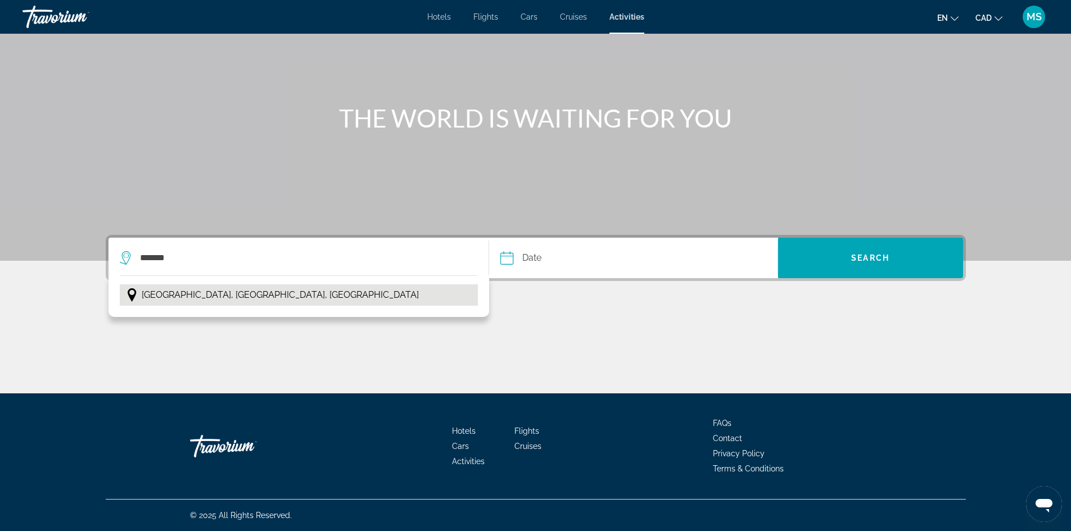
click at [213, 301] on span "[GEOGRAPHIC_DATA], [GEOGRAPHIC_DATA], [GEOGRAPHIC_DATA]" at bounding box center [280, 295] width 277 height 16
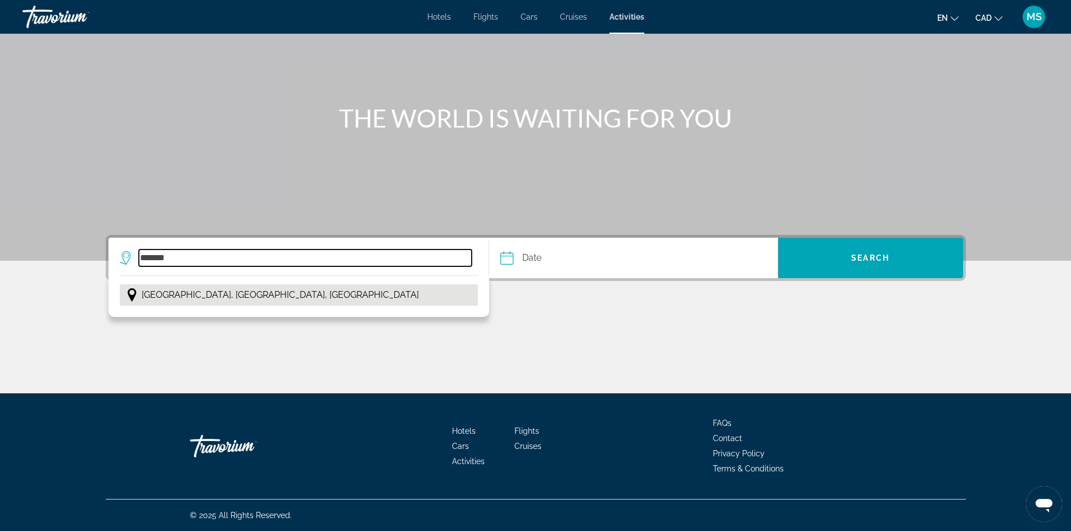
type input "**********"
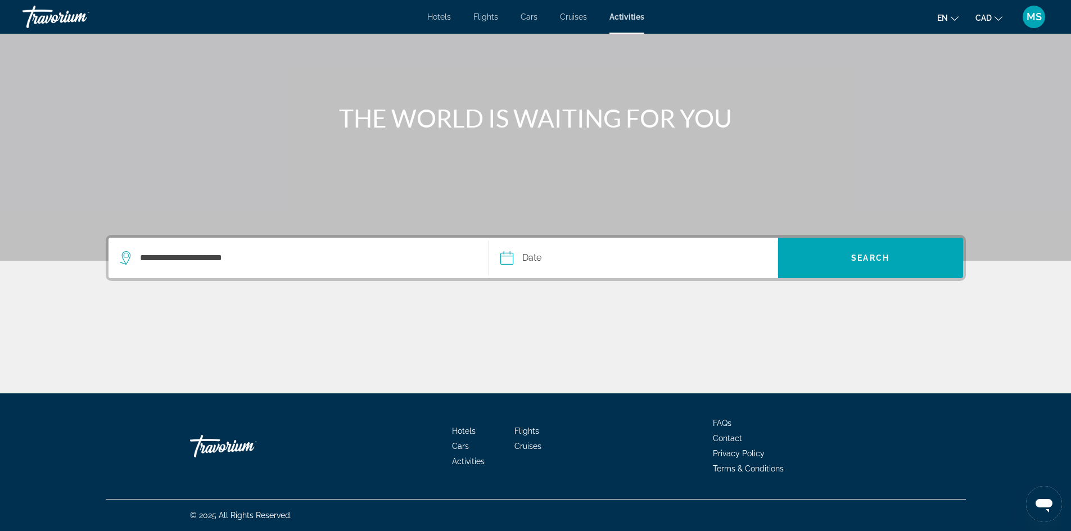
click at [562, 258] on input "Date" at bounding box center [569, 260] width 143 height 44
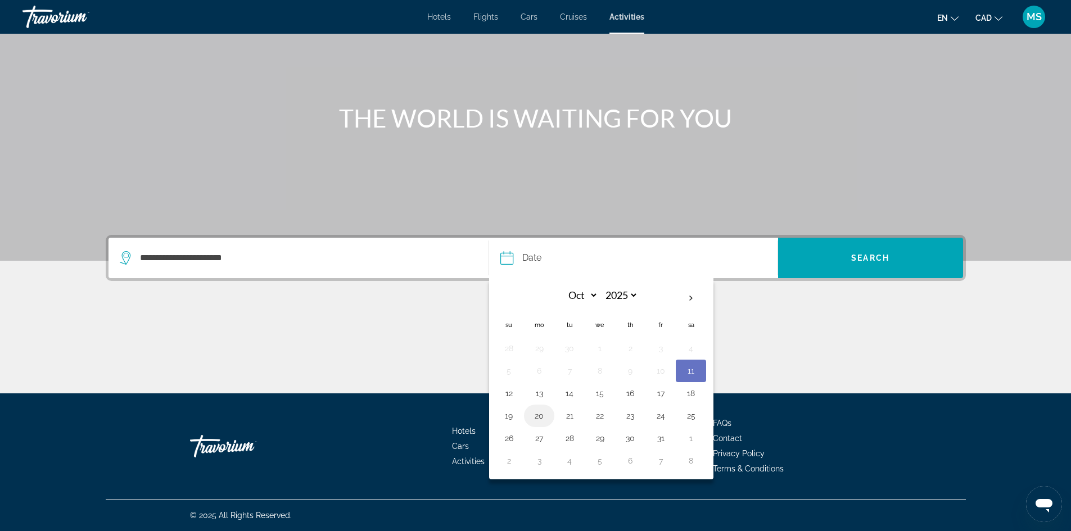
click at [540, 417] on button "20" at bounding box center [539, 416] width 18 height 16
type input "**********"
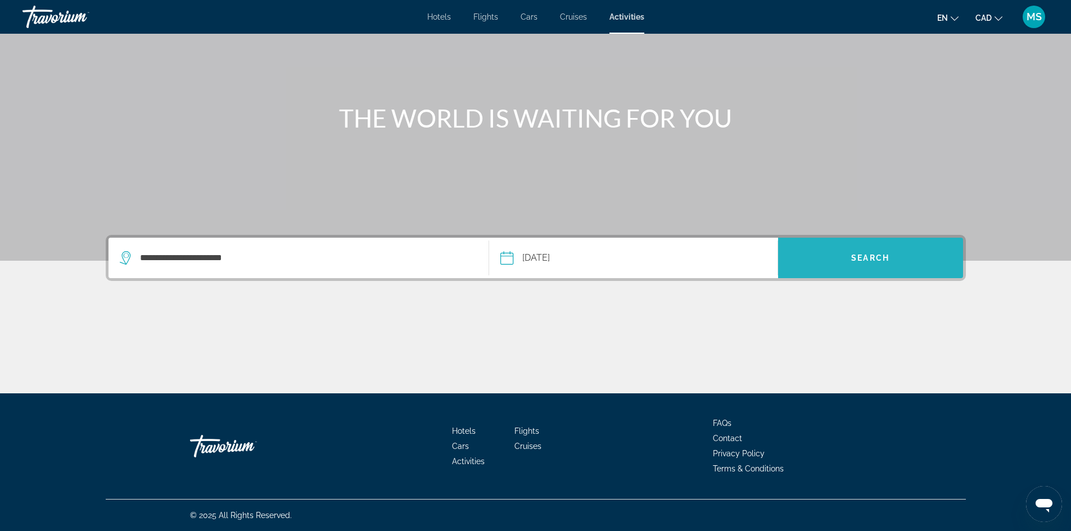
click at [857, 254] on span "Search" at bounding box center [870, 258] width 38 height 9
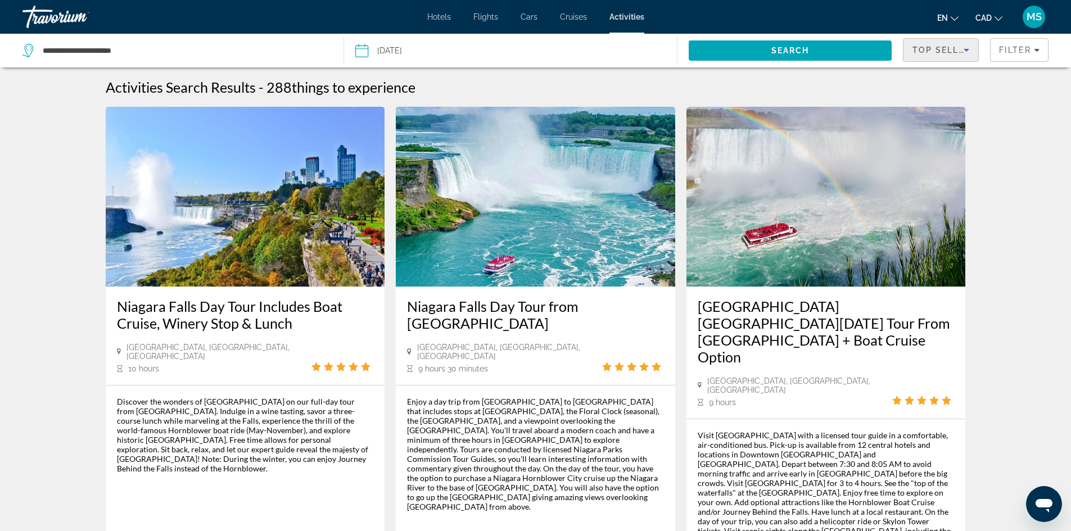
click at [966, 47] on icon "Sort by" at bounding box center [966, 49] width 13 height 13
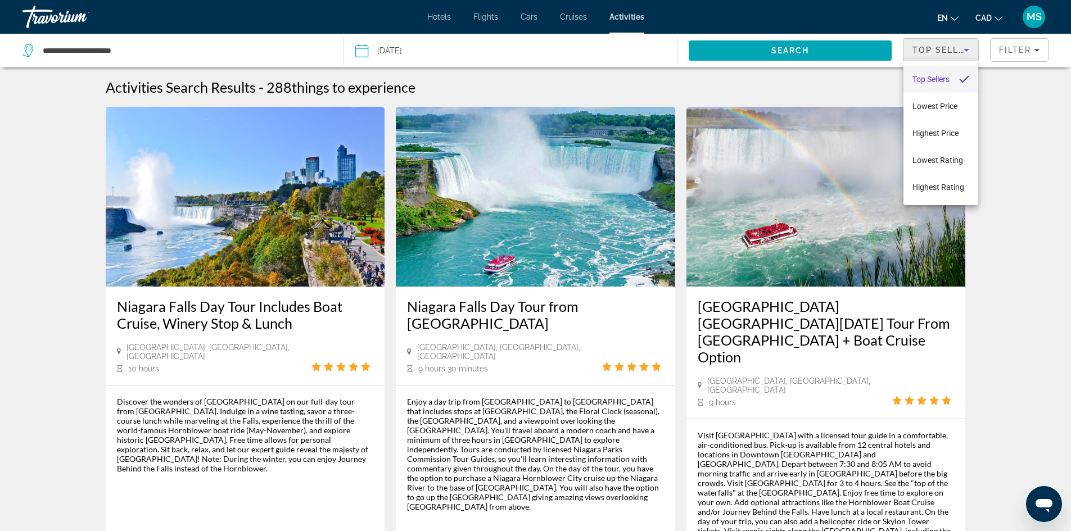
click at [1038, 53] on div at bounding box center [535, 265] width 1071 height 531
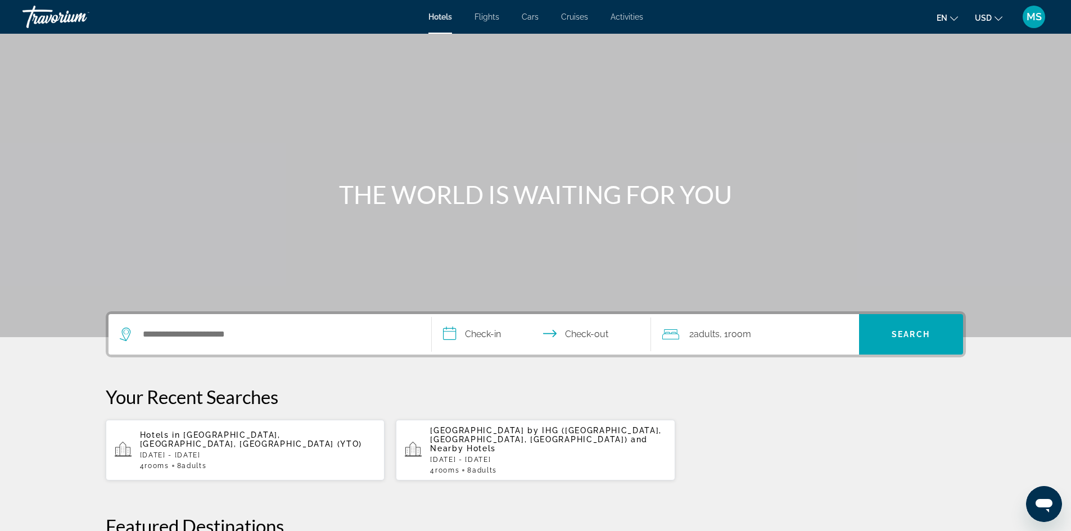
click at [248, 435] on span "[GEOGRAPHIC_DATA], [GEOGRAPHIC_DATA], [GEOGRAPHIC_DATA] (YTO)" at bounding box center [251, 440] width 223 height 18
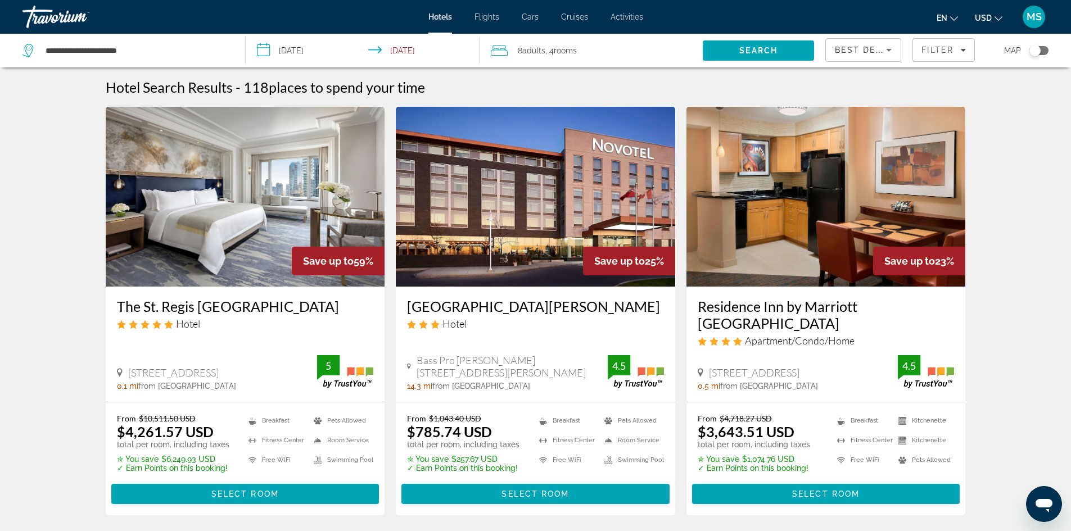
click at [888, 48] on icon "Sort by" at bounding box center [888, 49] width 13 height 13
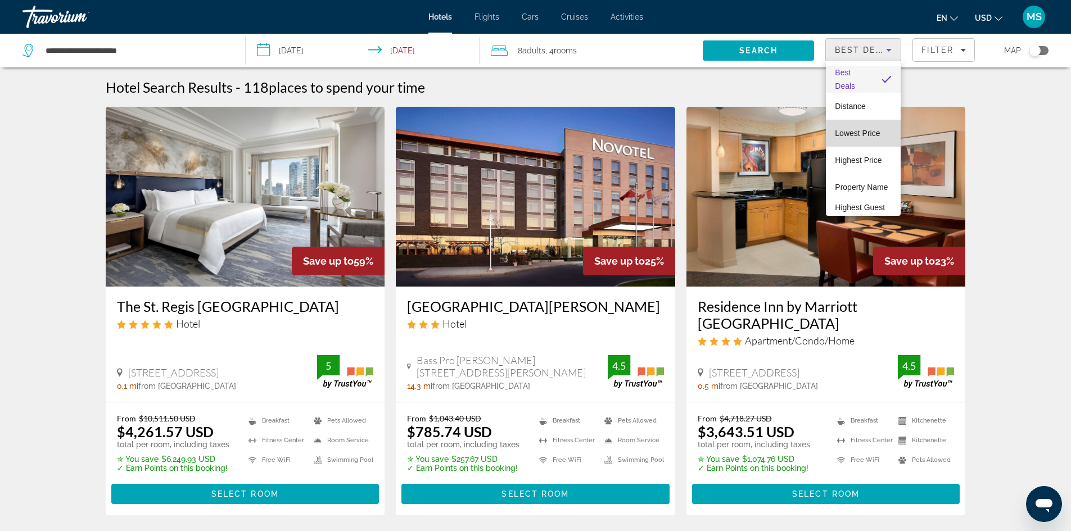
click at [869, 131] on span "Lowest Price" at bounding box center [857, 133] width 45 height 9
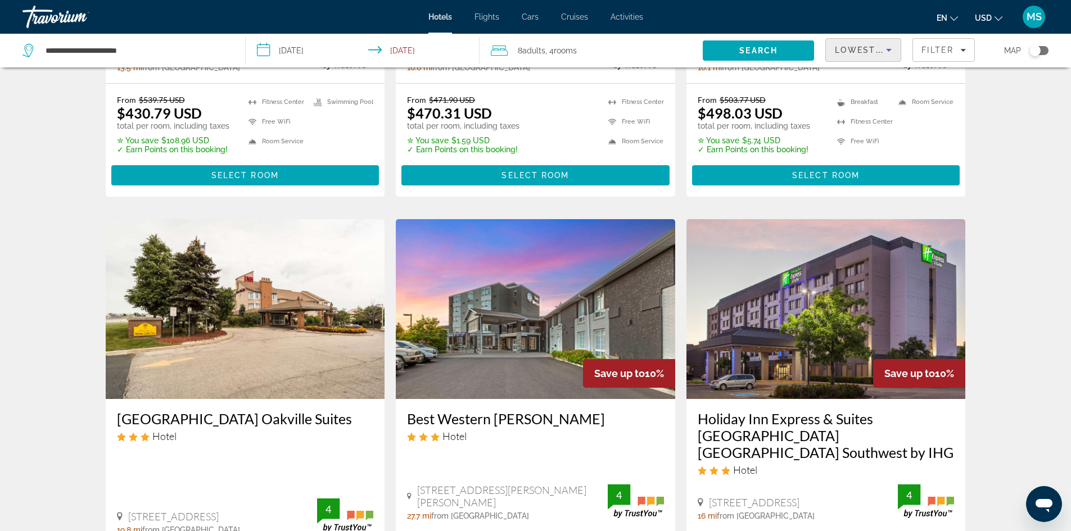
scroll to position [281, 0]
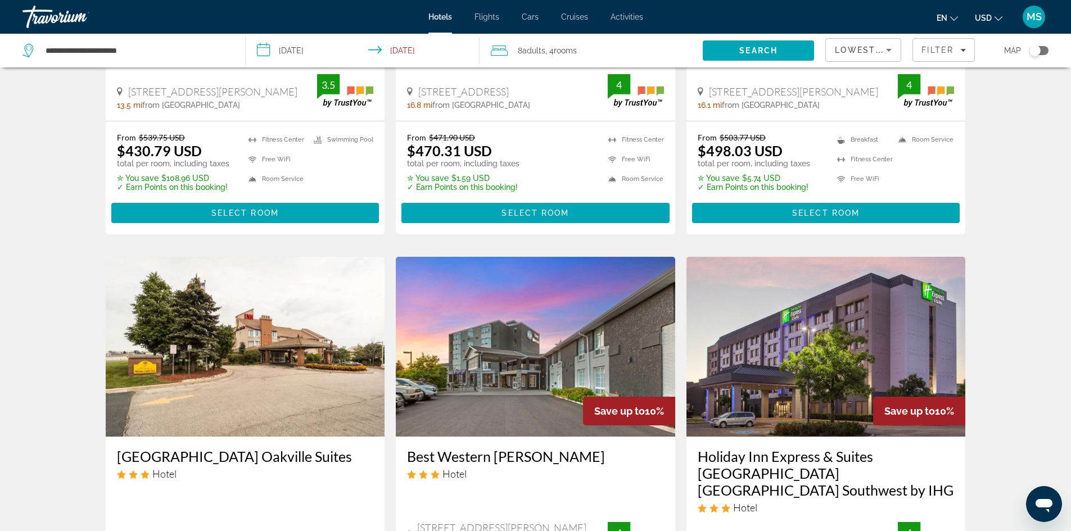
click at [984, 16] on span "USD" at bounding box center [983, 17] width 17 height 9
click at [963, 78] on button "CAD (Can$)" at bounding box center [966, 74] width 56 height 15
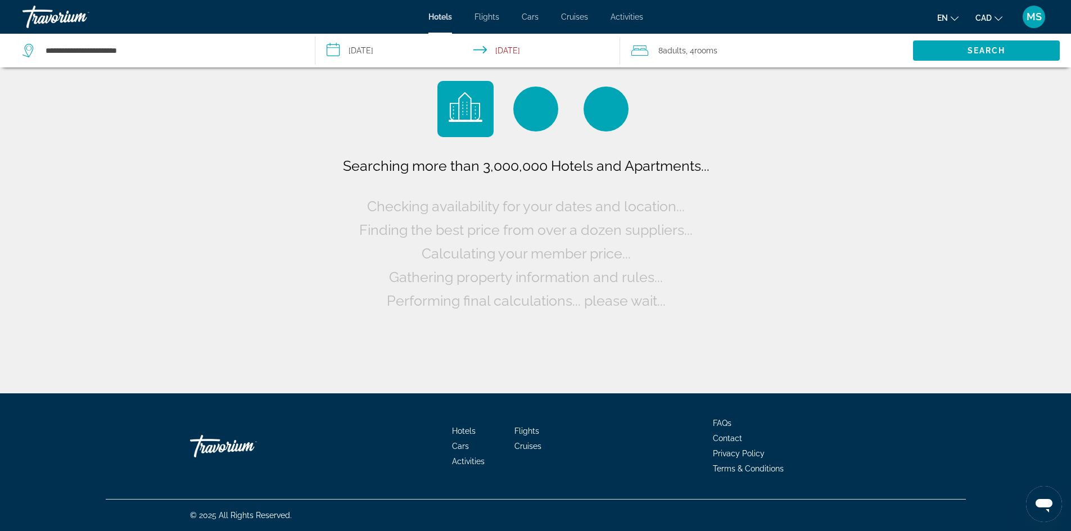
scroll to position [0, 0]
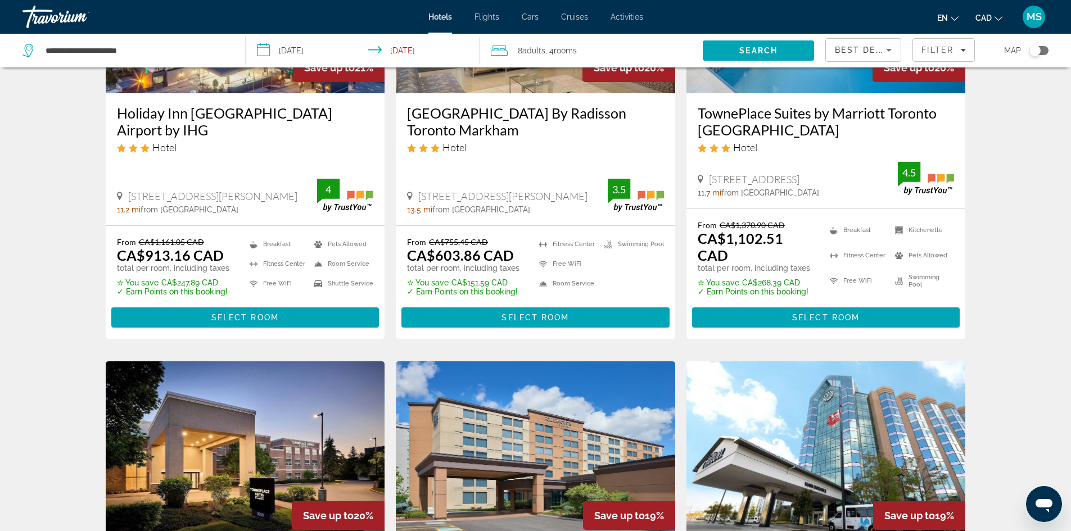
scroll to position [624, 0]
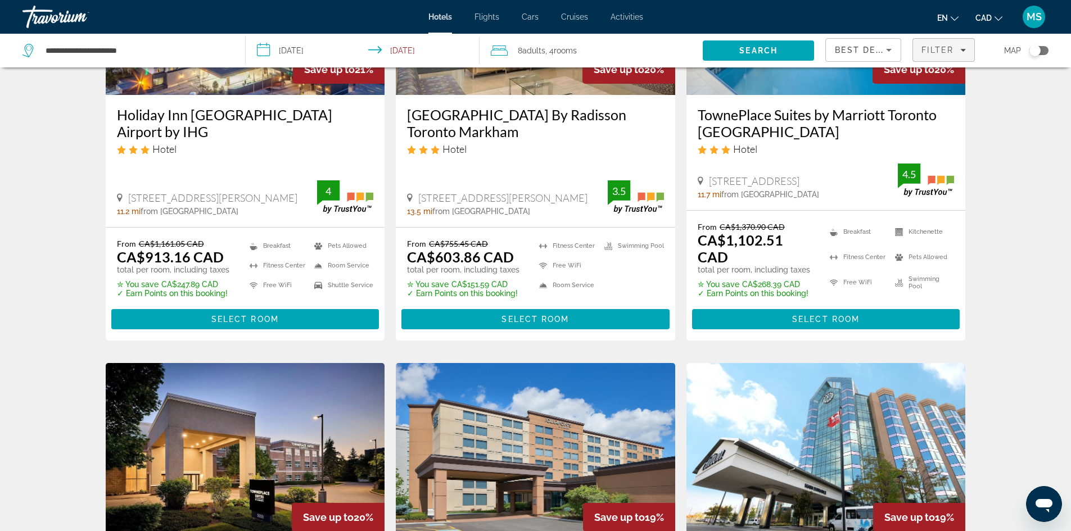
click at [943, 54] on span "Filter" at bounding box center [937, 50] width 32 height 9
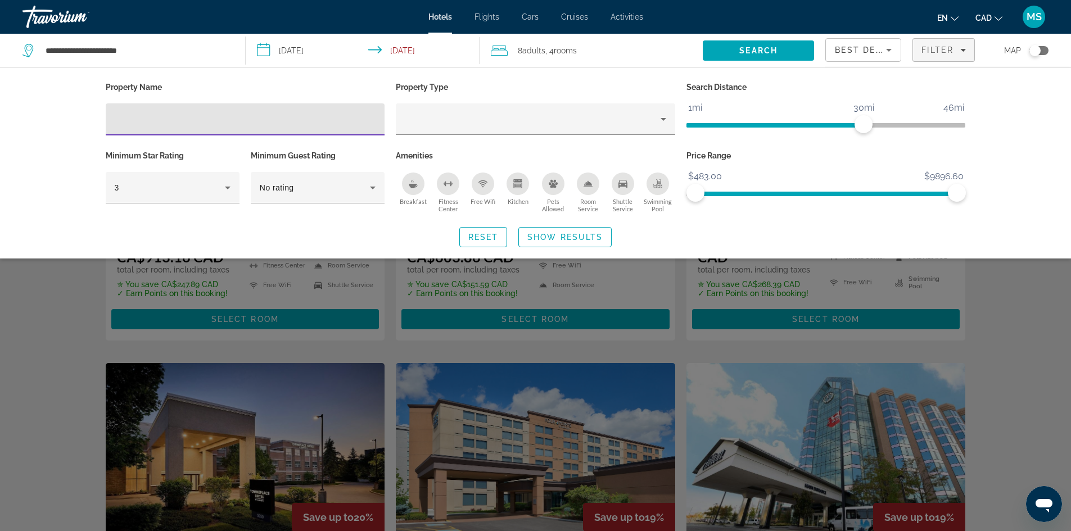
click at [625, 182] on icon "Shuttle Service" at bounding box center [622, 183] width 9 height 9
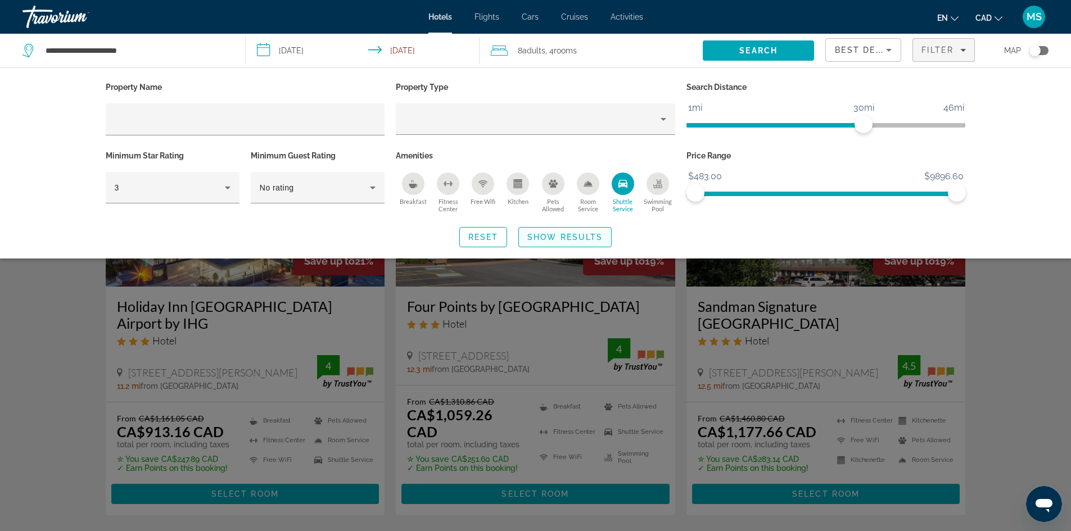
click at [562, 236] on span "Show Results" at bounding box center [564, 237] width 75 height 9
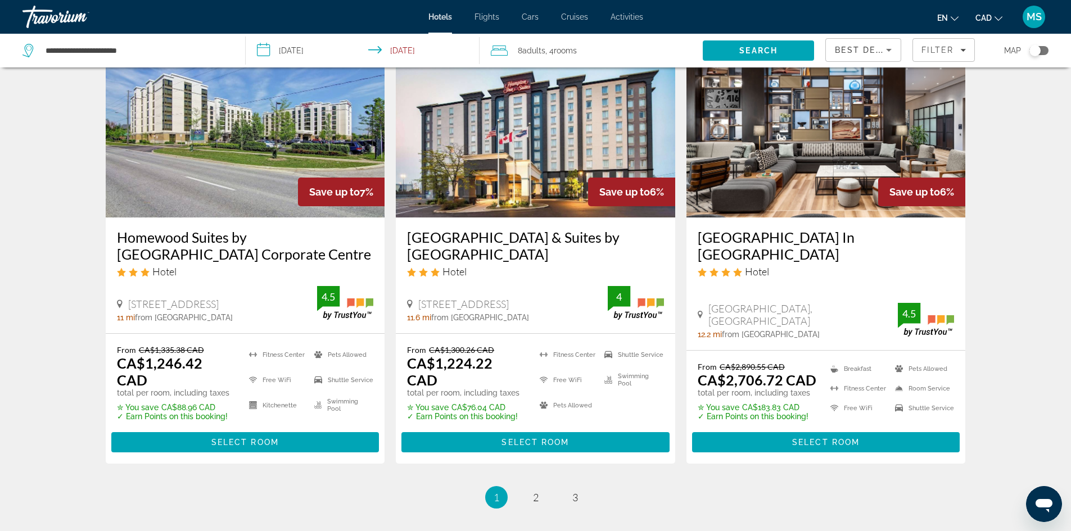
scroll to position [1467, 0]
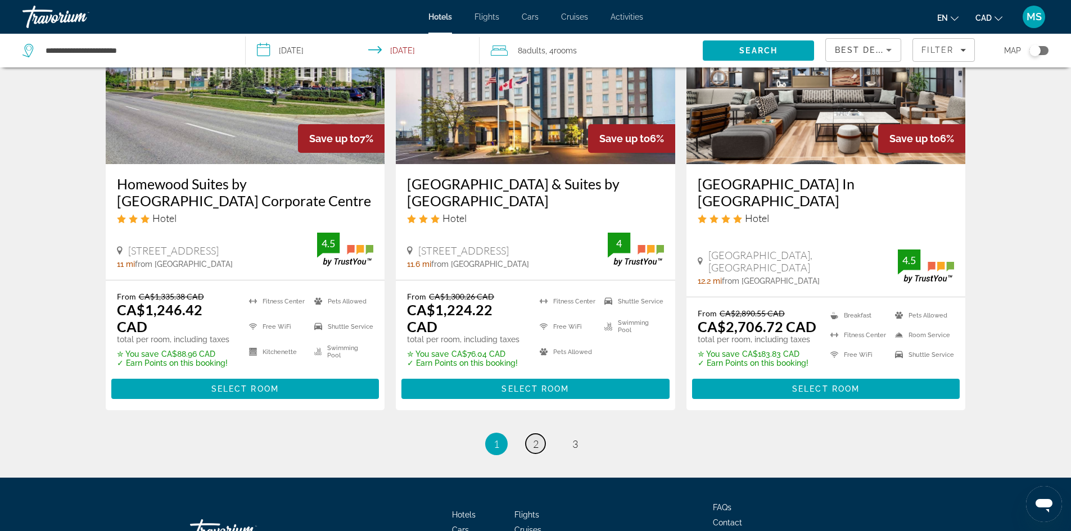
click at [543, 434] on link "page 2" at bounding box center [536, 444] width 20 height 20
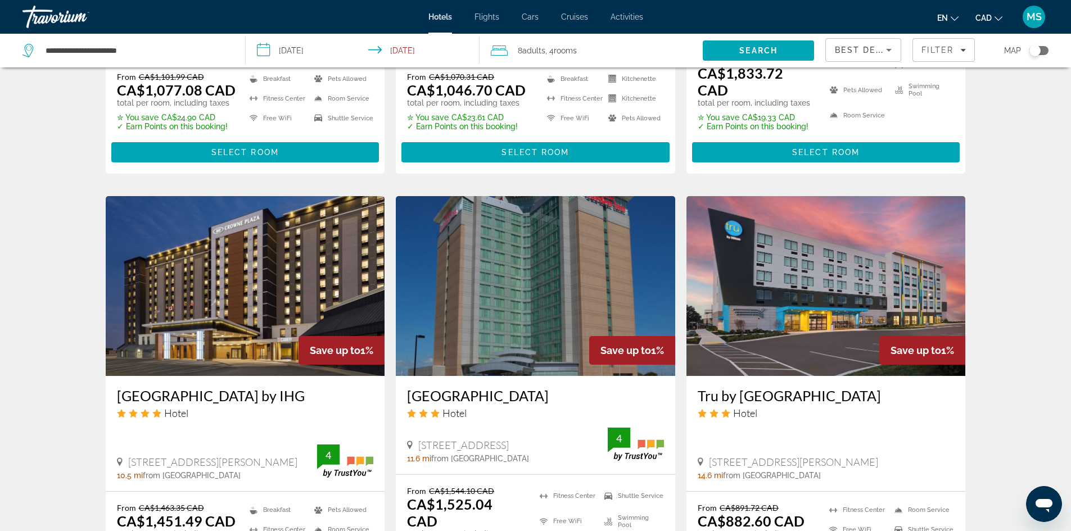
scroll to position [899, 0]
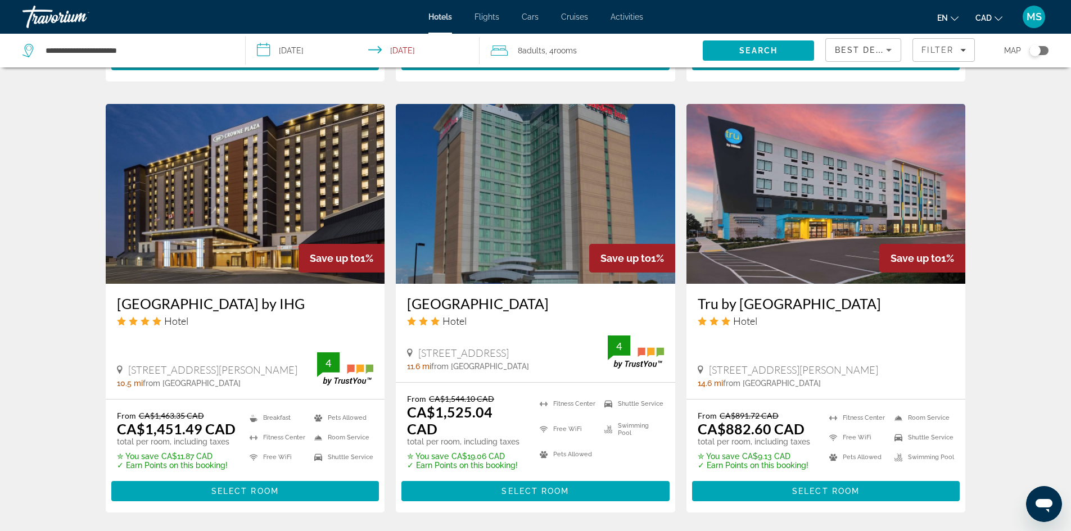
click at [807, 171] on img "Main content" at bounding box center [825, 194] width 279 height 180
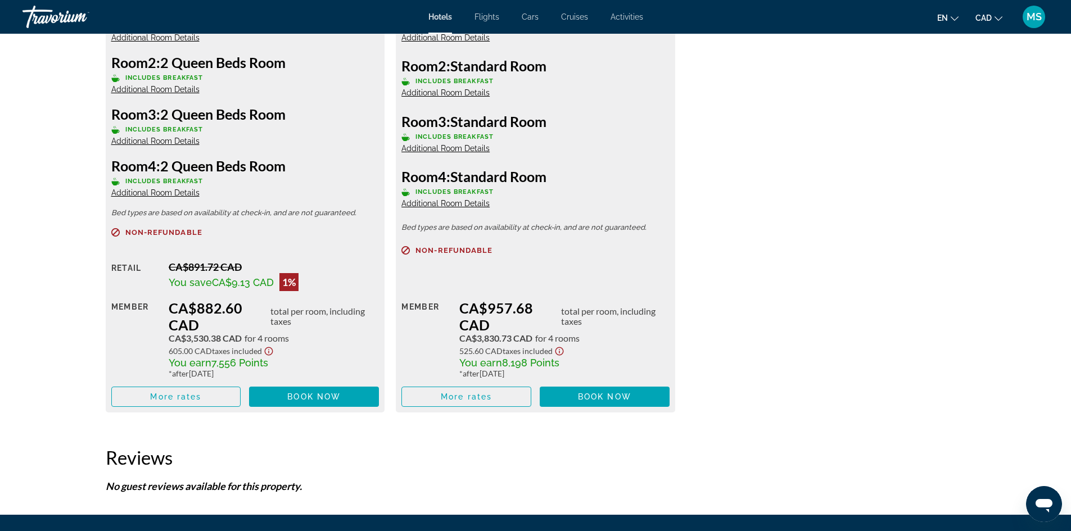
scroll to position [1687, 0]
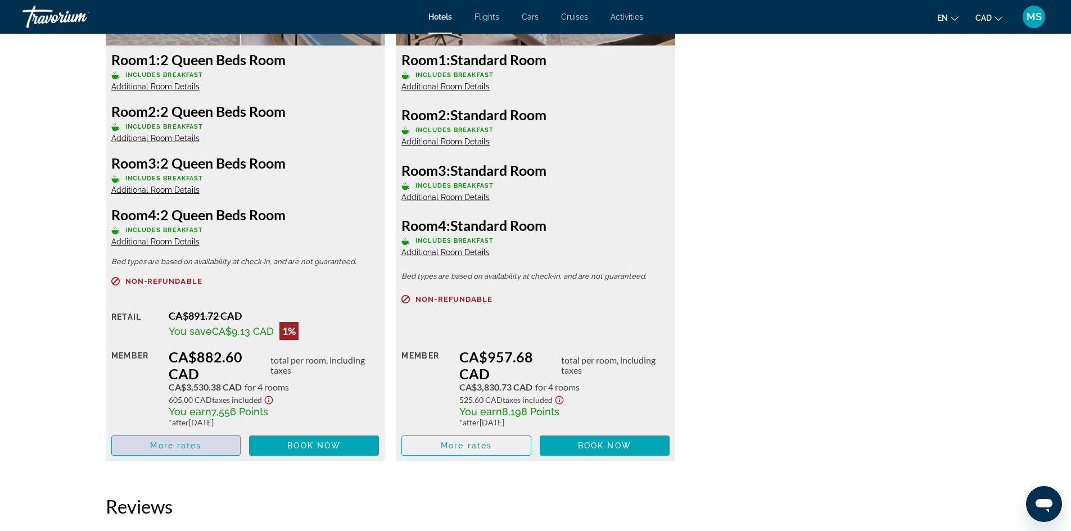
click at [200, 445] on span "More rates" at bounding box center [175, 445] width 51 height 9
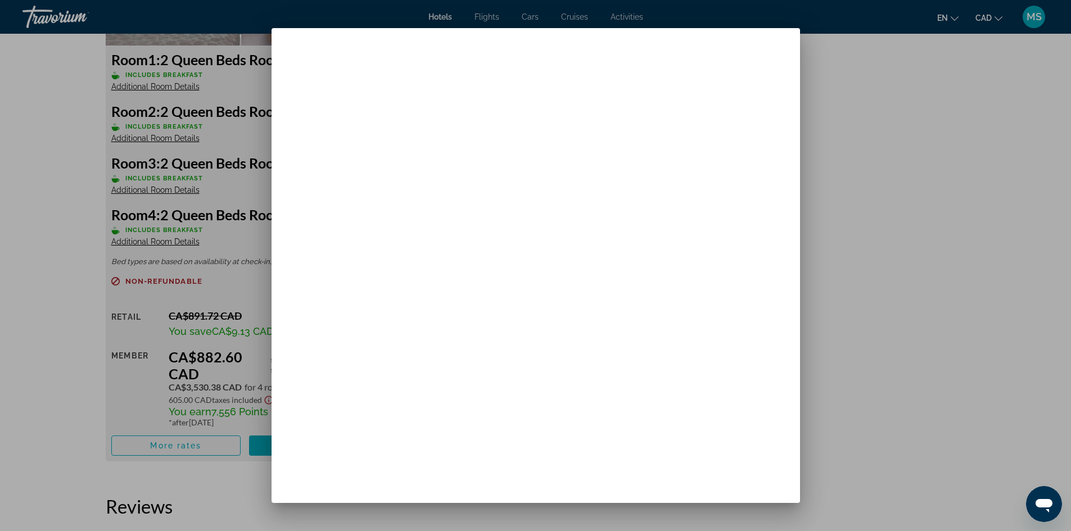
click at [848, 197] on div at bounding box center [535, 265] width 1071 height 531
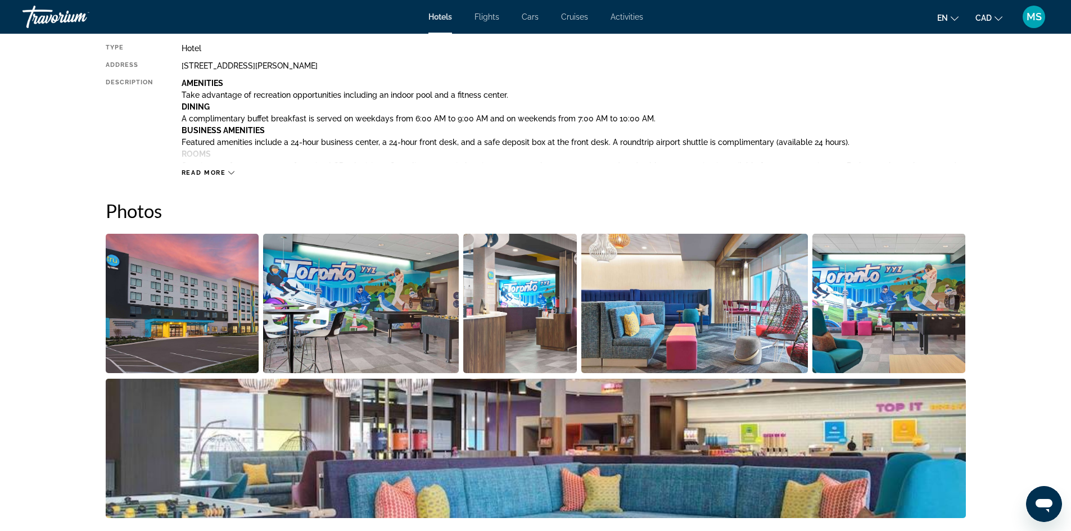
scroll to position [450, 0]
